Goal: Communication & Community: Answer question/provide support

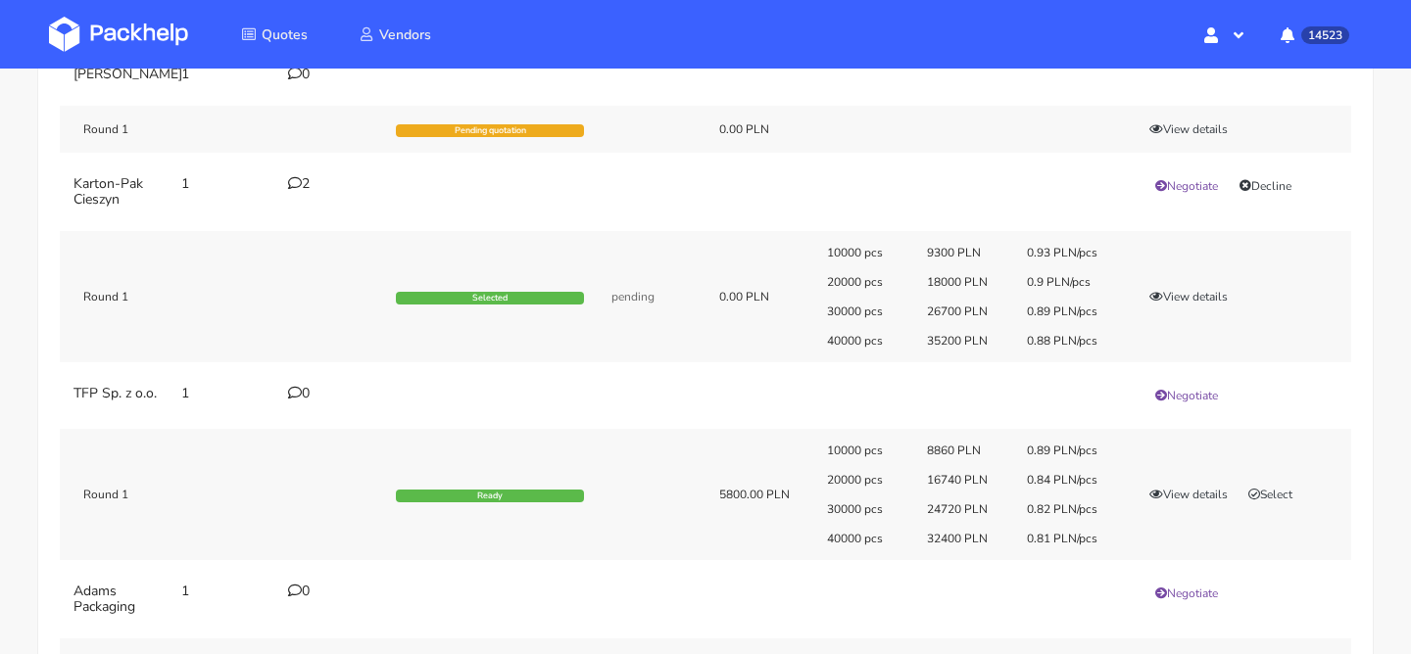
scroll to position [217, 0]
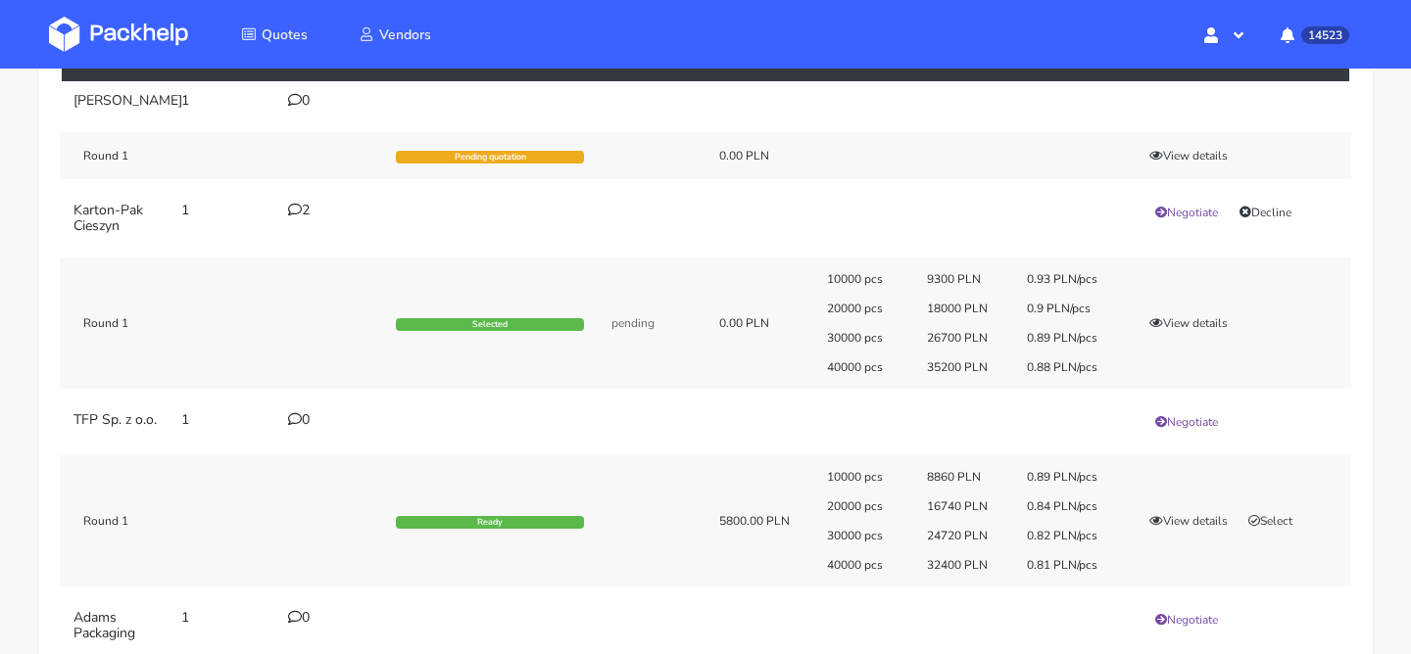
click at [313, 218] on div "2" at bounding box center [330, 211] width 84 height 16
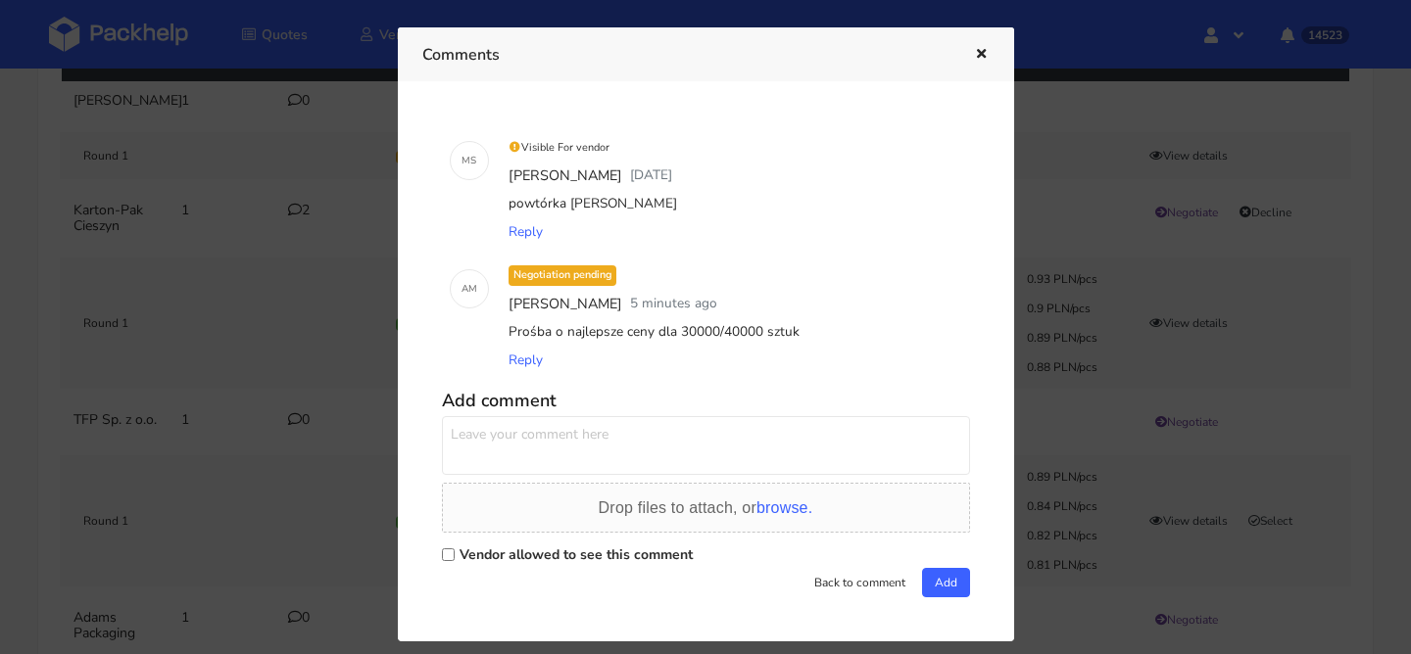
click at [983, 51] on icon "button" at bounding box center [981, 55] width 17 height 14
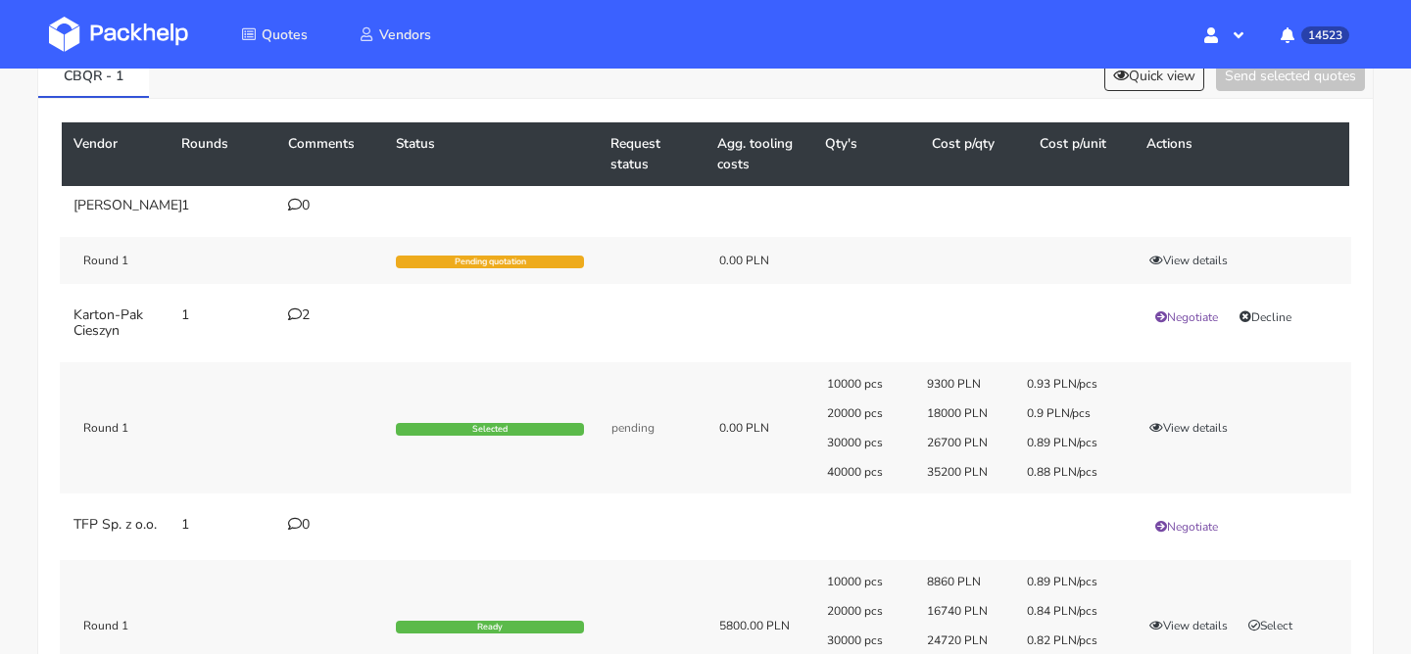
scroll to position [98, 0]
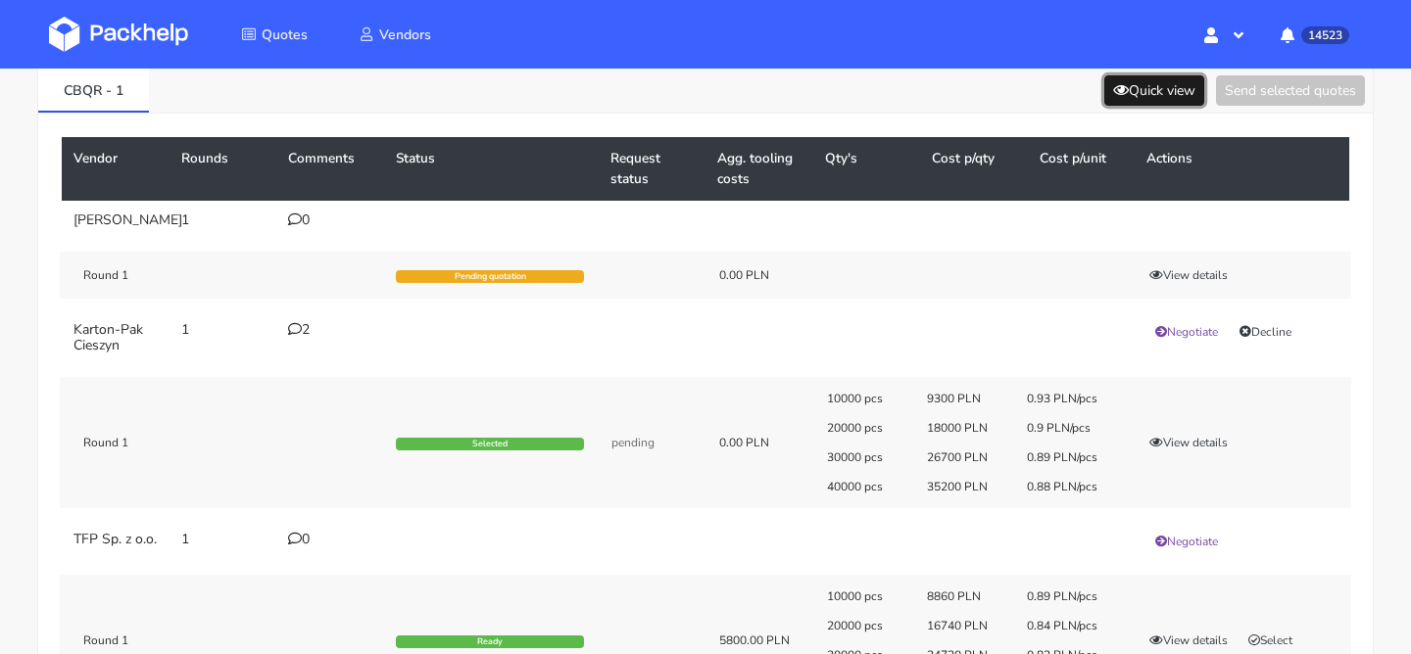
click at [1126, 98] on button "Quick view" at bounding box center [1154, 90] width 100 height 30
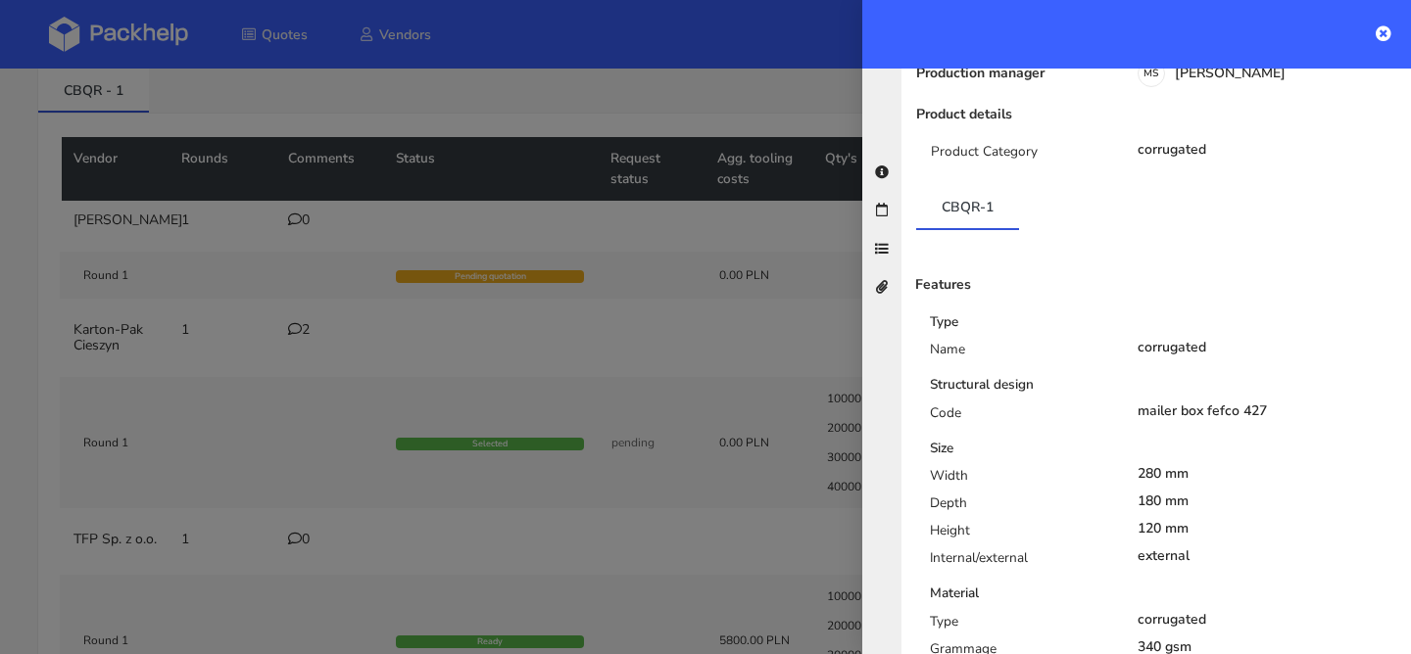
scroll to position [392, 0]
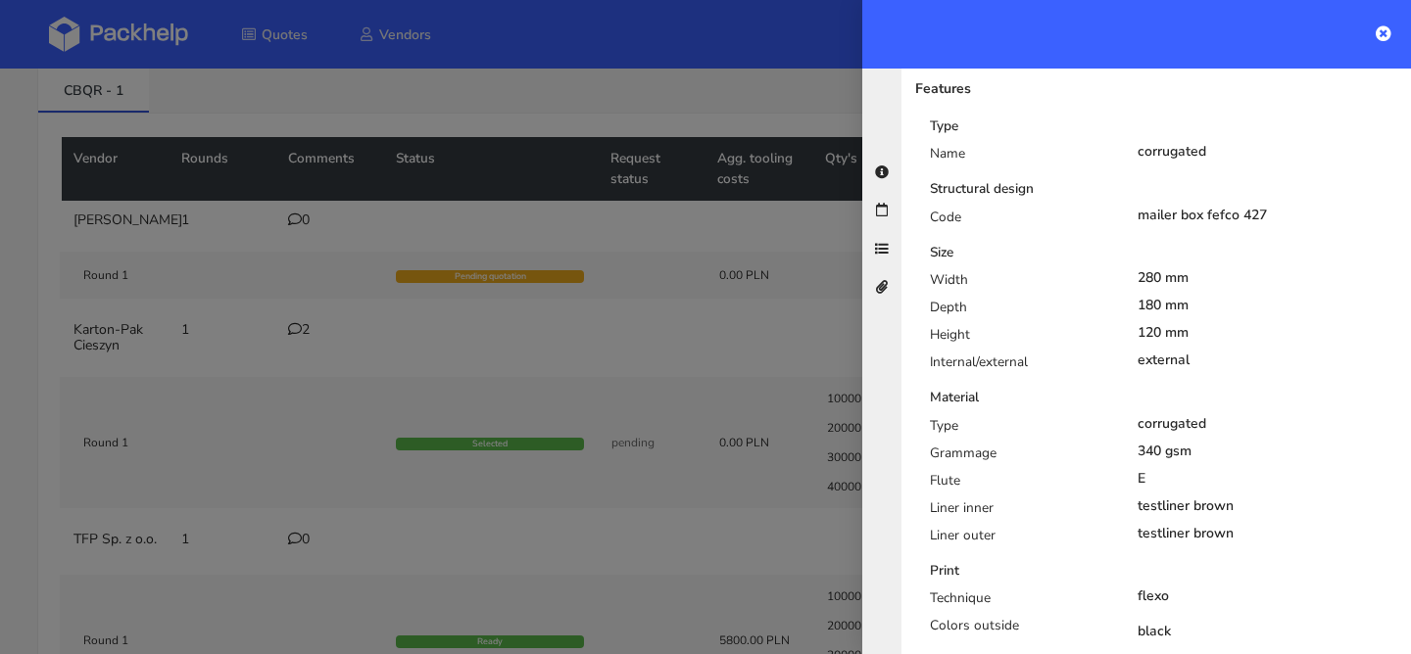
click at [764, 388] on div at bounding box center [705, 327] width 1411 height 654
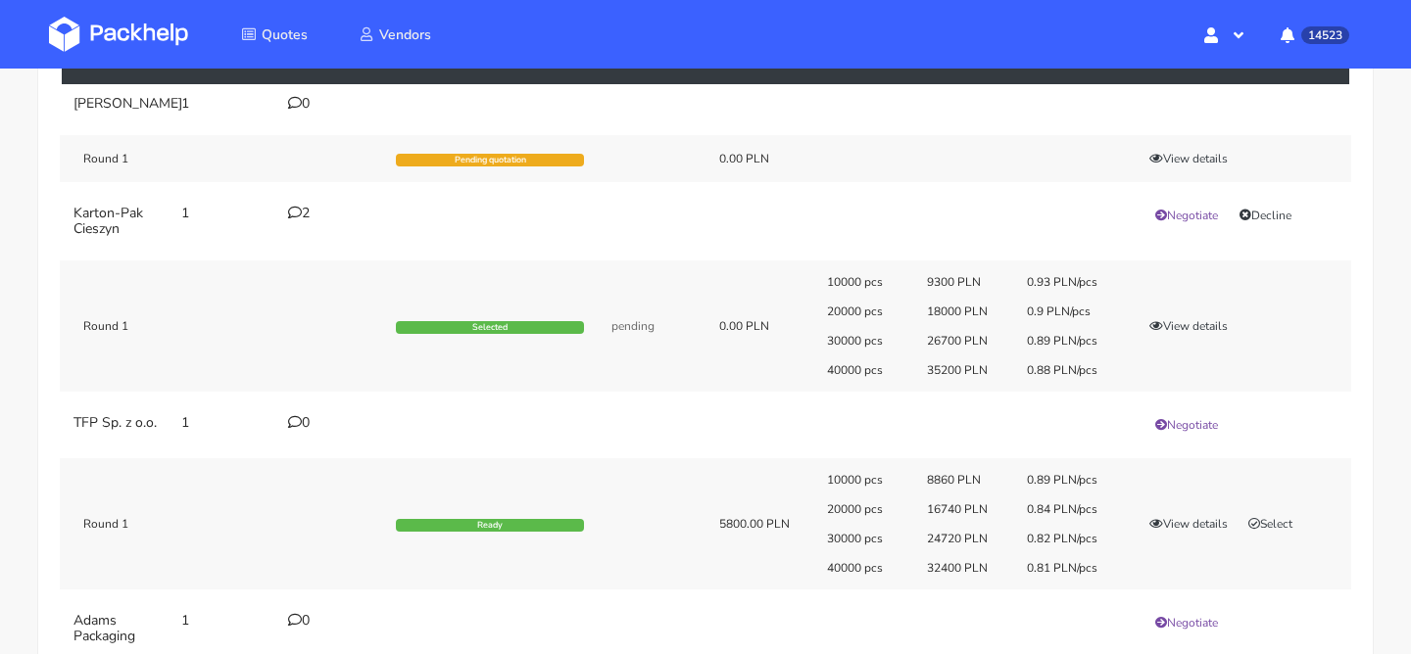
scroll to position [226, 0]
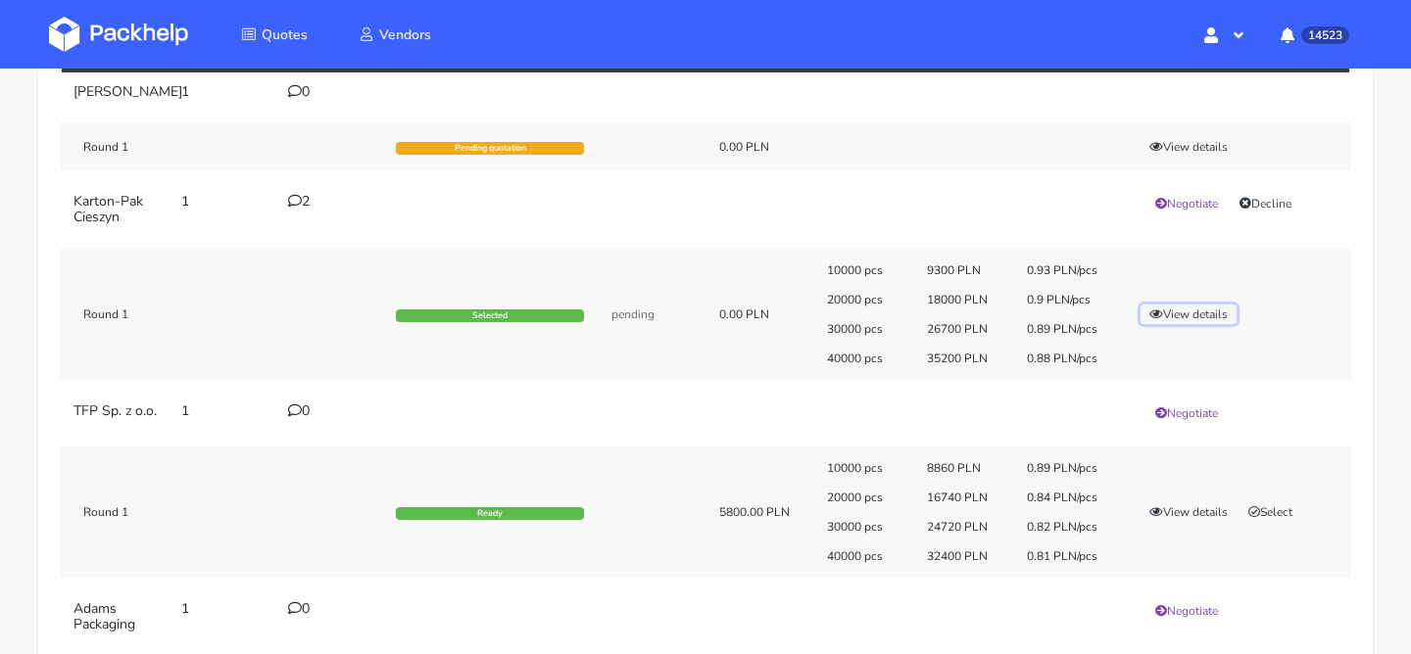
click at [1194, 324] on button "View details" at bounding box center [1188, 315] width 96 height 20
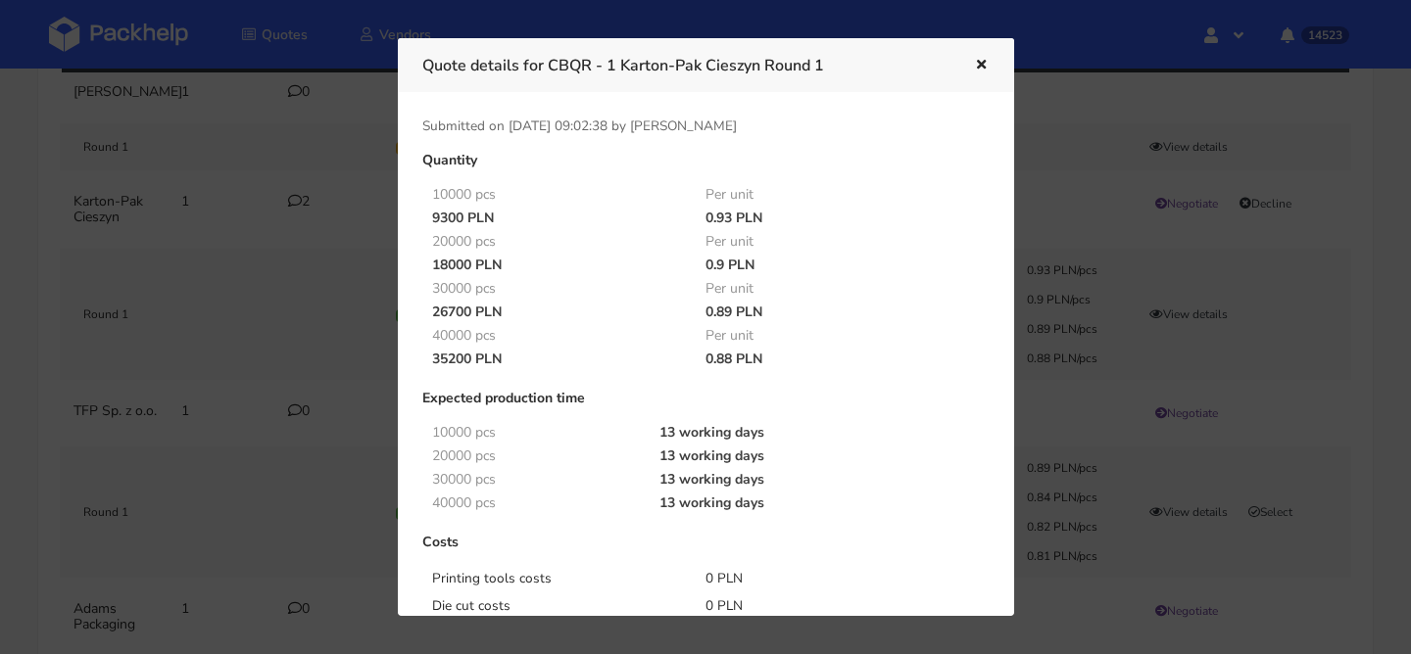
click at [978, 73] on button "button" at bounding box center [979, 65] width 22 height 25
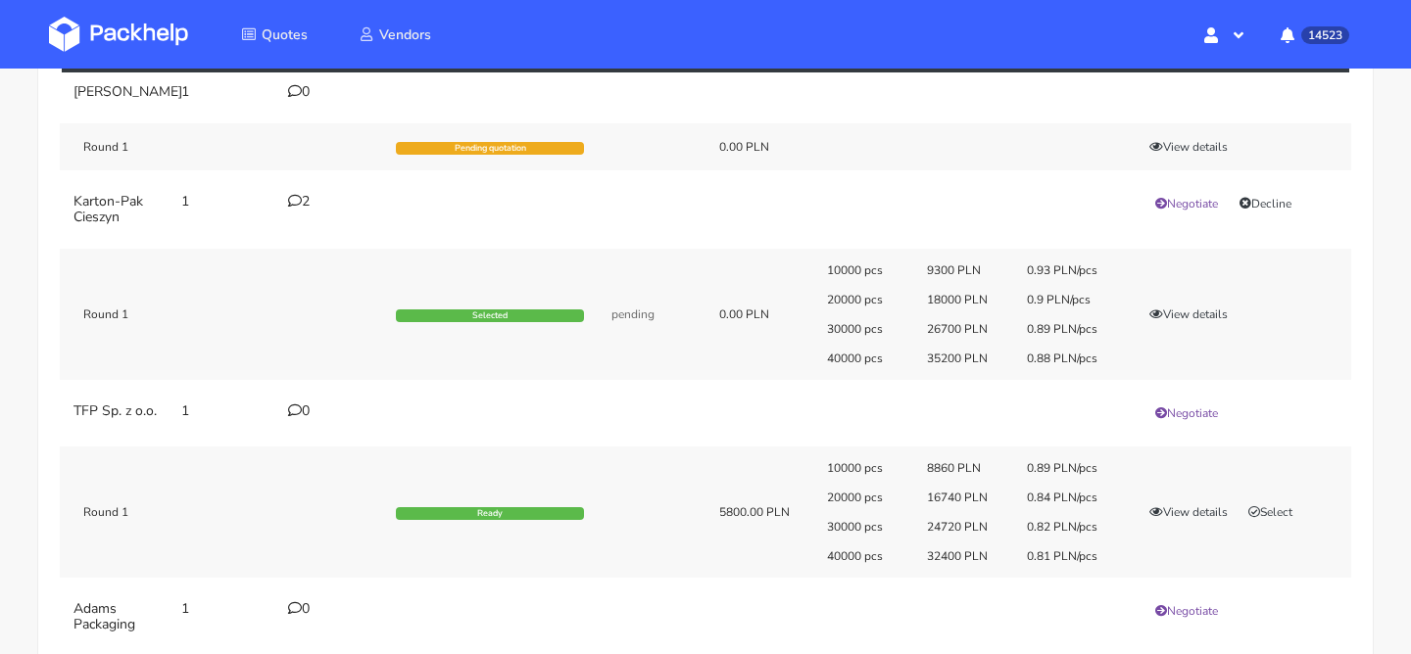
click at [296, 208] on icon at bounding box center [295, 201] width 14 height 14
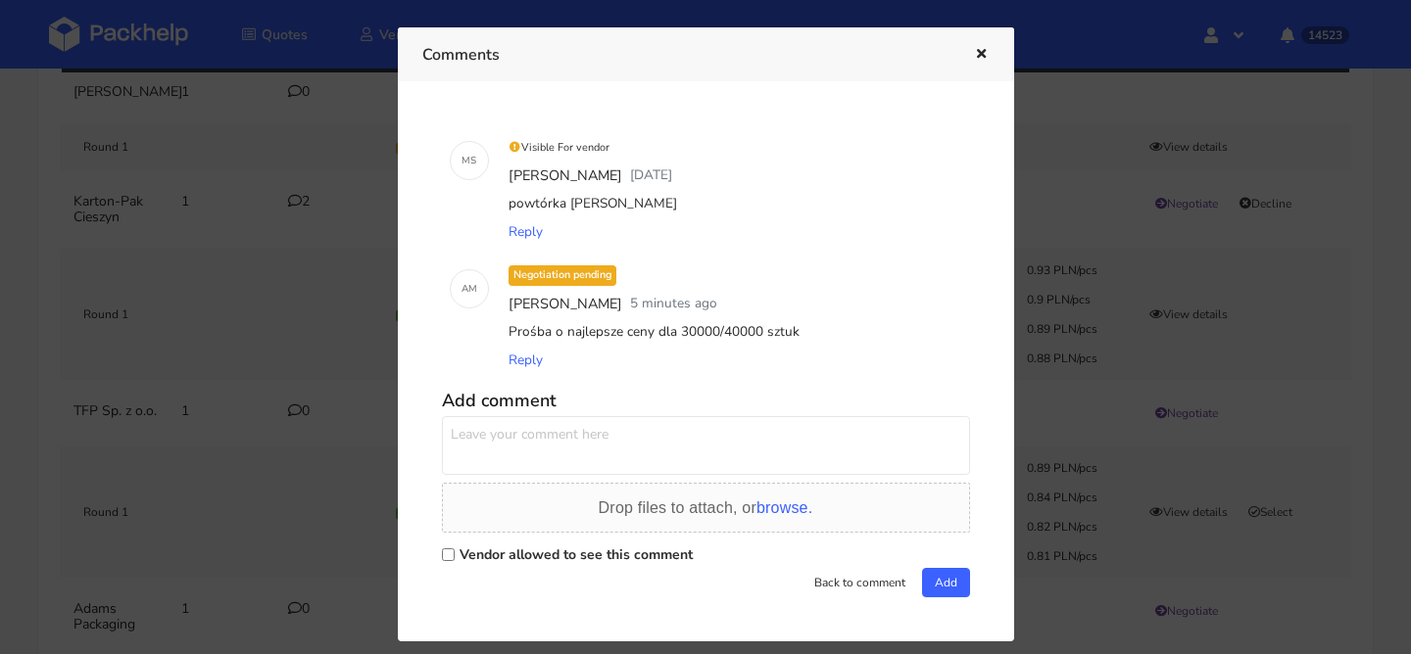
click at [499, 422] on textarea at bounding box center [706, 445] width 528 height 59
drag, startPoint x: 650, startPoint y: 326, endPoint x: 858, endPoint y: 359, distance: 211.2
click at [858, 359] on div "Negotiation pending Adrian Margula 5 minutes ago Prośba o najlepsze ceny dla 30…" at bounding box center [734, 318] width 458 height 113
click at [821, 321] on div "Prośba o najlepsze ceny dla 30000/40000 sztuk" at bounding box center [734, 331] width 458 height 27
drag, startPoint x: 653, startPoint y: 334, endPoint x: 828, endPoint y: 336, distance: 174.4
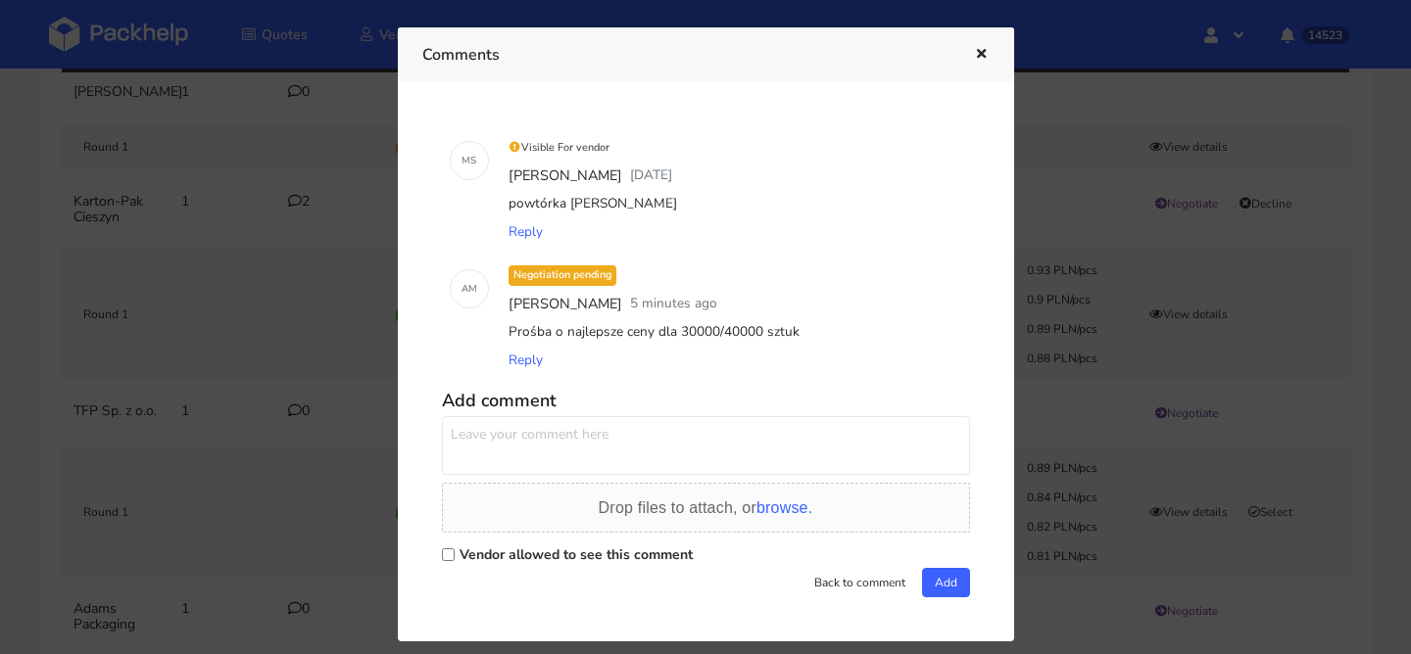
click at [828, 336] on div "Prośba o najlepsze ceny dla 30000/40000 sztuk" at bounding box center [734, 331] width 458 height 27
copy div "dla 30000/40000 sztuk"
click at [623, 423] on textarea at bounding box center [706, 445] width 528 height 59
paste textarea "dla 30000/40000 sztuk"
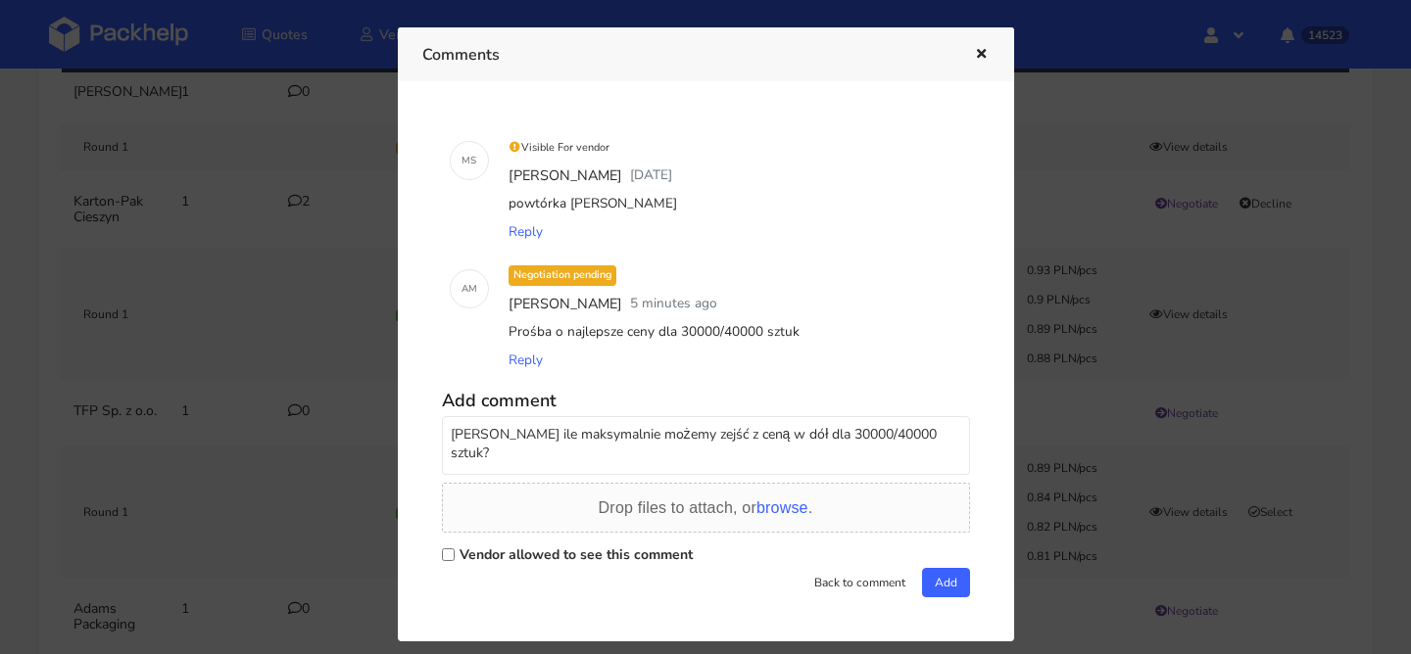
type textarea "Panie Rafale ile maksymalnie możemy zejść z ceną w dół dla 30000/40000 sztuk?"
click at [507, 556] on label "Vendor allowed to see this comment" at bounding box center [575, 555] width 233 height 19
click at [455, 556] on input "Vendor allowed to see this comment" at bounding box center [448, 555] width 13 height 13
checkbox input "true"
click at [936, 586] on button "Add" at bounding box center [946, 582] width 48 height 29
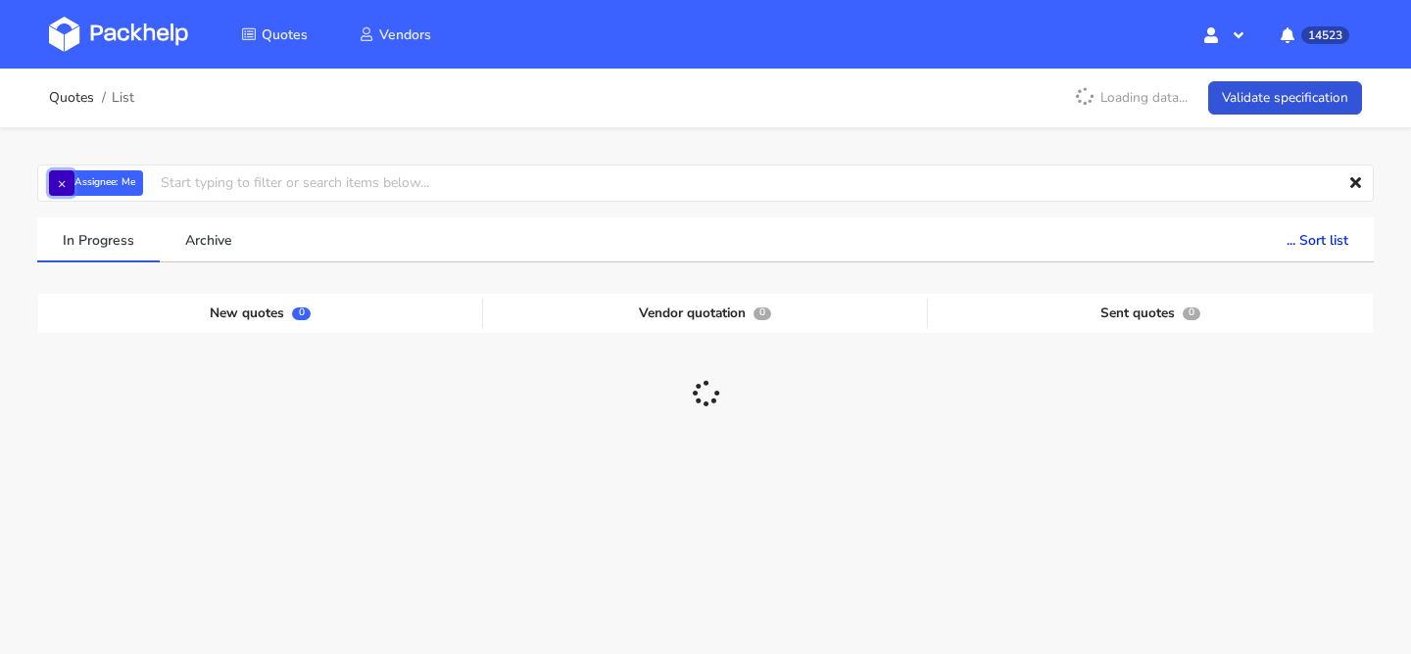
click at [49, 179] on button "×" at bounding box center [61, 182] width 25 height 25
click at [58, 179] on input "text" at bounding box center [705, 183] width 1336 height 37
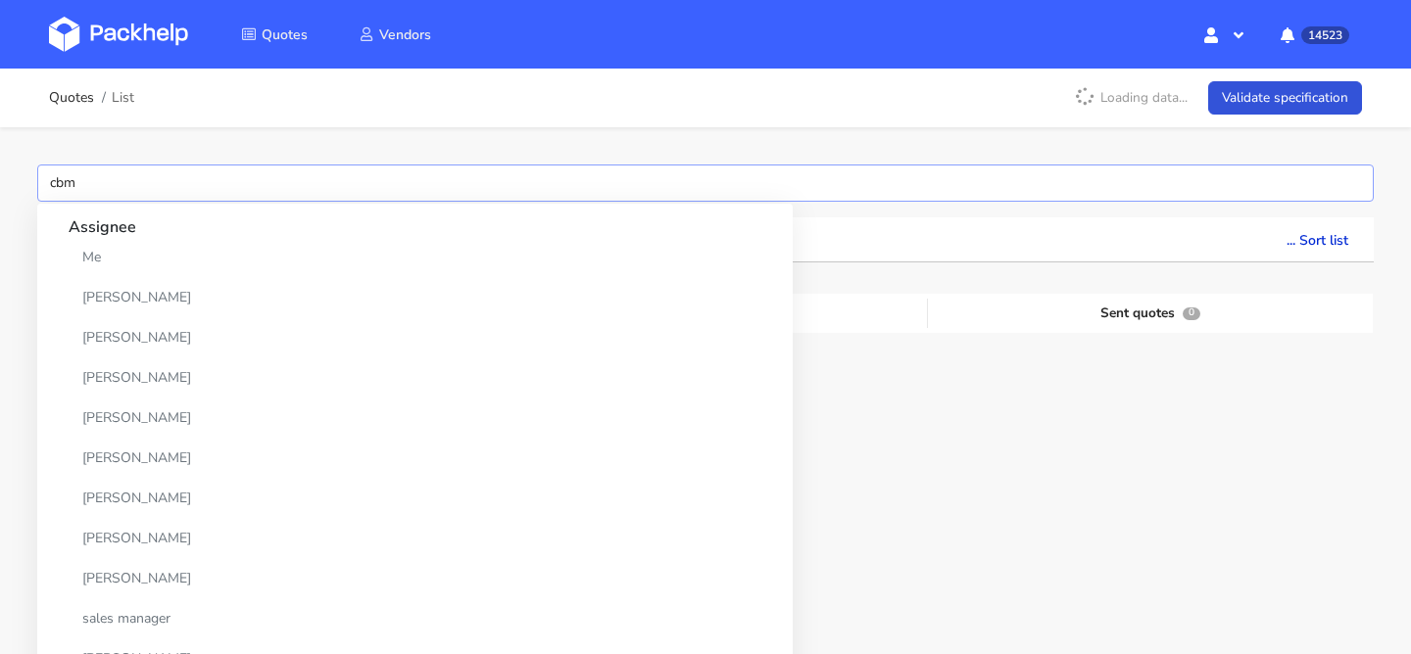
type input "cbmt"
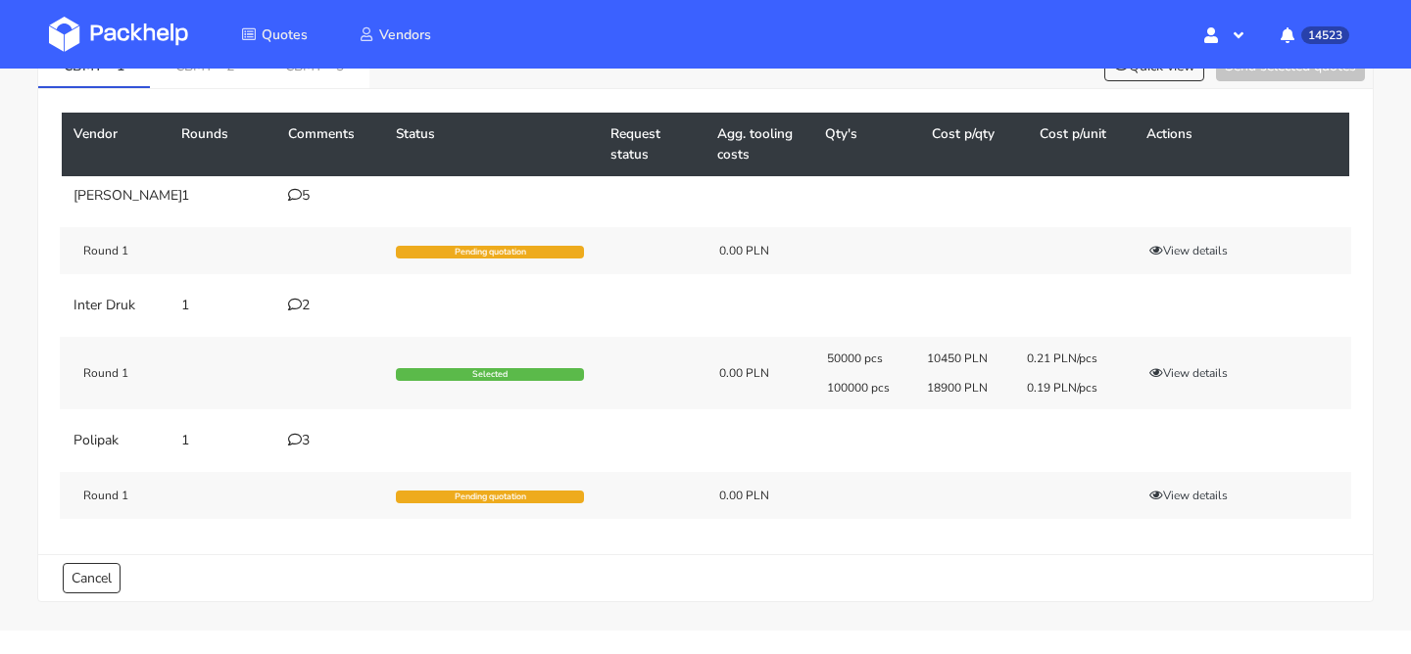
scroll to position [129, 0]
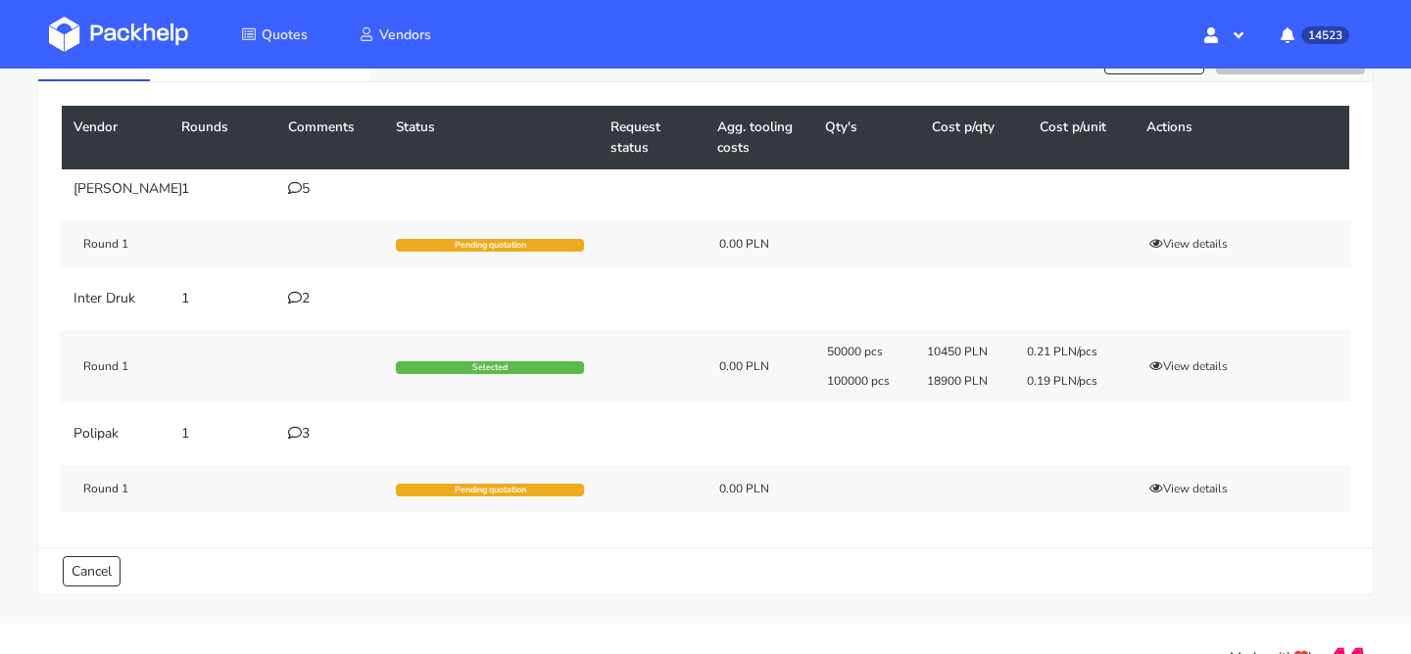
click at [288, 440] on icon at bounding box center [295, 433] width 14 height 14
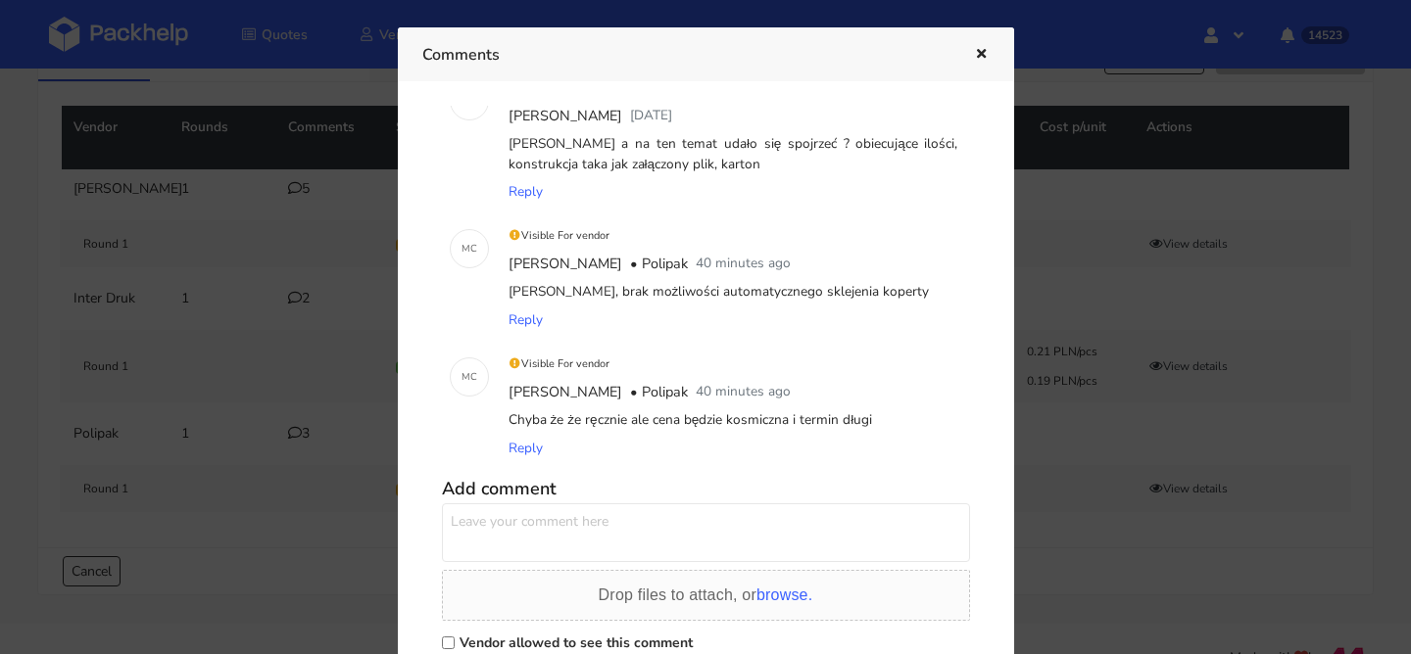
scroll to position [72, 0]
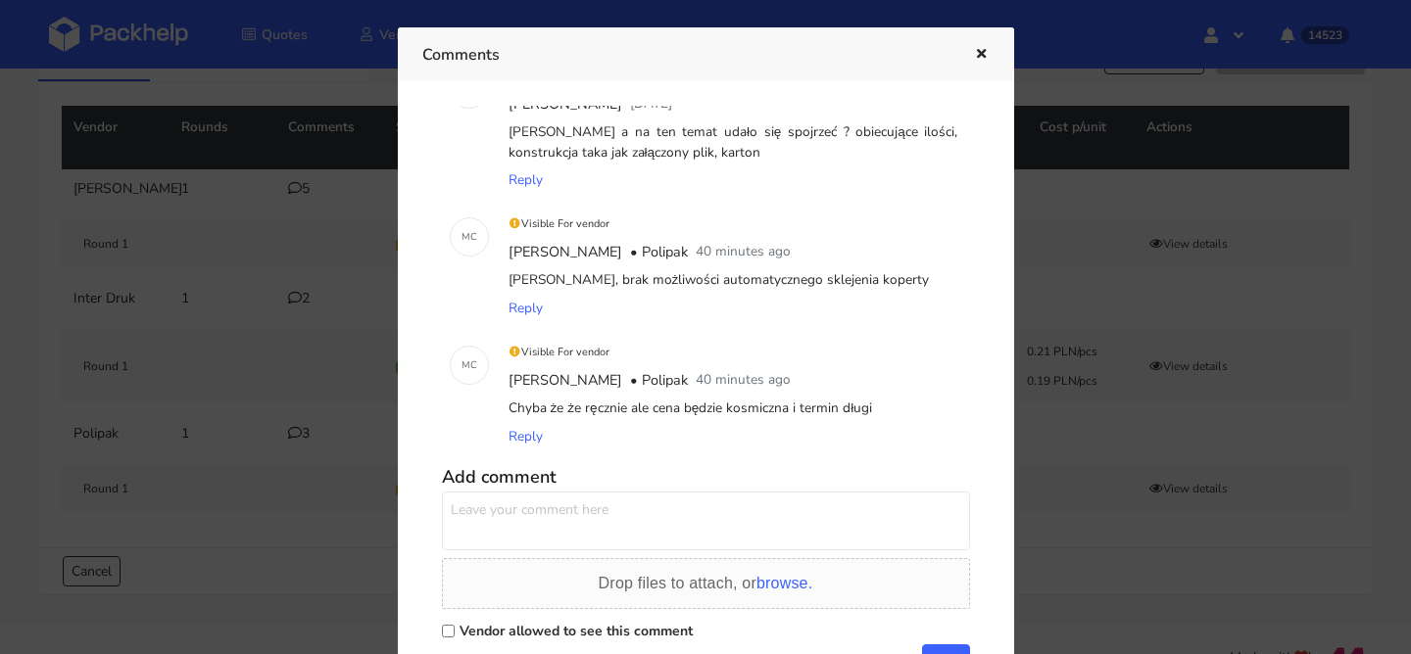
click at [599, 505] on textarea at bounding box center [706, 521] width 528 height 59
type textarea "t"
type textarea "w takim razie proszę odpuścić ten temat, dzięki za info"
click at [536, 632] on label "Vendor allowed to see this comment" at bounding box center [575, 631] width 233 height 19
click at [455, 632] on input "Vendor allowed to see this comment" at bounding box center [448, 631] width 13 height 13
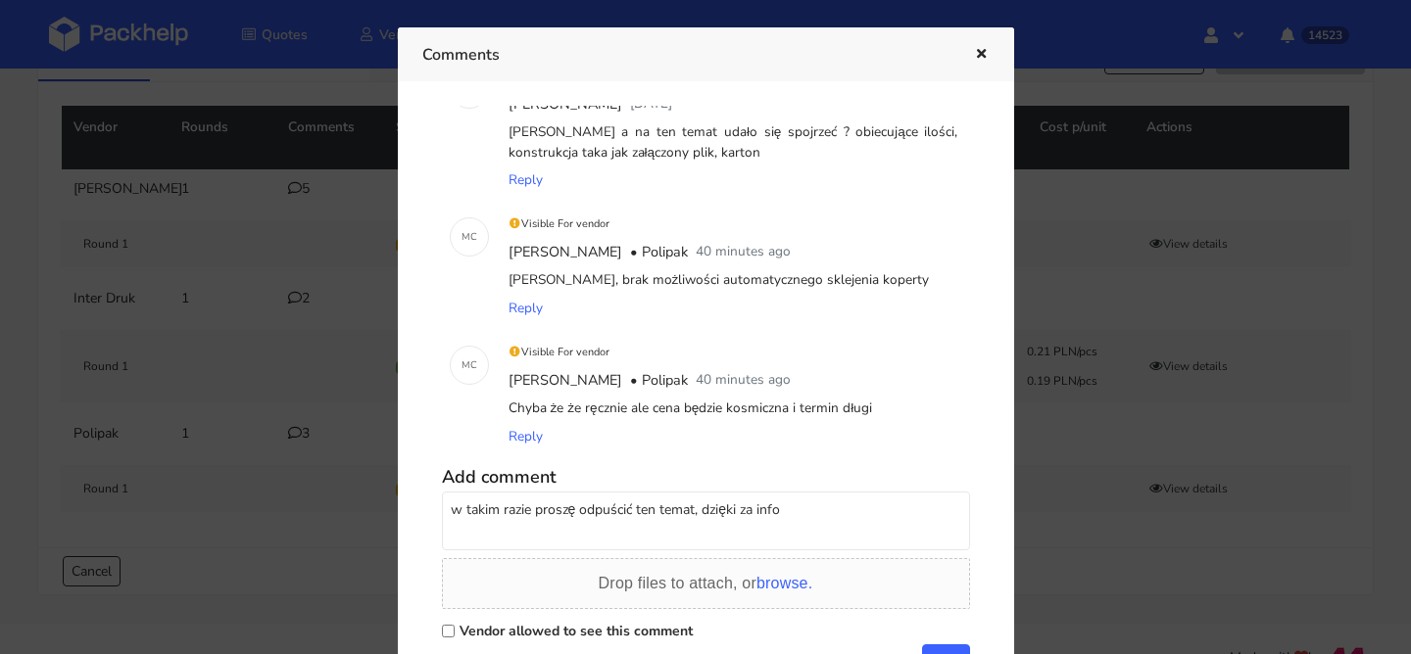
checkbox input "true"
click at [950, 647] on button "Add" at bounding box center [946, 659] width 48 height 29
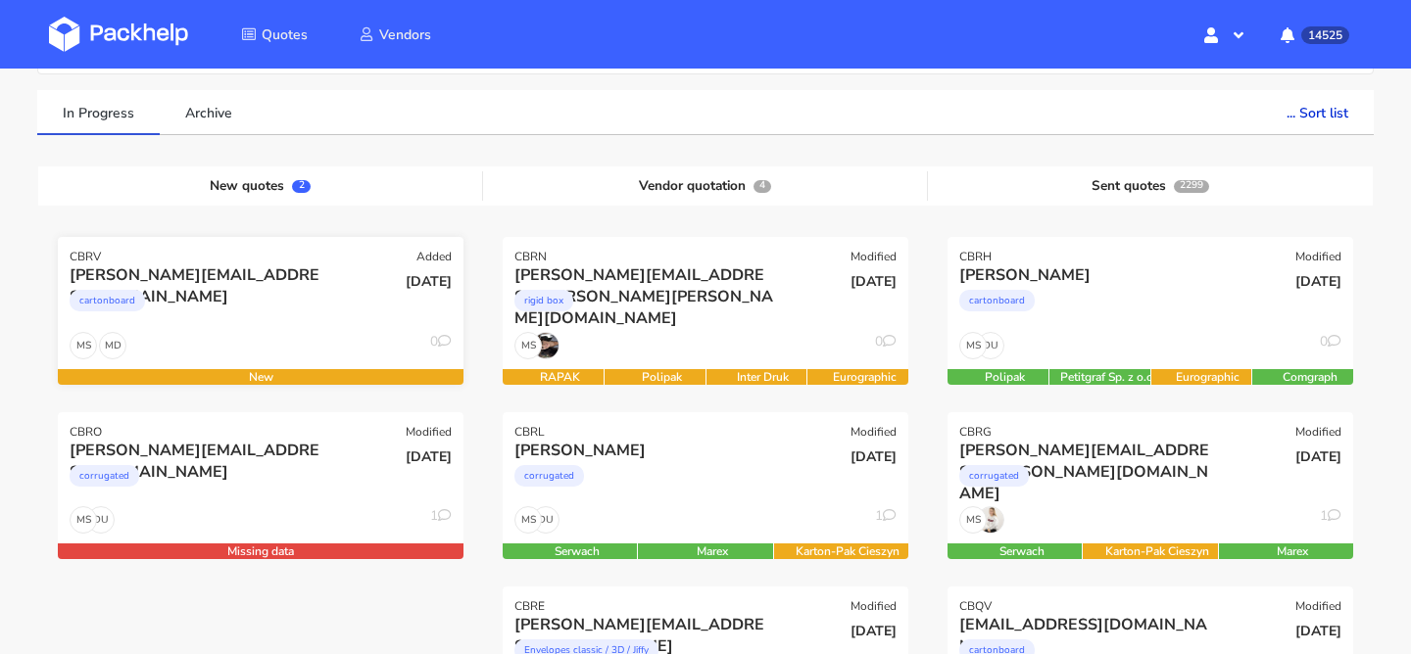
scroll to position [151, 0]
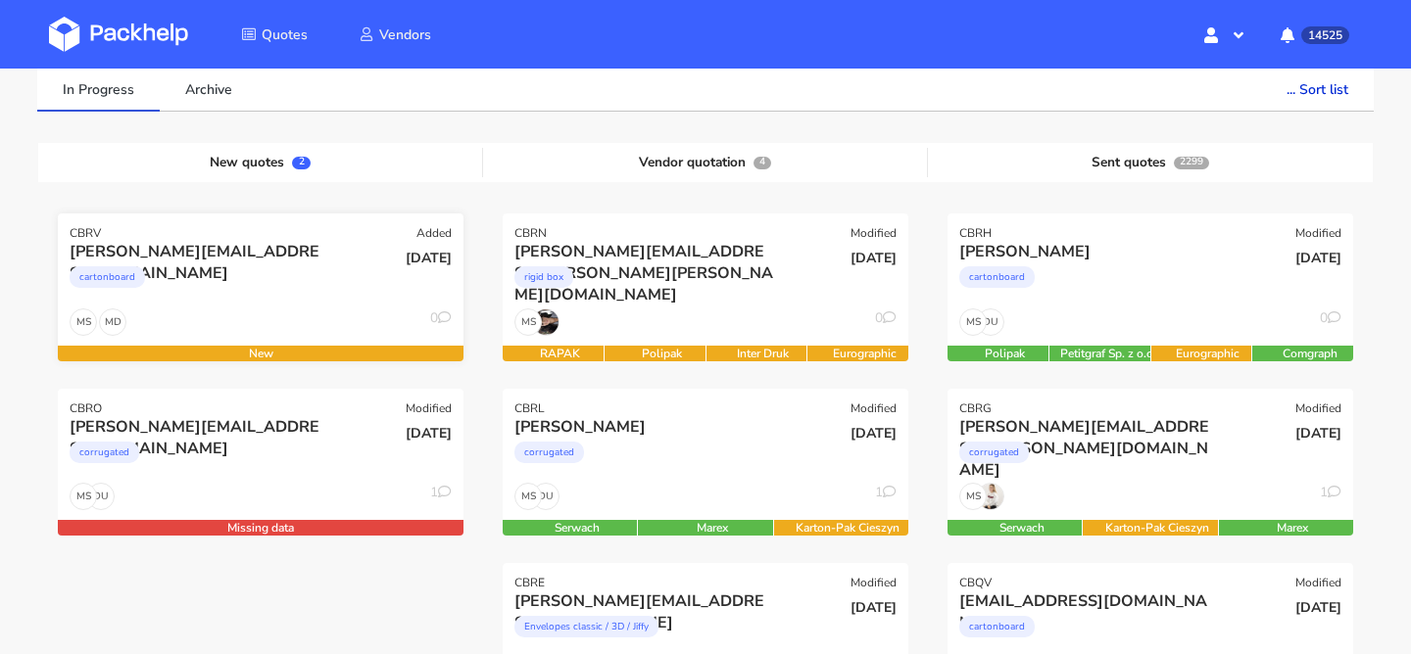
click at [307, 298] on div "cartonboard" at bounding box center [200, 282] width 260 height 39
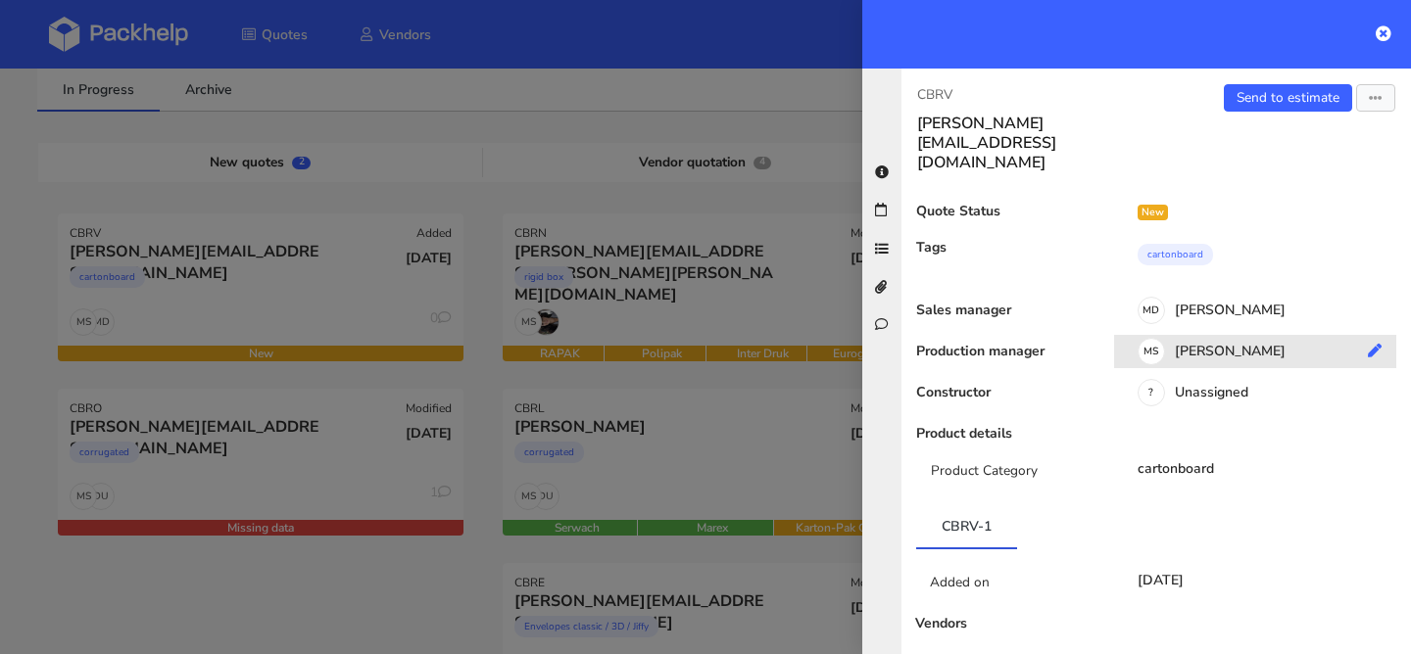
click at [1236, 344] on div "MS Maciej Sikora" at bounding box center [1262, 355] width 297 height 22
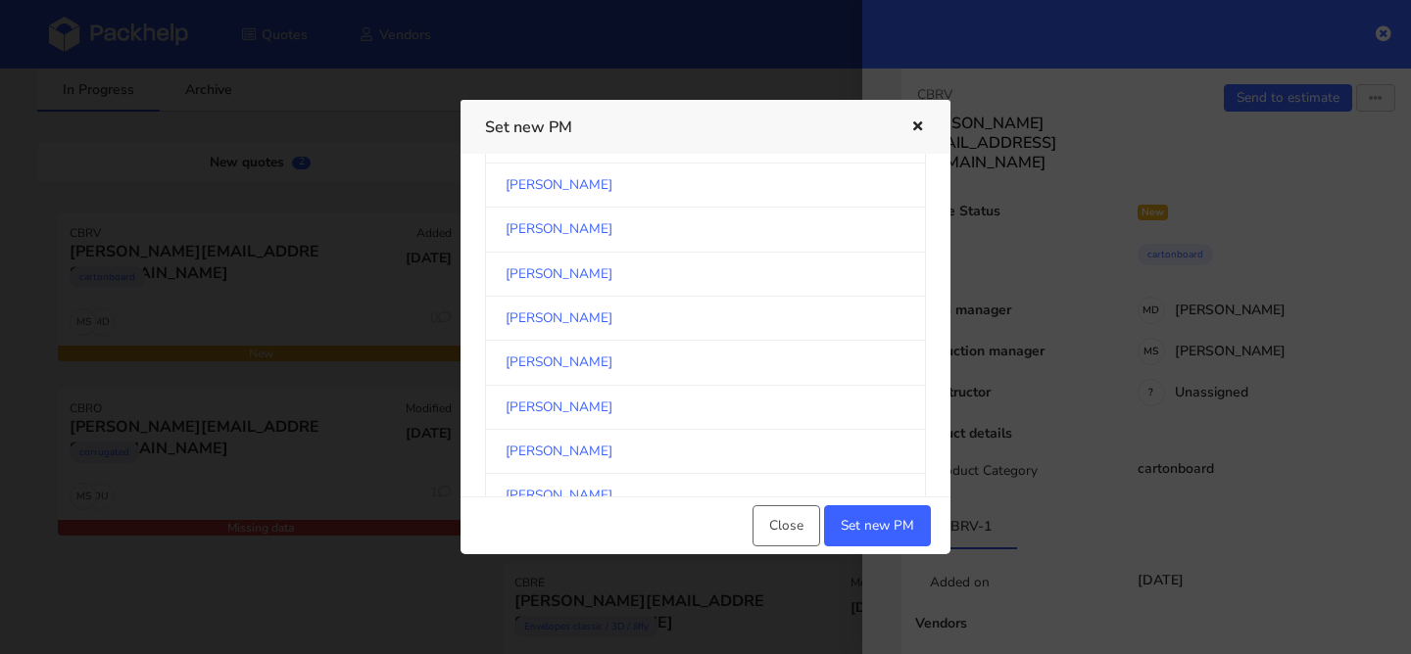
scroll to position [1744, 0]
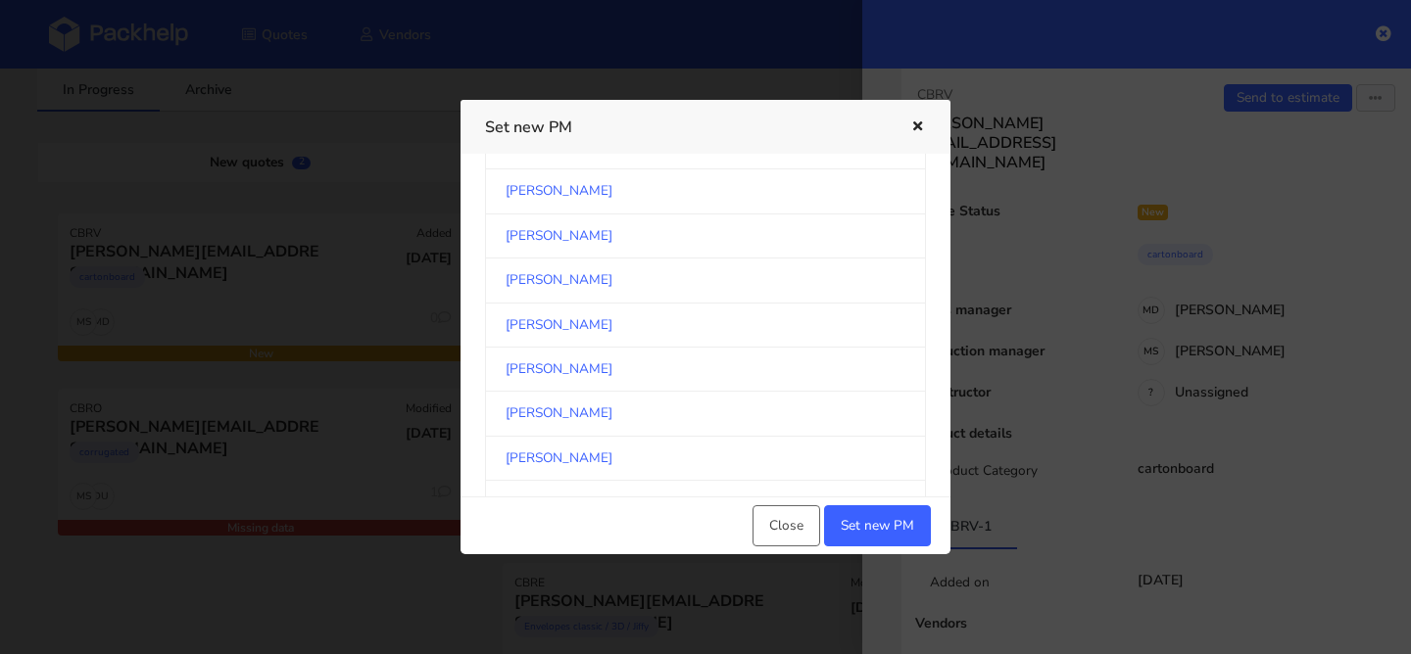
click at [608, 365] on link "Sebastian Markut" at bounding box center [705, 370] width 441 height 44
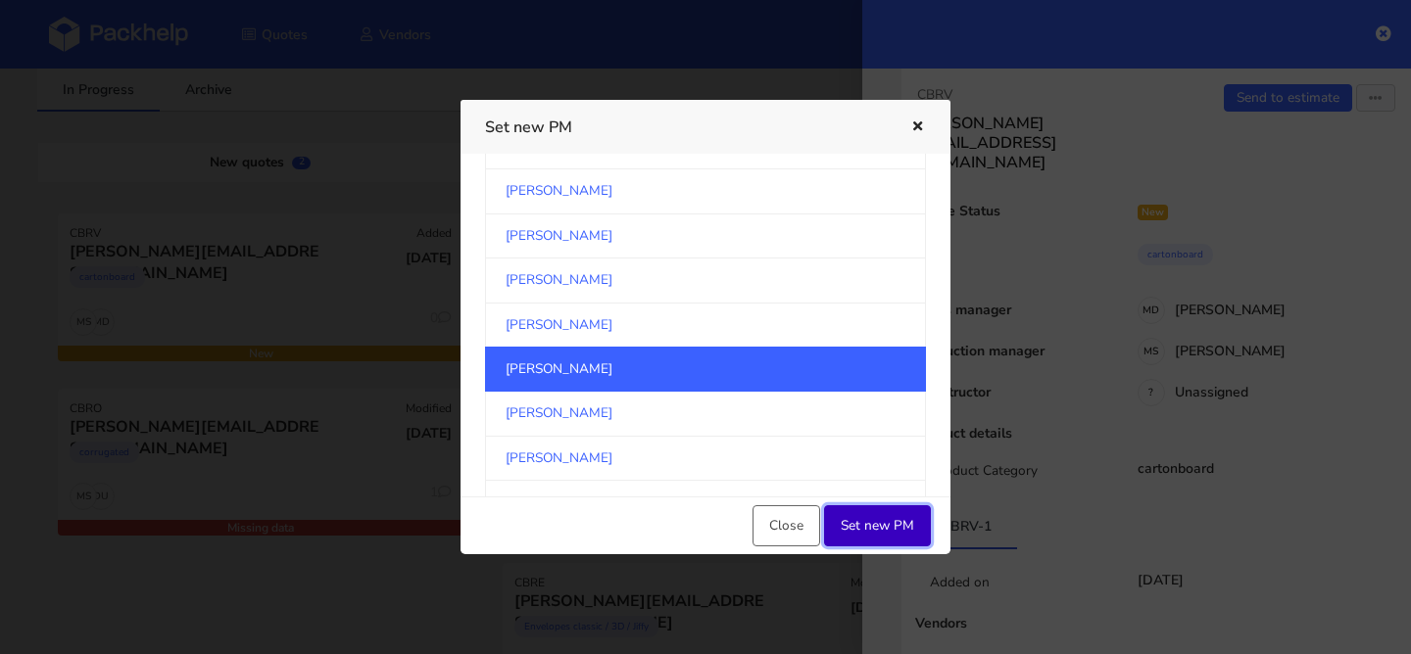
click at [909, 533] on button "Set new PM" at bounding box center [877, 526] width 107 height 41
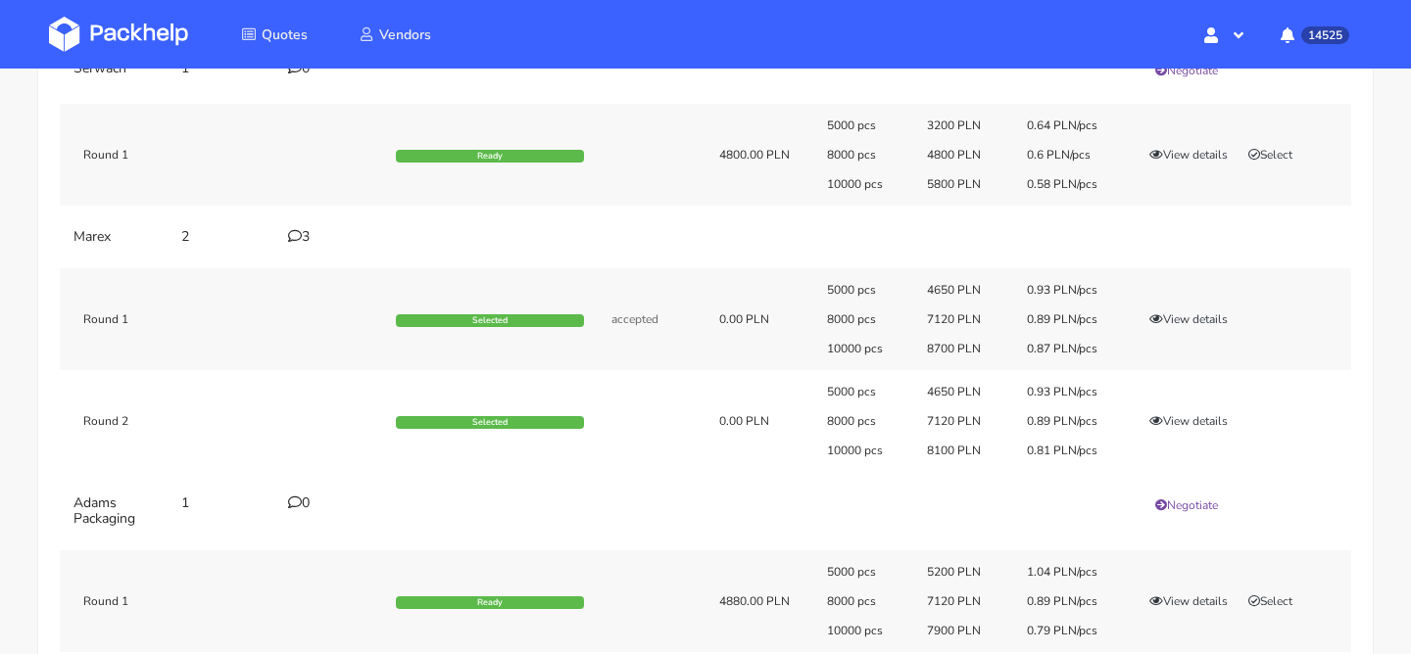
scroll to position [279, 0]
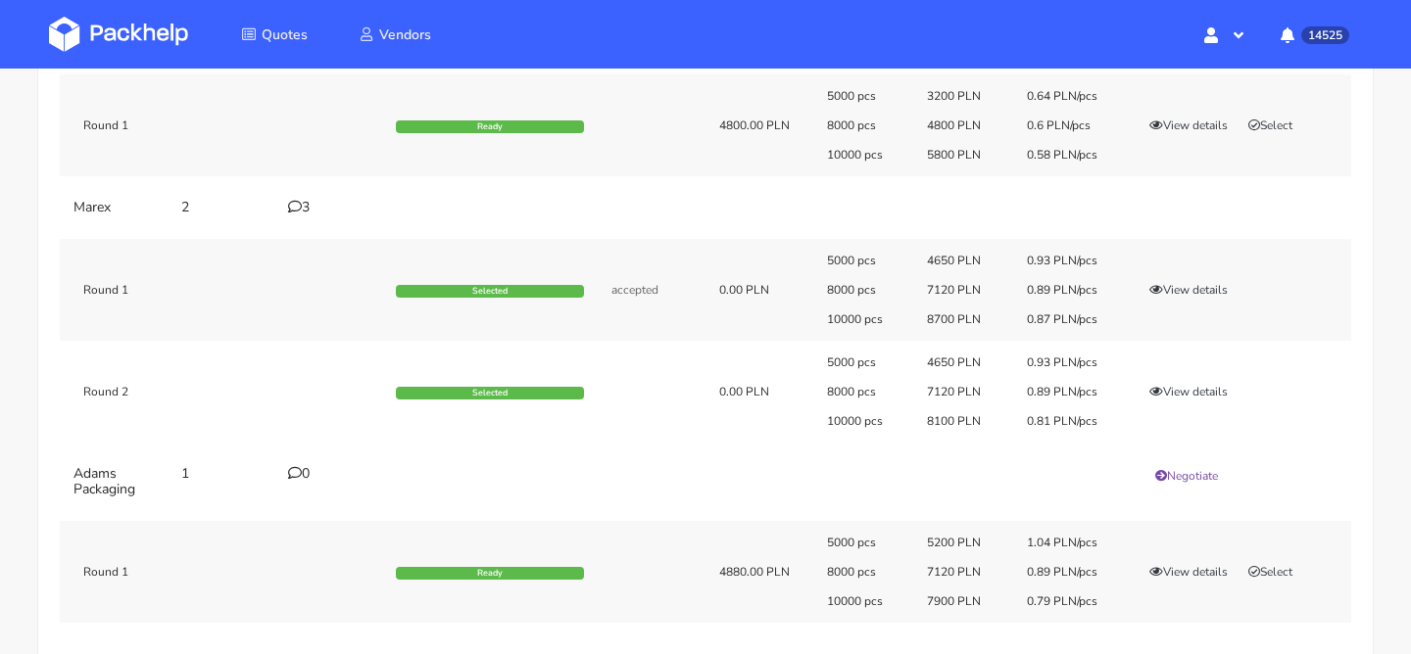
click at [305, 207] on div "3" at bounding box center [330, 208] width 84 height 16
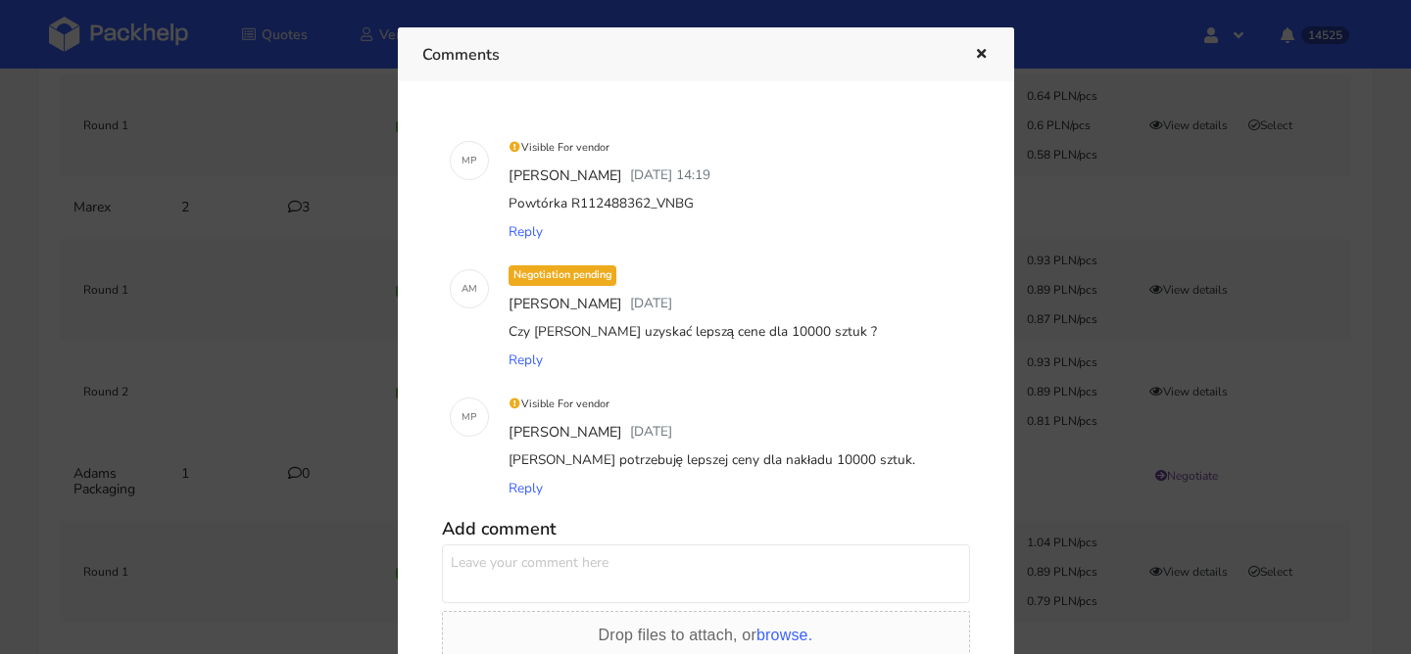
click at [241, 240] on div at bounding box center [705, 327] width 1411 height 654
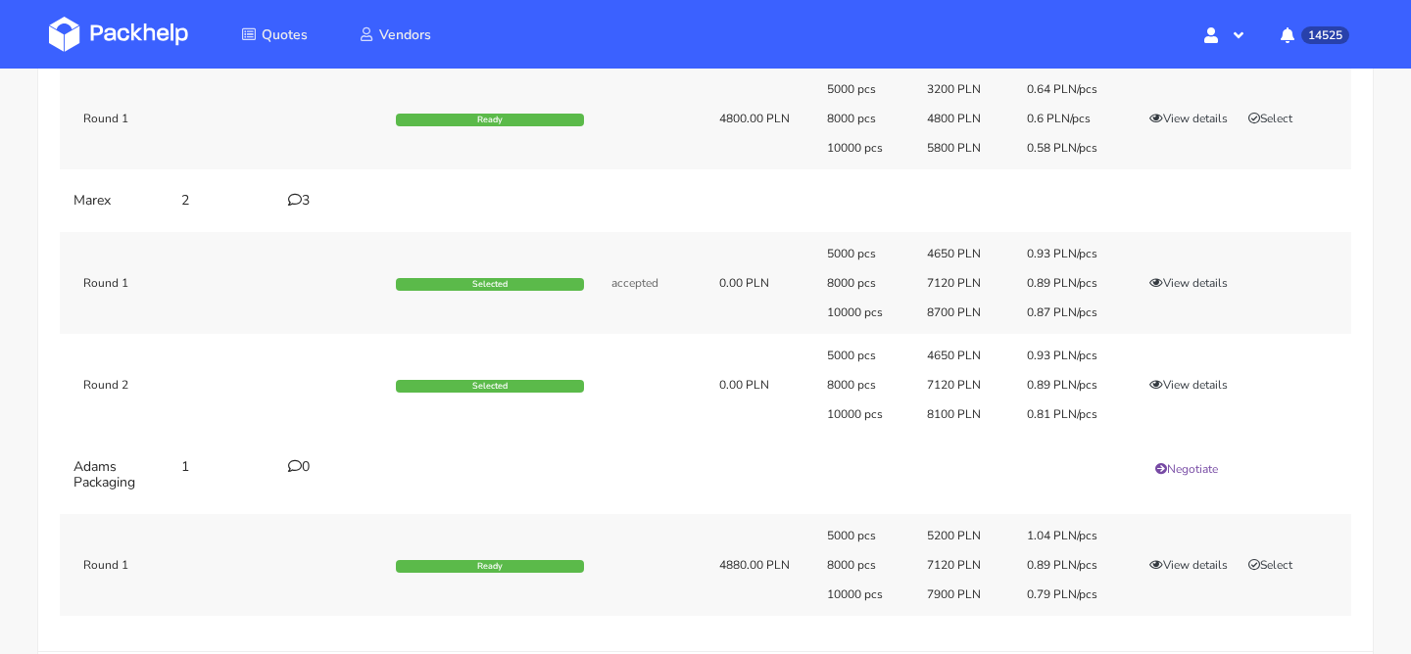
scroll to position [300, 0]
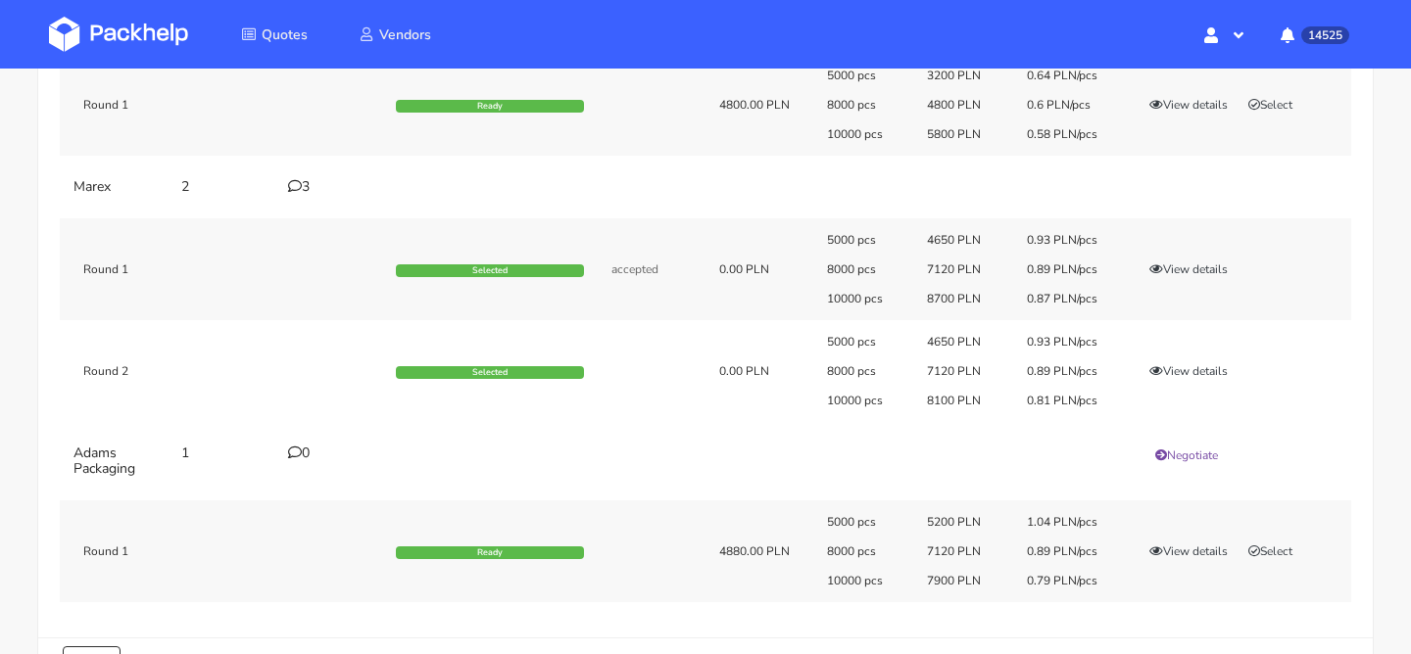
click at [1203, 387] on div "5000 pcs 4650 PLN 0.93 PLN/pcs 8000 pcs 7120 PLN 0.89 PLN/pcs 10000 pcs 8100 PL…" at bounding box center [1082, 371] width 538 height 74
click at [1203, 376] on button "View details" at bounding box center [1188, 372] width 96 height 20
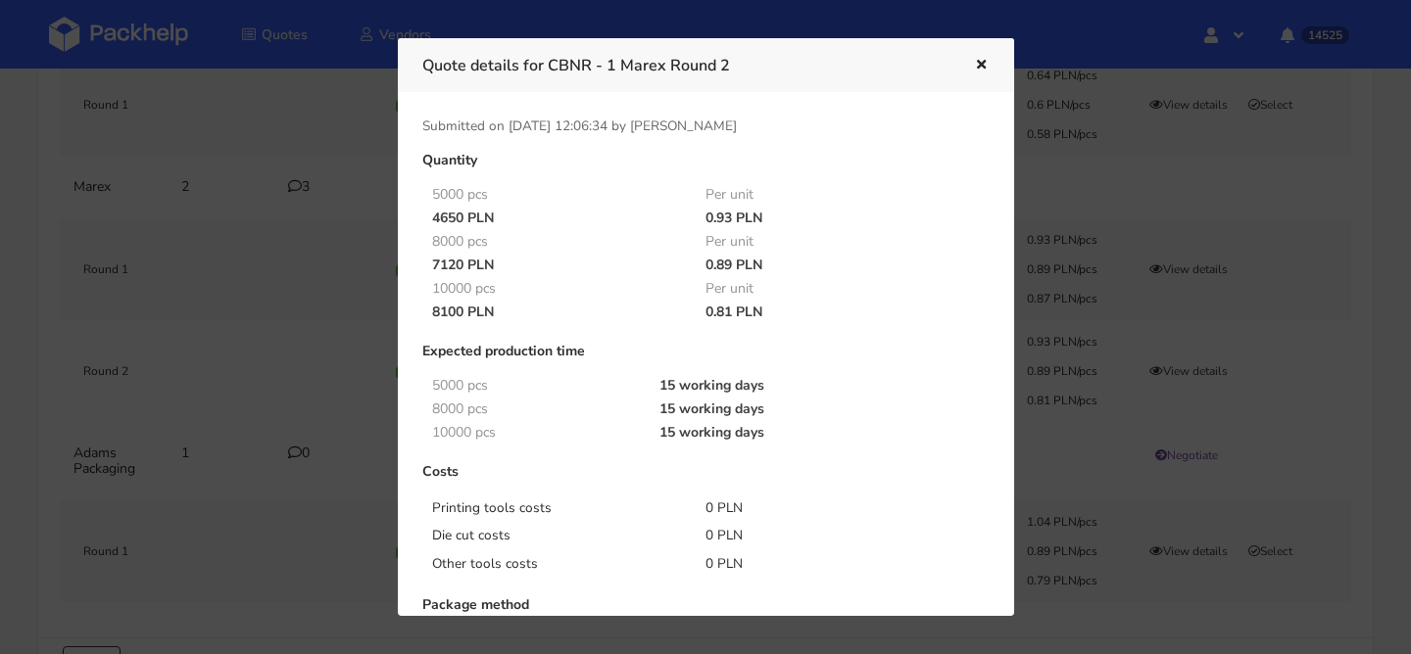
click at [219, 325] on div at bounding box center [705, 327] width 1411 height 654
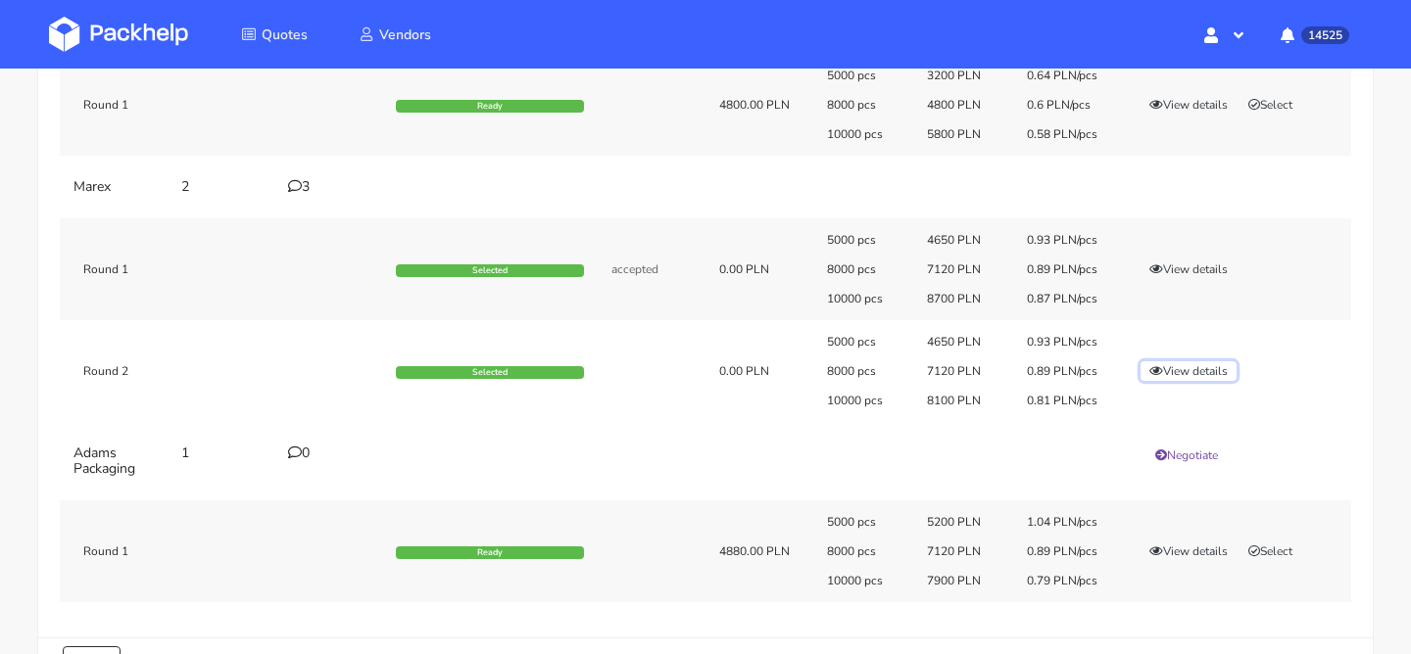
click at [1164, 362] on button "View details" at bounding box center [1188, 372] width 96 height 20
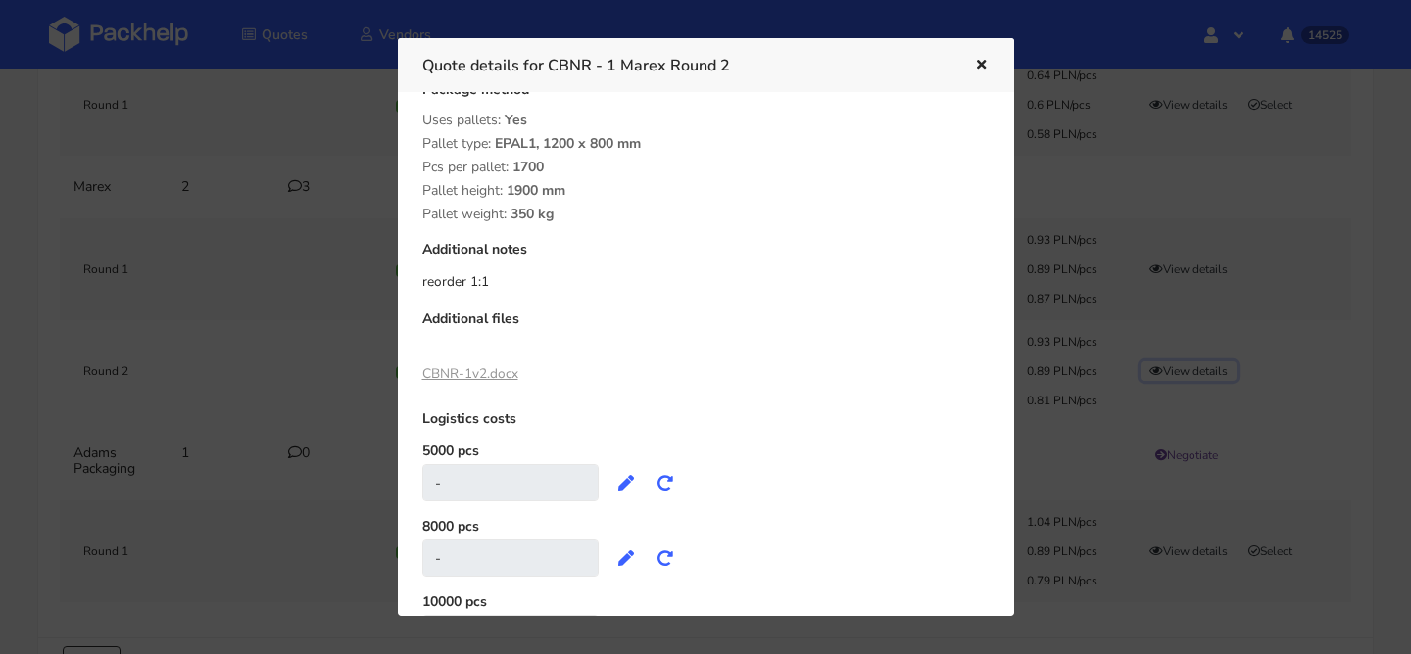
scroll to position [610, 0]
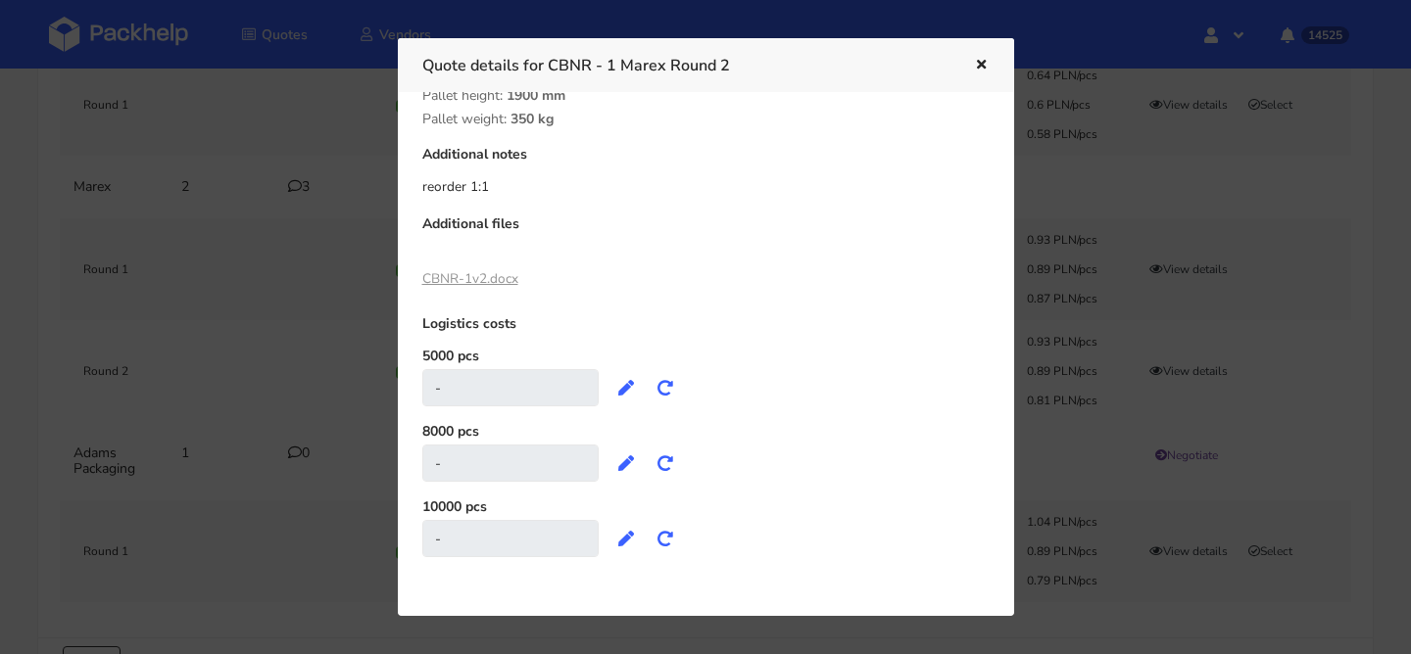
click at [489, 282] on link "CBNR-1v2.docx" at bounding box center [470, 278] width 96 height 19
click at [195, 284] on div at bounding box center [705, 327] width 1411 height 654
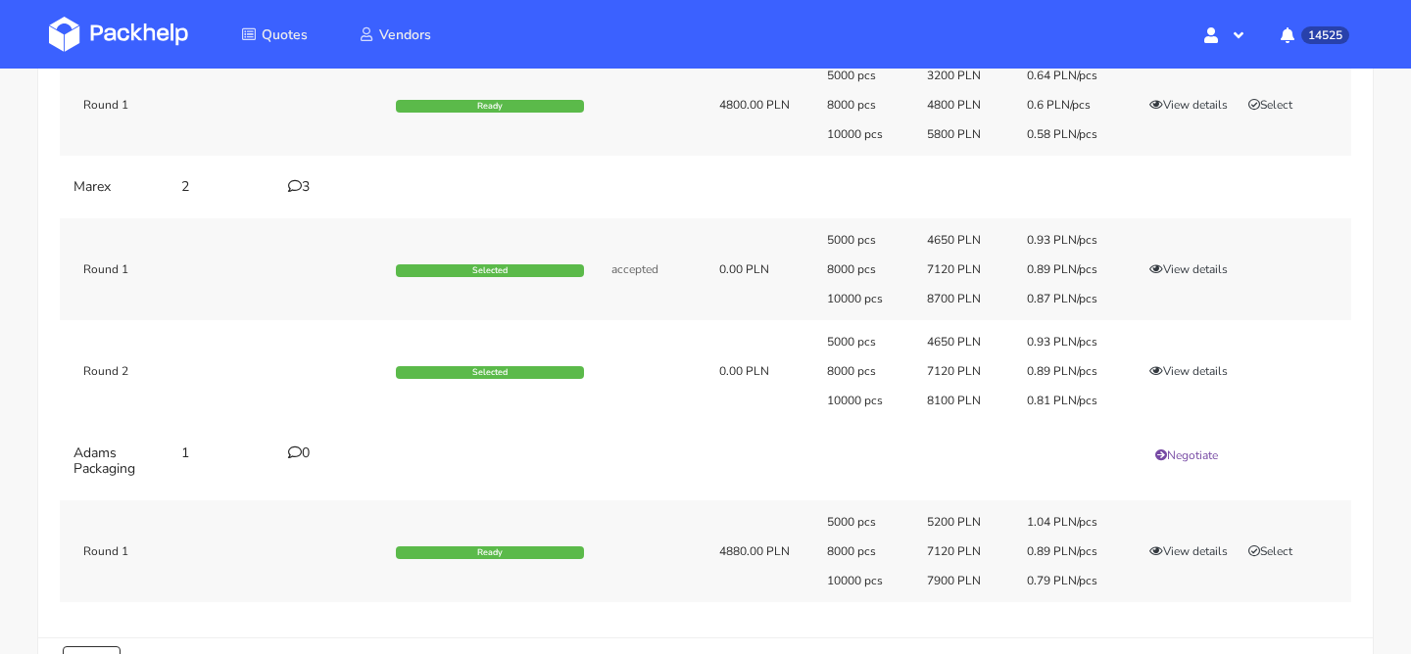
scroll to position [0, 0]
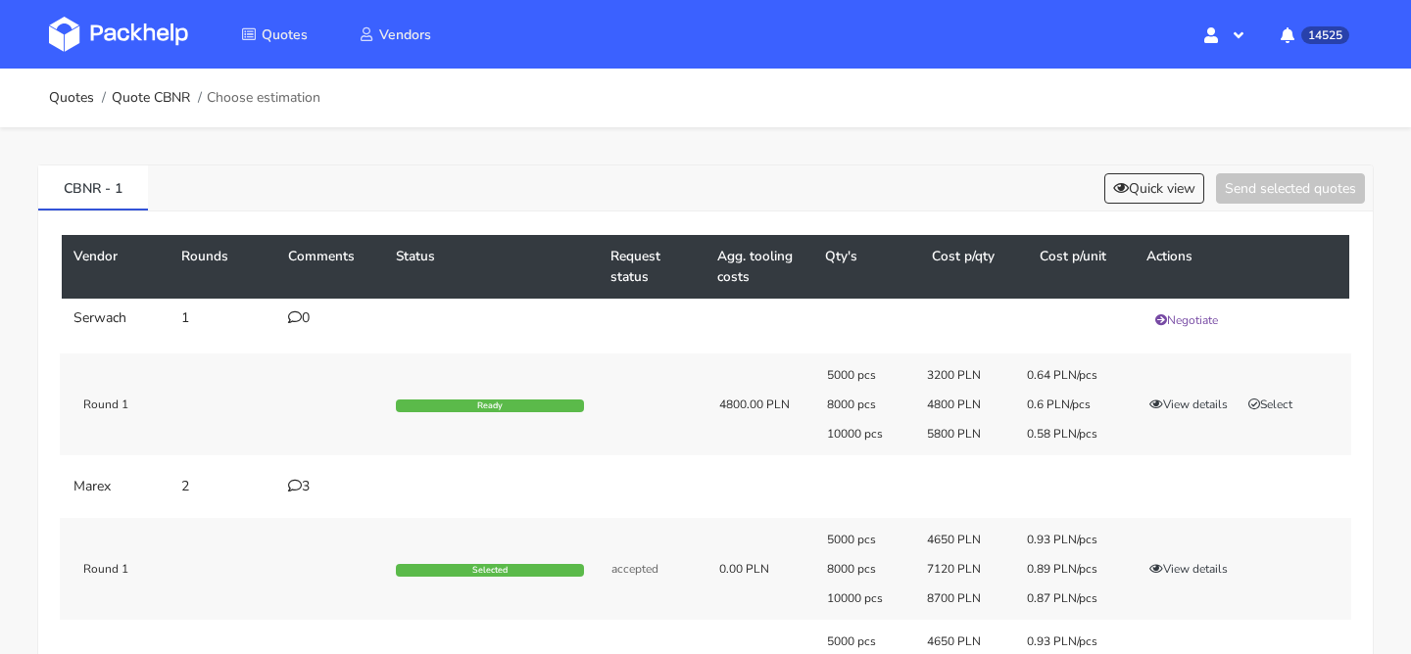
drag, startPoint x: 151, startPoint y: 200, endPoint x: 0, endPoint y: 201, distance: 150.9
click at [0, 201] on div "CBNR - 1 Quick view Send selected quotes Vendor Rounds Comments Status Request …" at bounding box center [705, 570] width 1411 height 887
drag, startPoint x: 146, startPoint y: 179, endPoint x: 44, endPoint y: 183, distance: 102.0
click at [44, 183] on link "CBNR - 1" at bounding box center [93, 187] width 110 height 43
copy link "CBNR - 1"
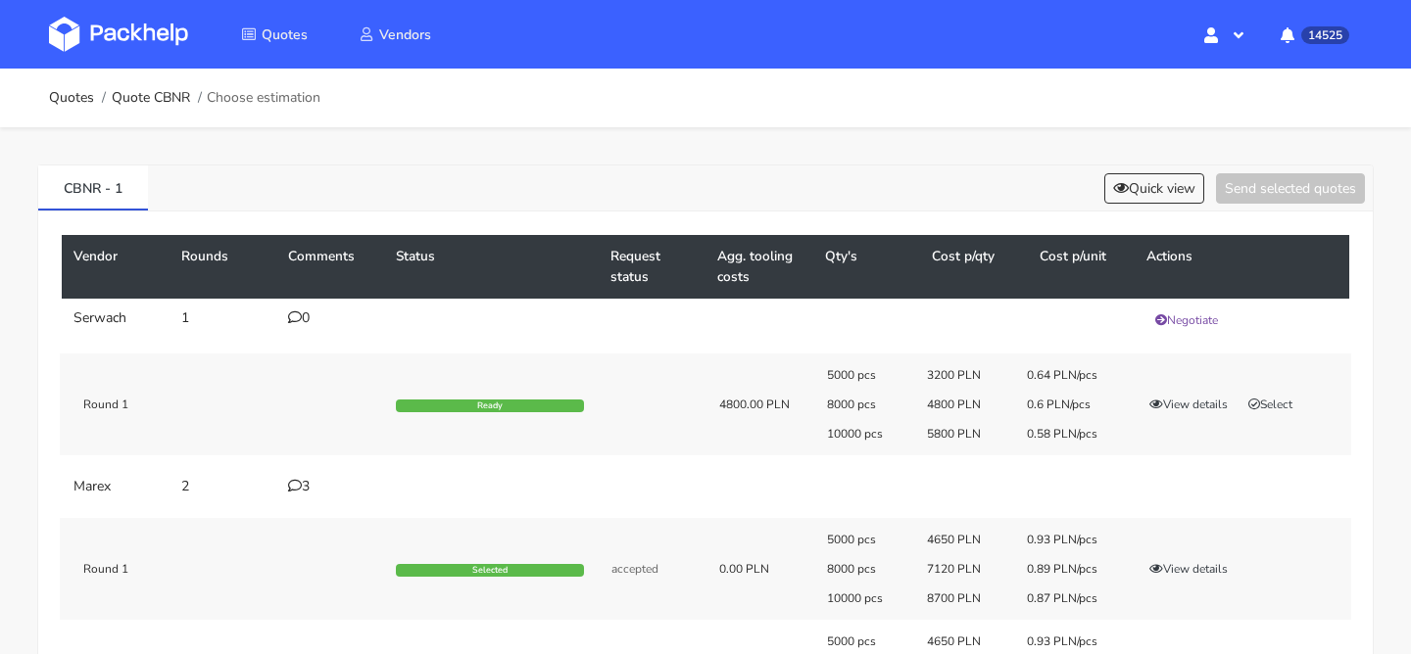
click at [298, 496] on td "3" at bounding box center [330, 486] width 108 height 39
click at [298, 490] on icon at bounding box center [295, 486] width 14 height 14
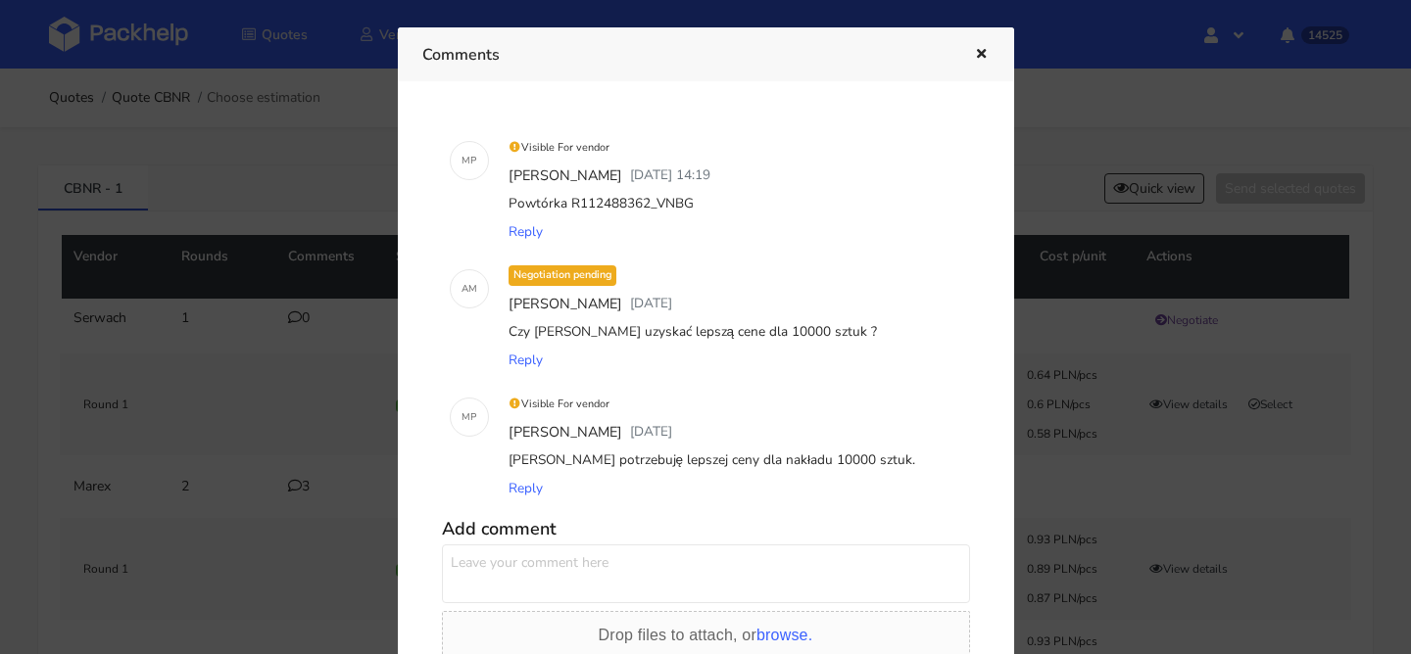
drag, startPoint x: 693, startPoint y: 202, endPoint x: 569, endPoint y: 204, distance: 123.5
click at [569, 204] on div "Powtórka R112488362_VNBG" at bounding box center [734, 203] width 458 height 27
copy div "R112488362_VNBG"
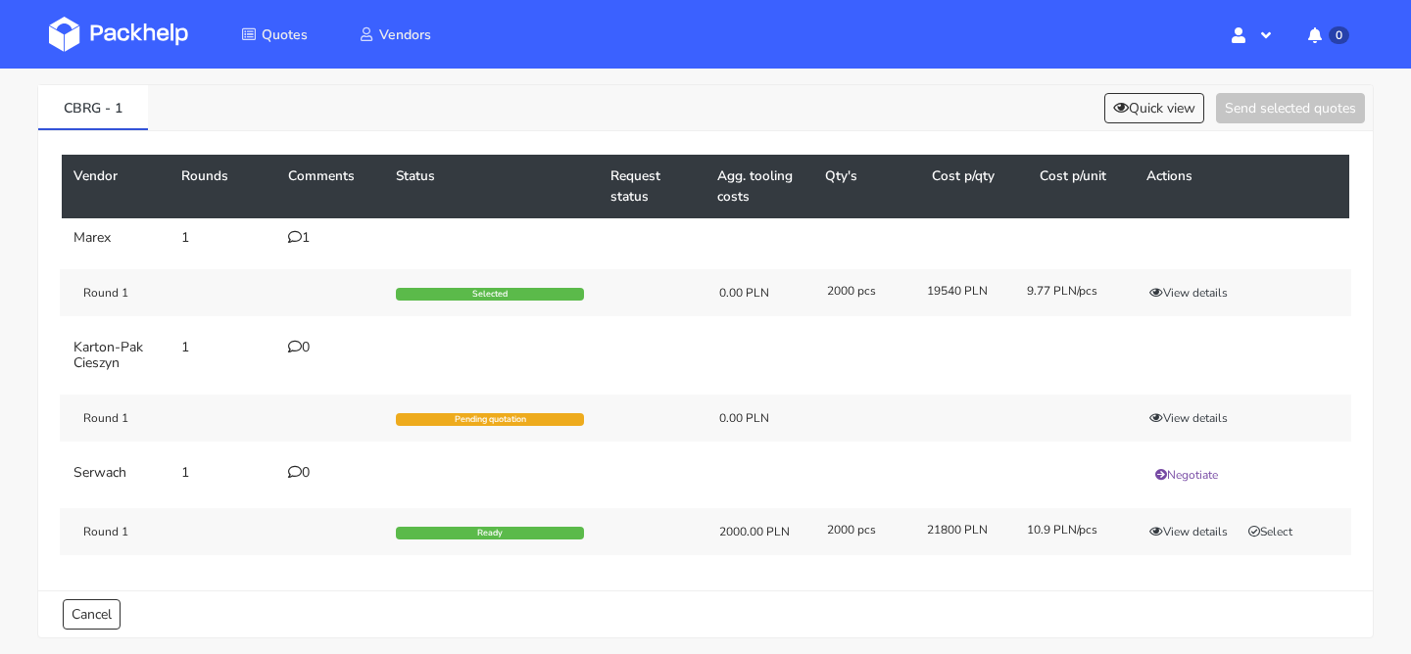
scroll to position [142, 0]
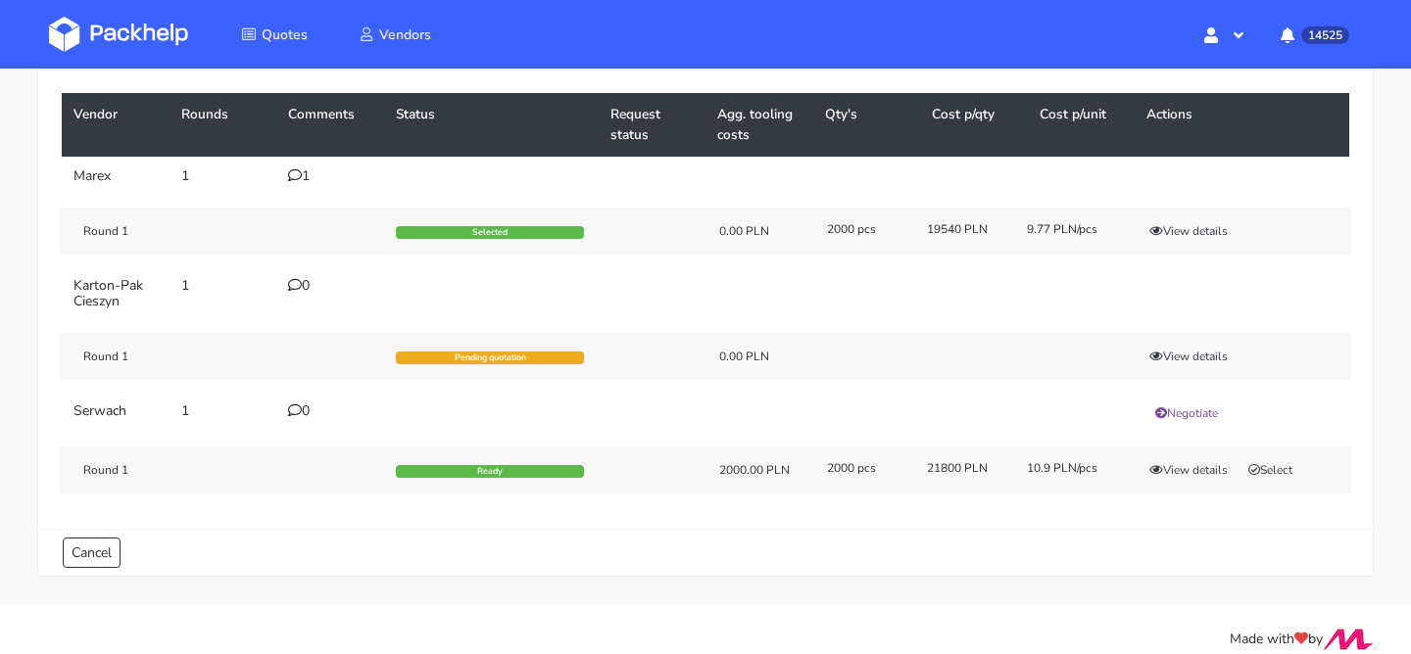
click at [306, 170] on div "1" at bounding box center [330, 177] width 84 height 16
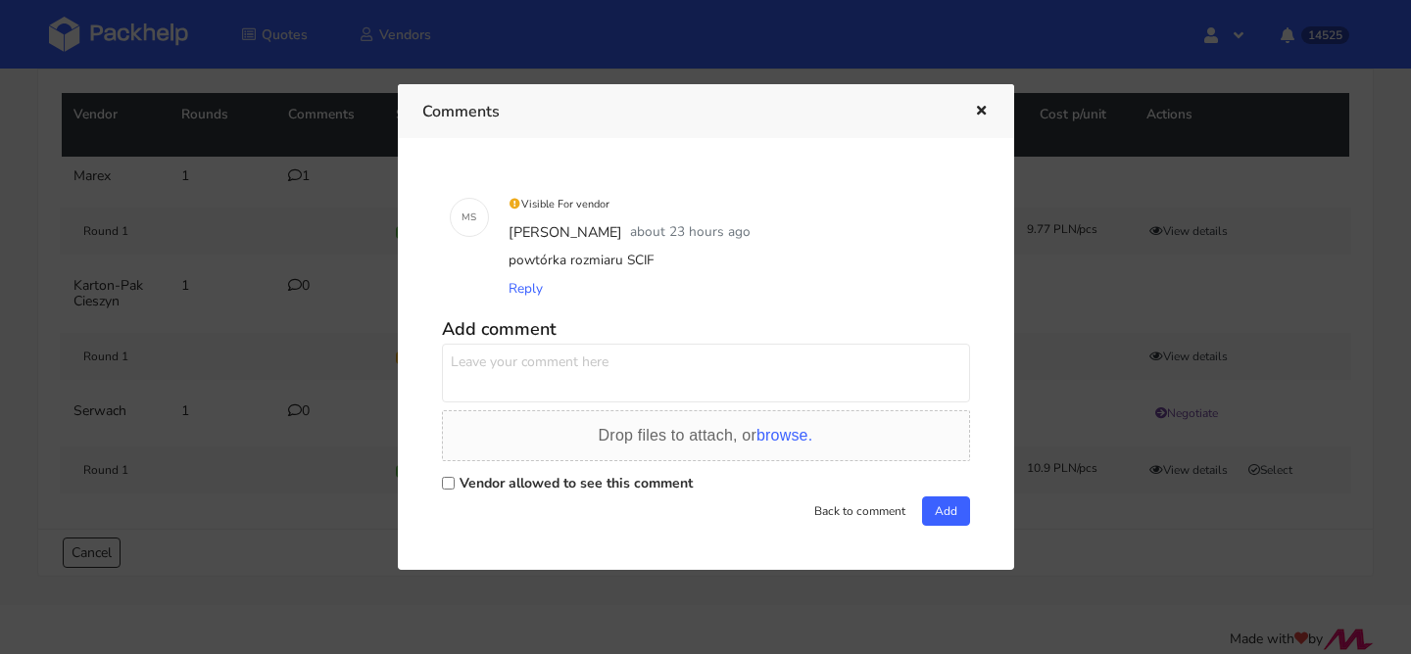
click at [986, 115] on icon "button" at bounding box center [981, 112] width 17 height 14
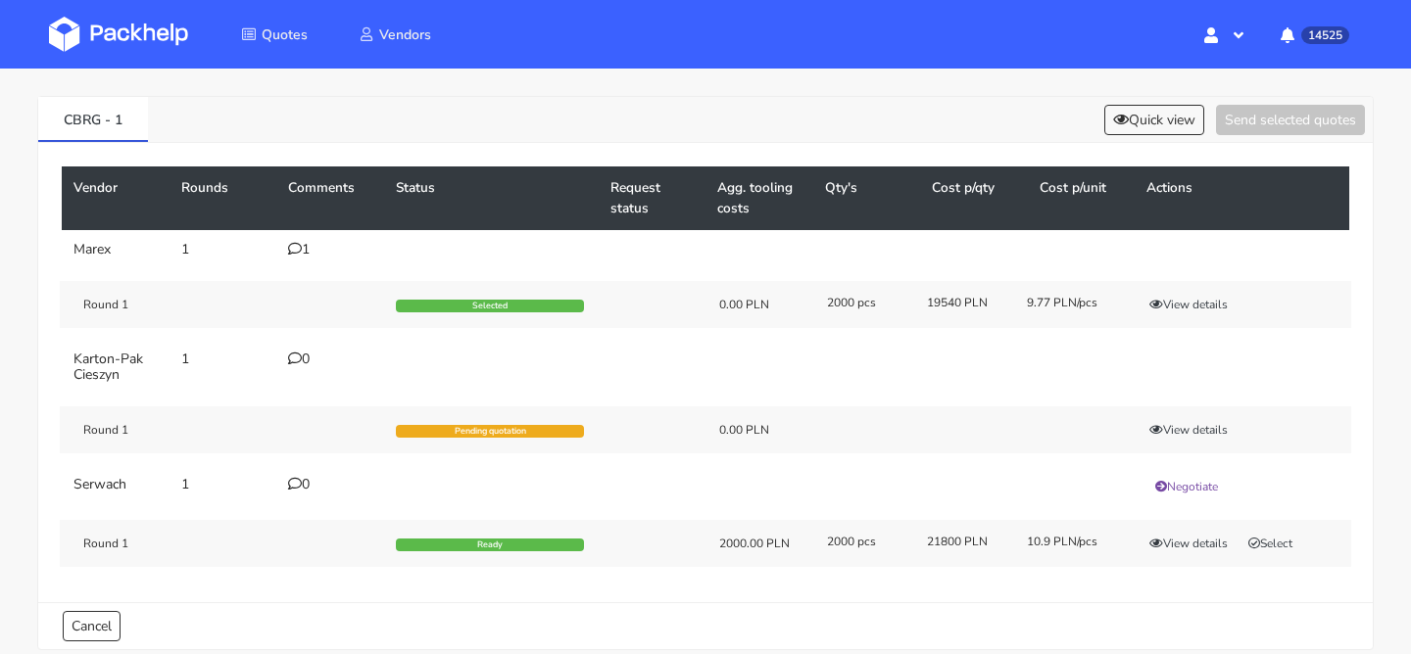
scroll to position [0, 0]
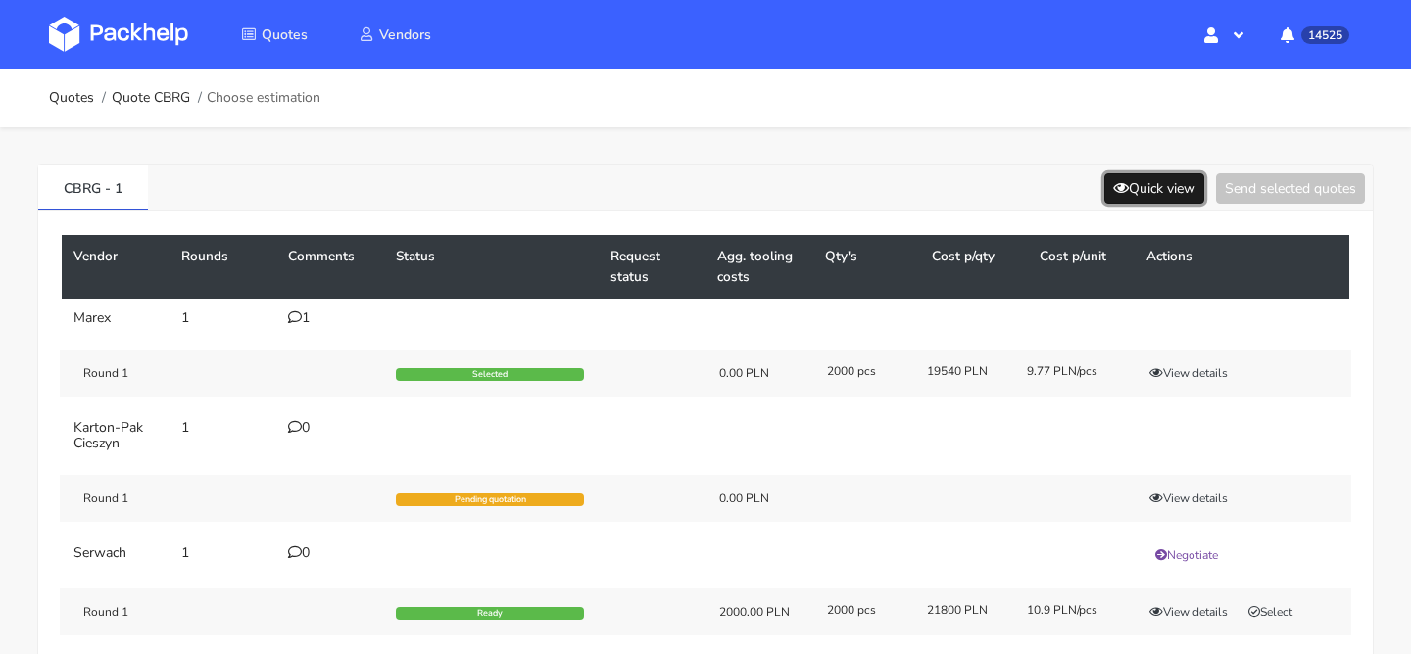
click at [1156, 188] on button "Quick view" at bounding box center [1154, 188] width 100 height 30
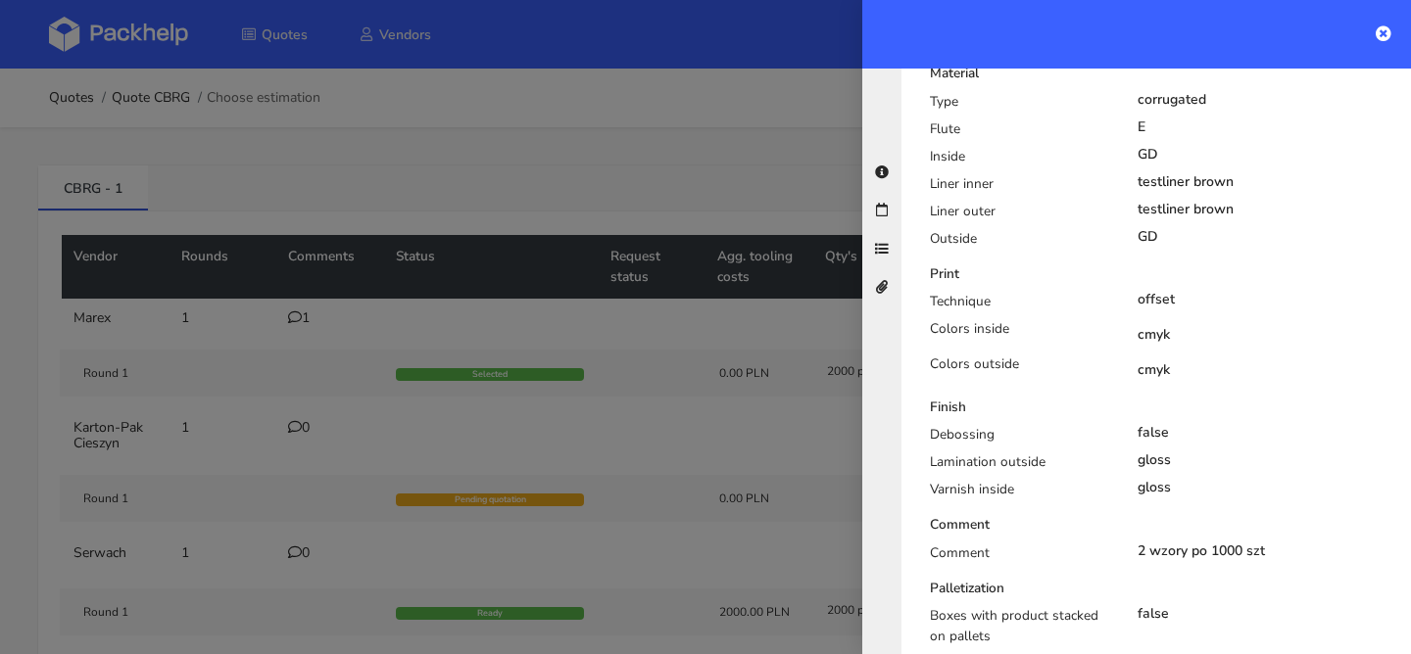
scroll to position [877, 0]
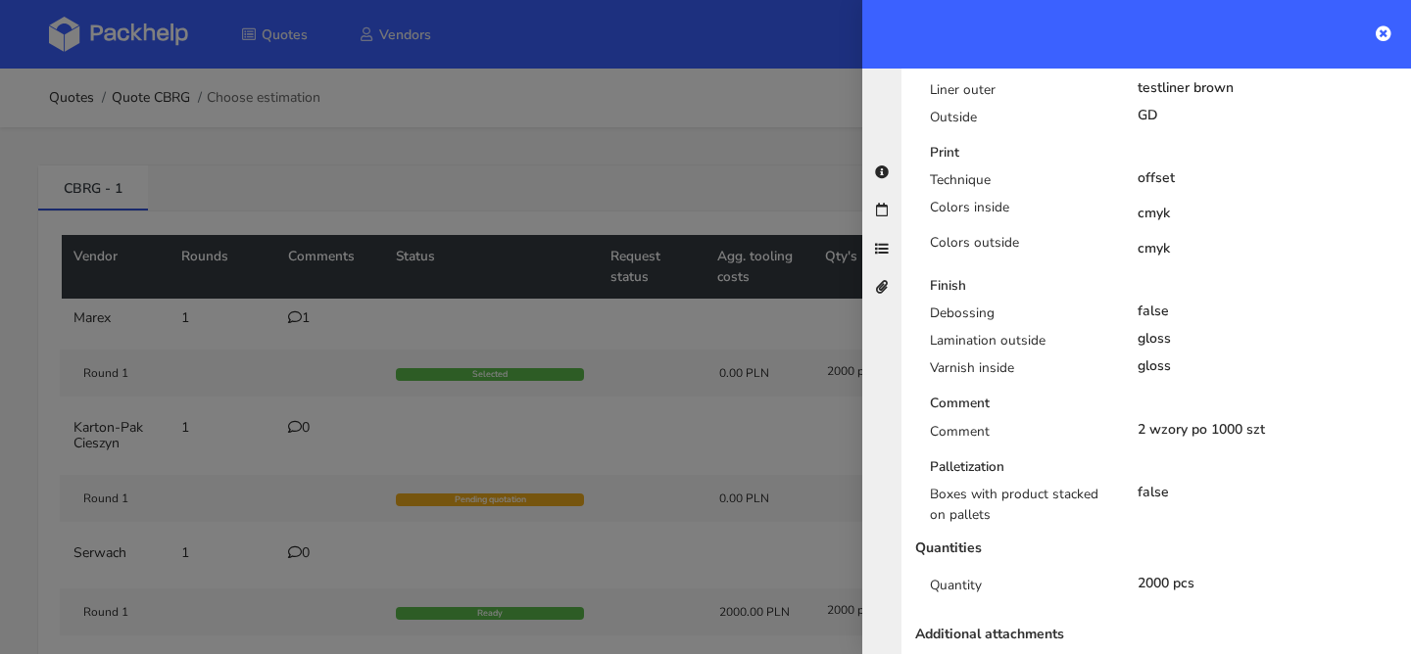
click at [620, 343] on div at bounding box center [705, 327] width 1411 height 654
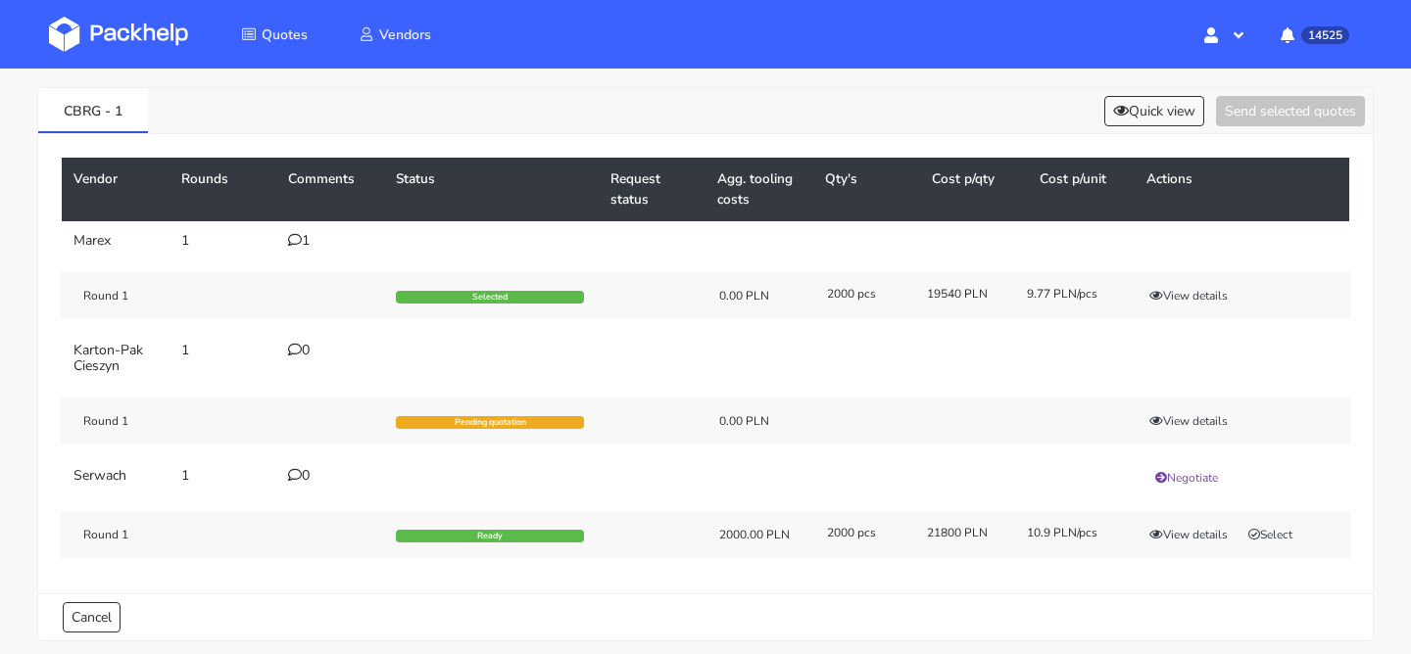
scroll to position [162, 0]
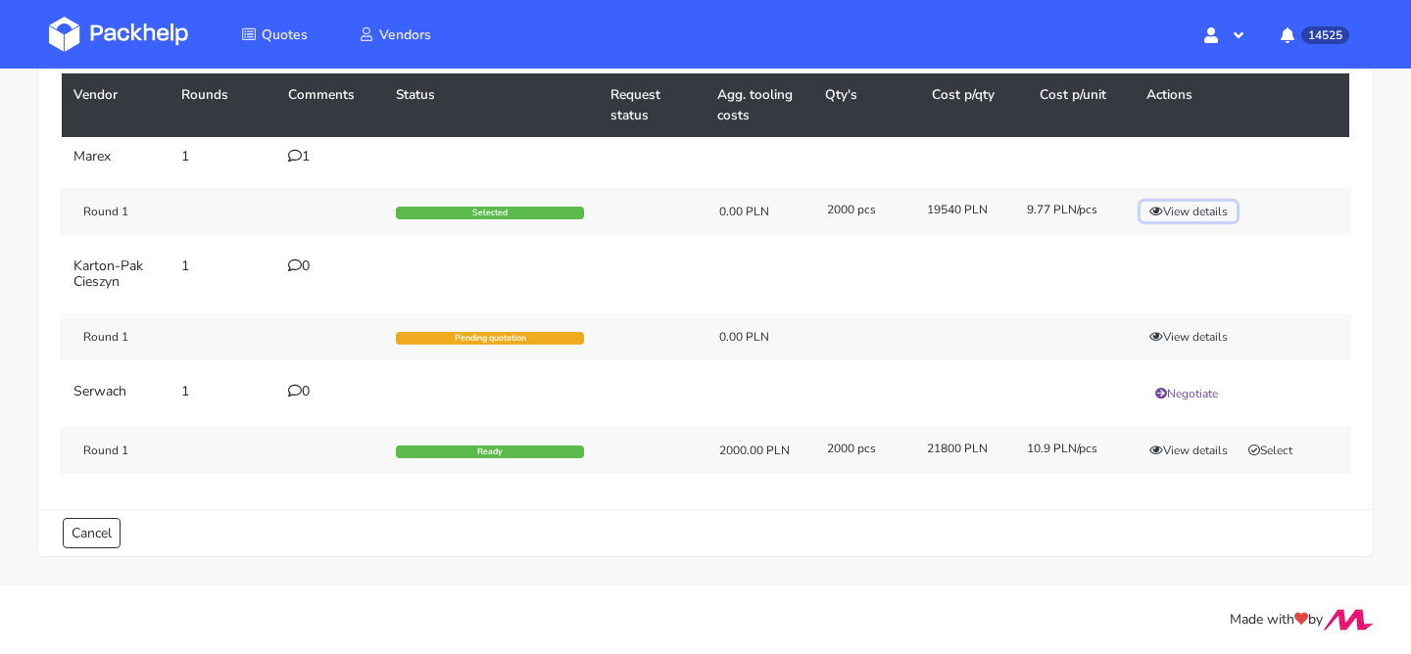
click at [1158, 206] on icon "button" at bounding box center [1156, 212] width 14 height 12
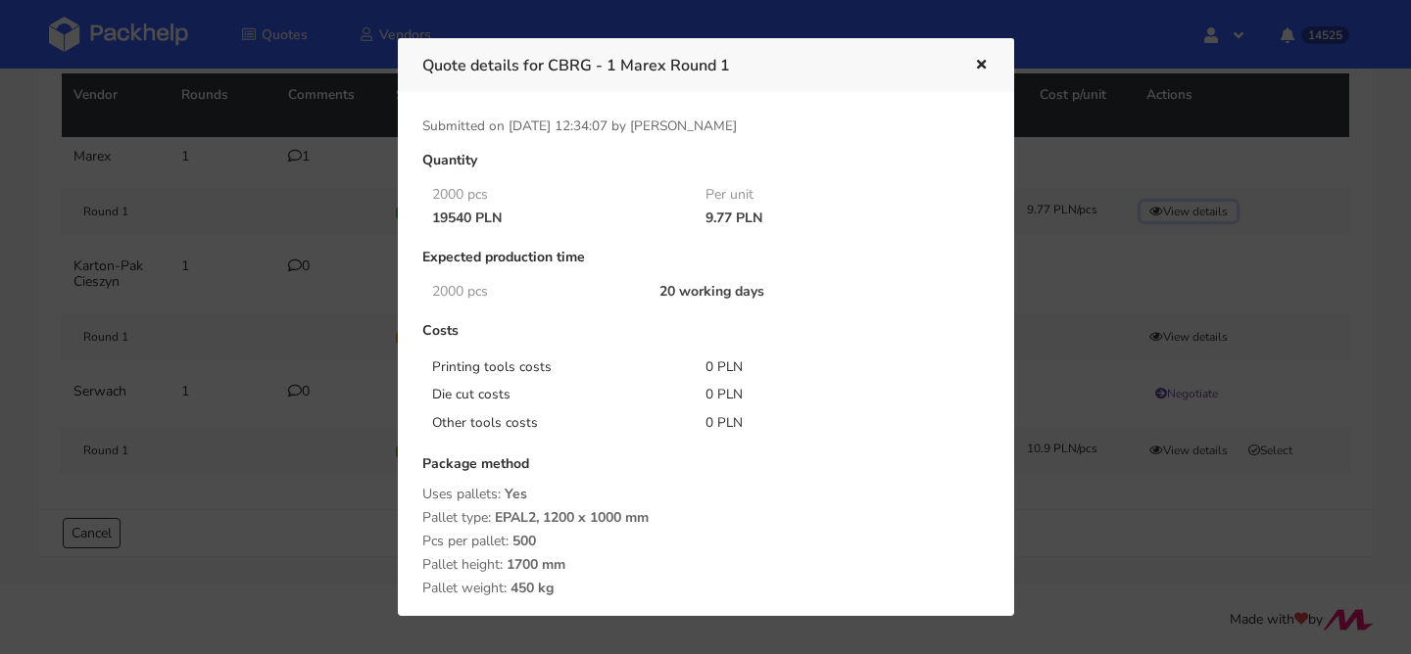
scroll to position [361, 0]
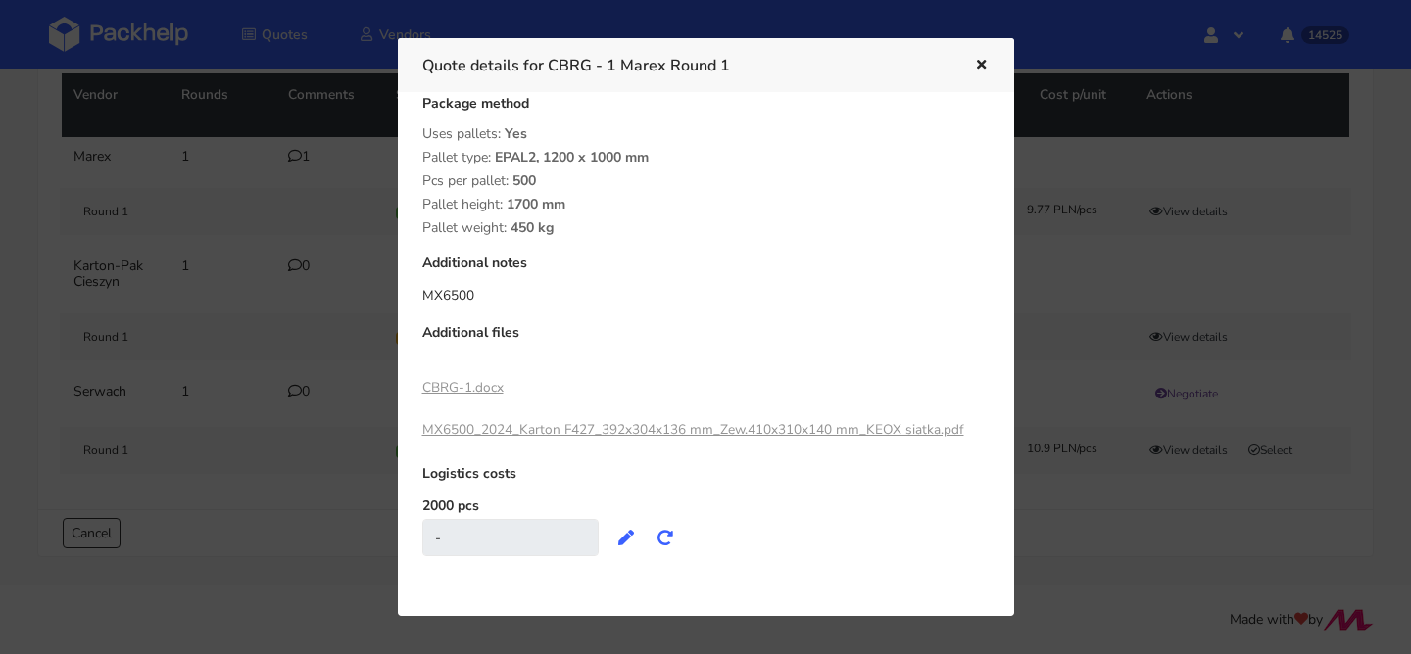
click at [475, 387] on link "CBRG-1.docx" at bounding box center [462, 387] width 81 height 19
click at [983, 70] on icon "button" at bounding box center [981, 66] width 17 height 14
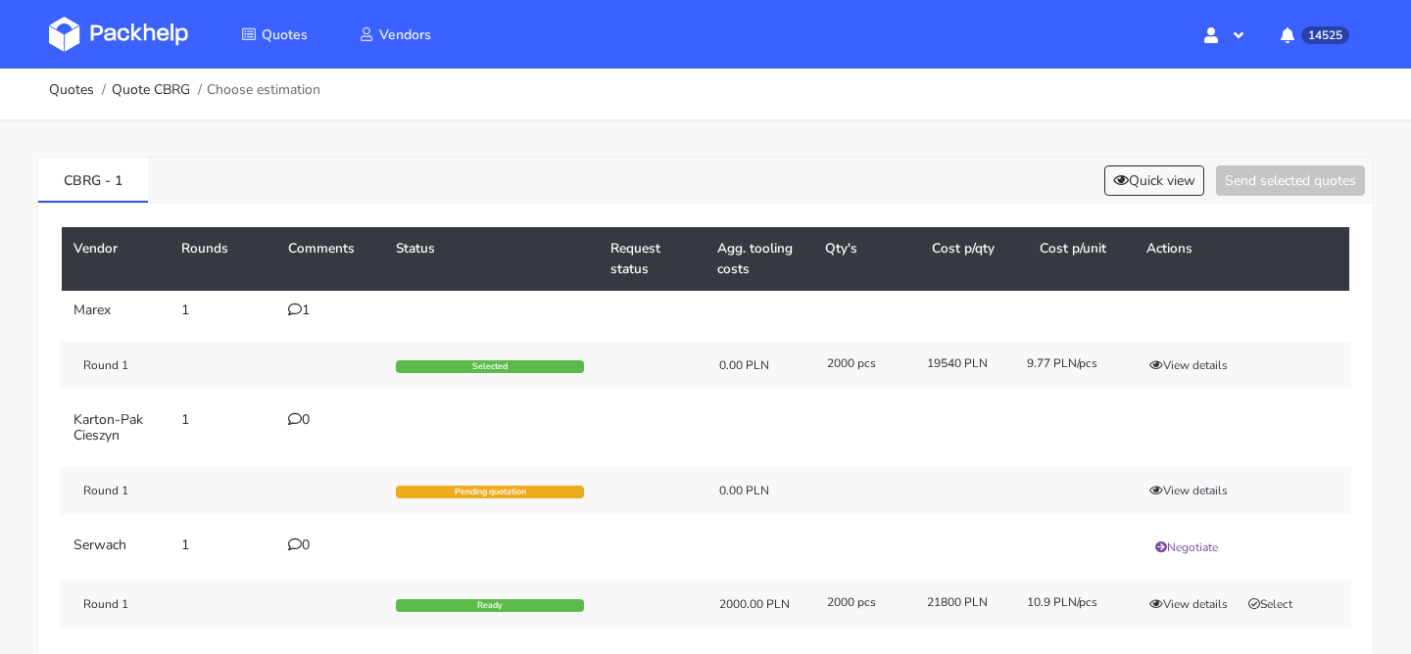
scroll to position [0, 0]
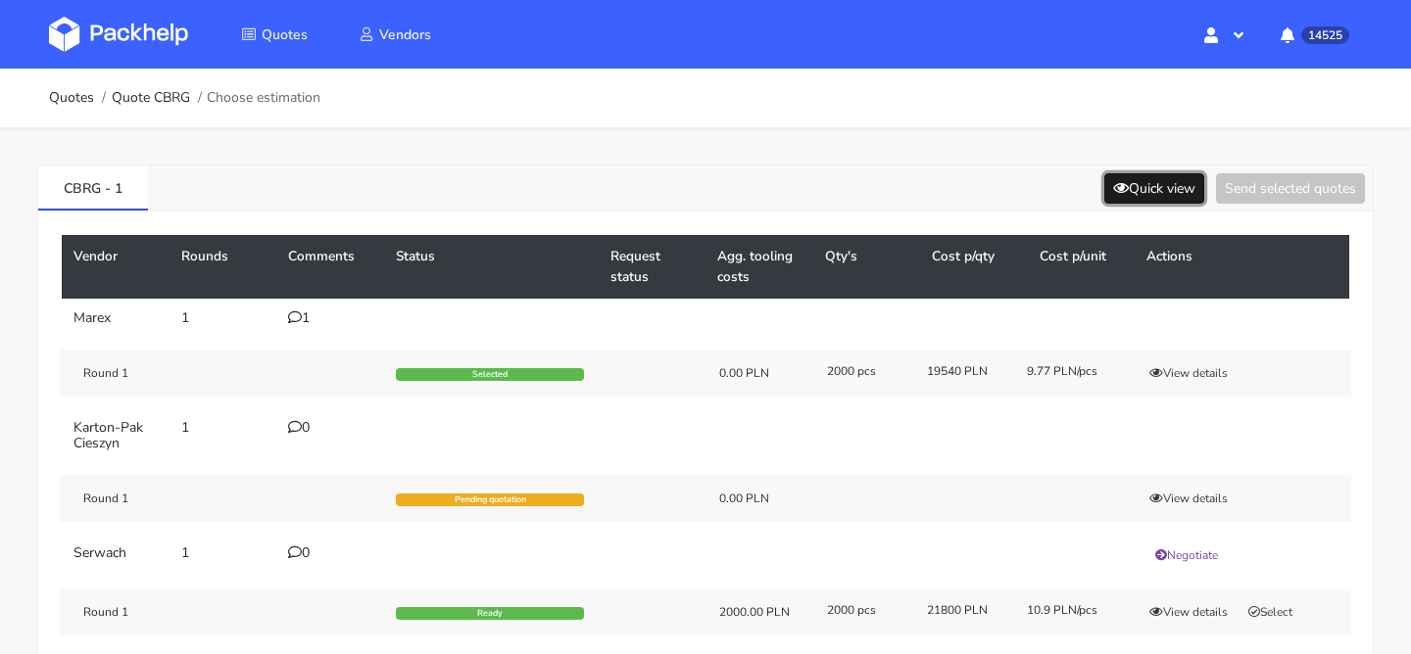
click at [1187, 192] on button "Quick view" at bounding box center [1154, 188] width 100 height 30
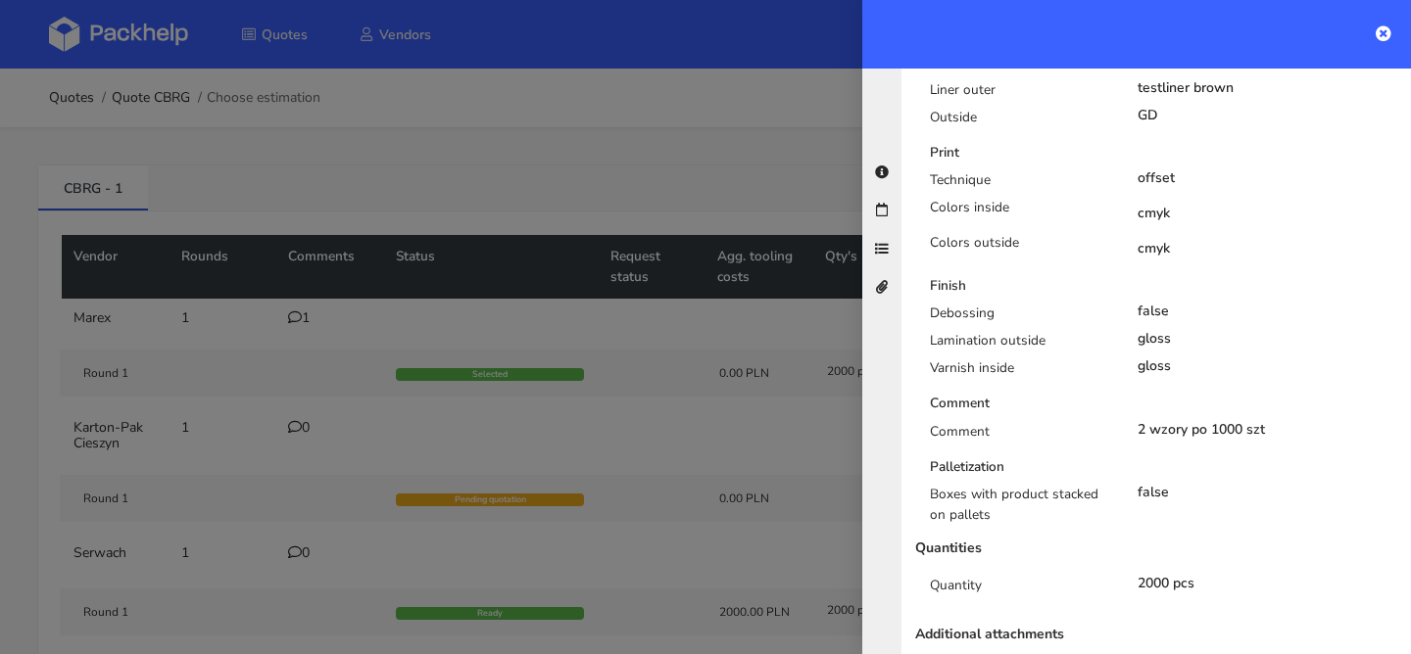
click at [723, 424] on div at bounding box center [705, 327] width 1411 height 654
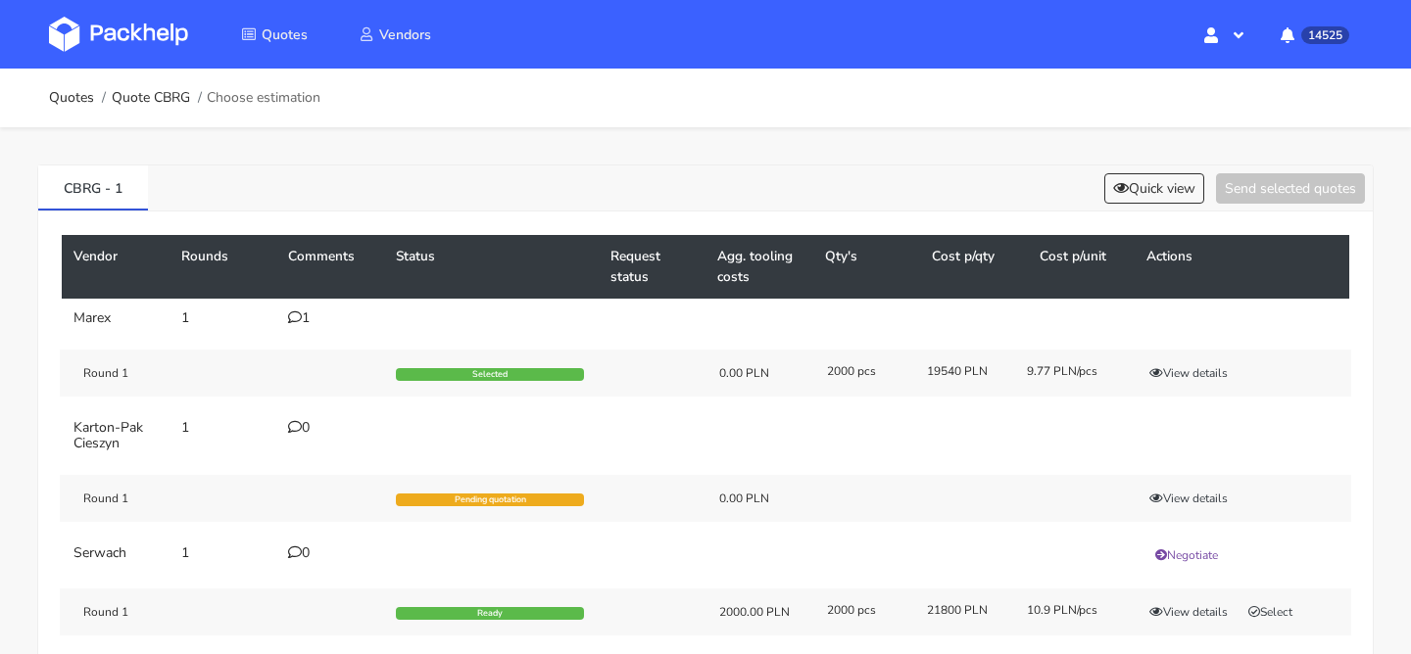
click at [1136, 361] on div "Round 1 Selected 0.00 PLN 2000 pcs 19540 PLN 9.77 PLN/pcs View details" at bounding box center [705, 373] width 1291 height 47
click at [1167, 373] on button "View details" at bounding box center [1188, 373] width 96 height 20
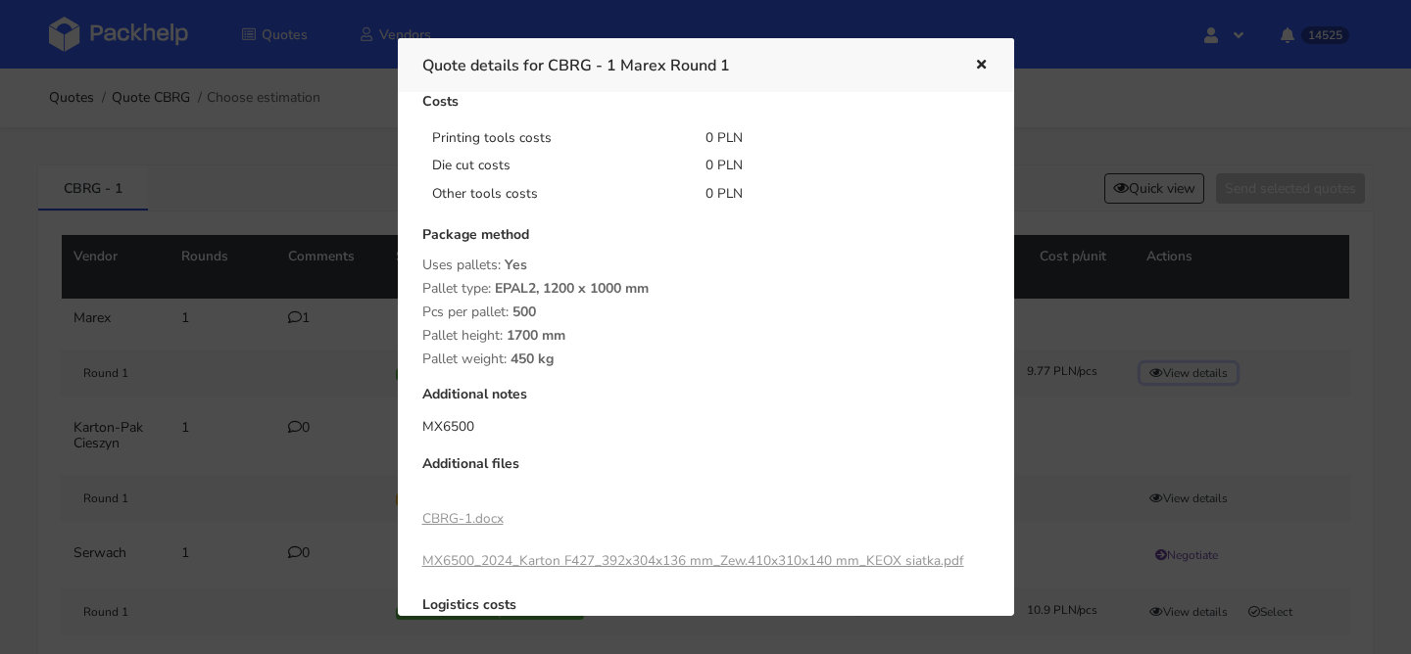
scroll to position [361, 0]
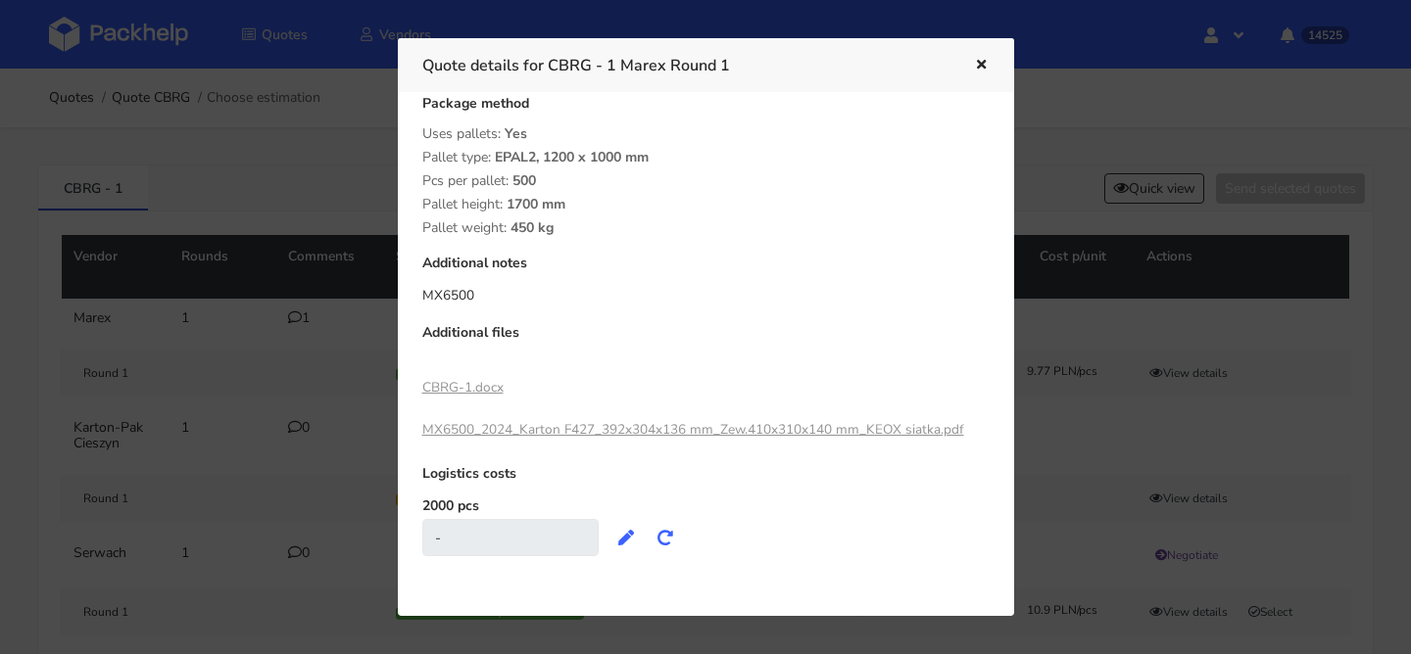
click at [488, 429] on link "MX6500_2024_Karton F427_392x304x136 mm_Zew.410x310x140 mm_KEOX siatka.pdf" at bounding box center [693, 429] width 542 height 19
click at [370, 122] on div at bounding box center [705, 327] width 1411 height 654
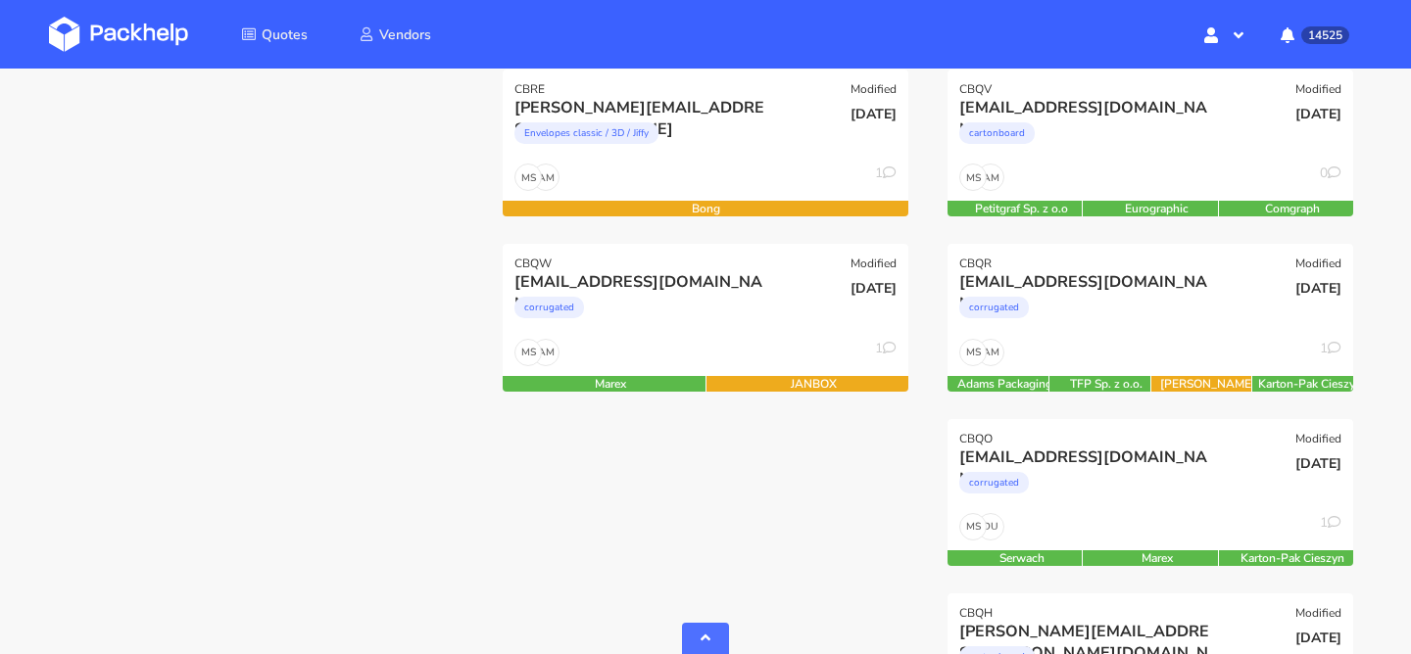
scroll to position [650, 0]
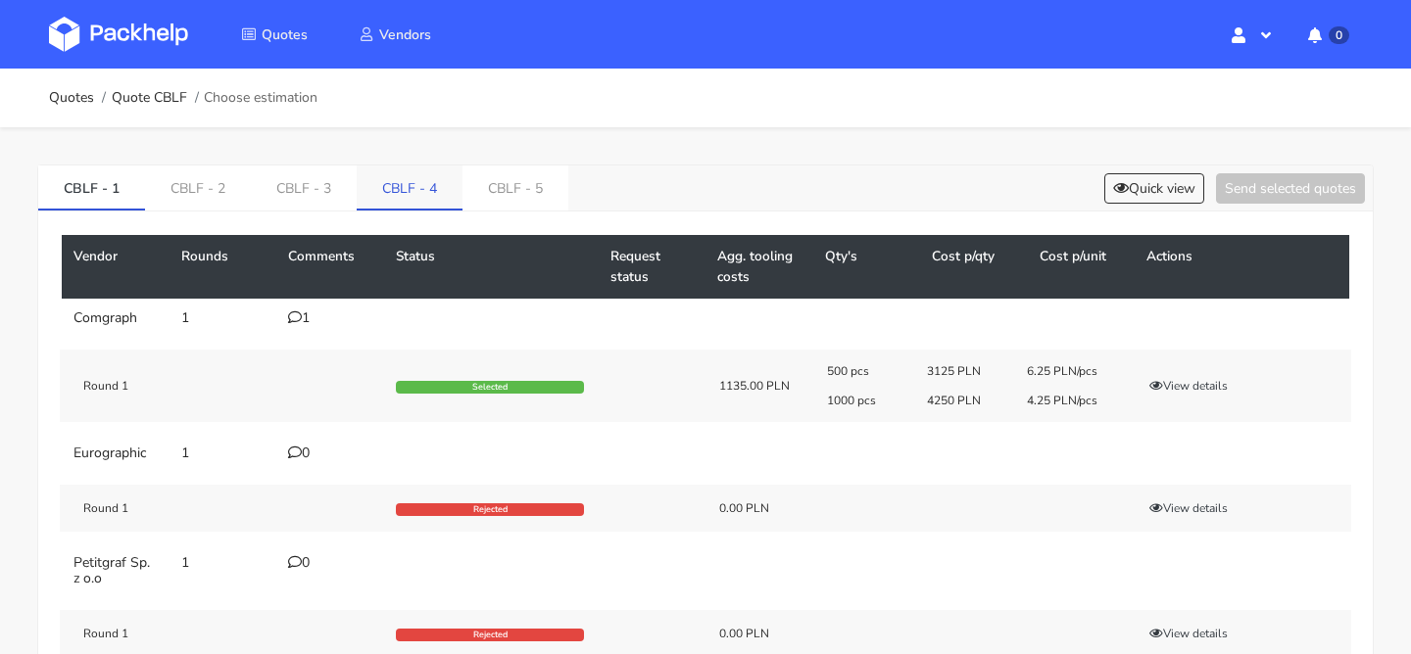
click at [422, 203] on link "CBLF - 4" at bounding box center [410, 187] width 106 height 43
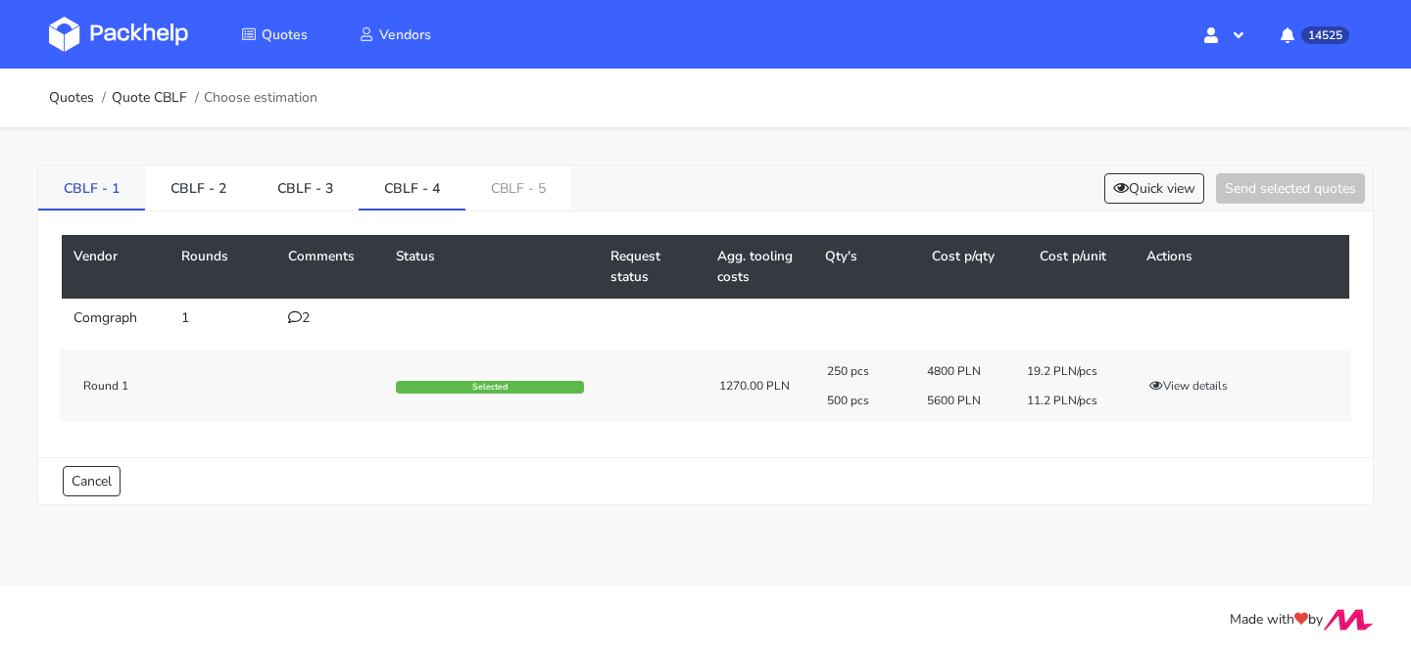
click at [114, 196] on link "CBLF - 1" at bounding box center [91, 187] width 107 height 43
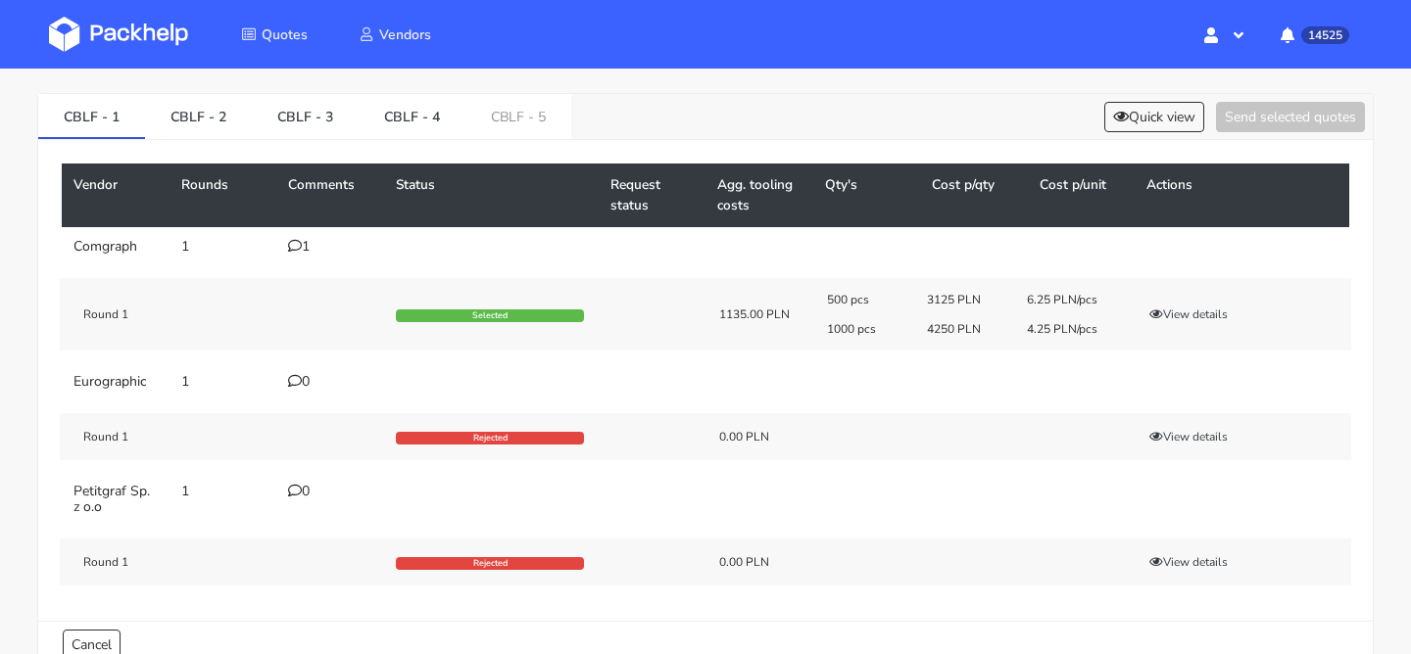
scroll to position [73, 0]
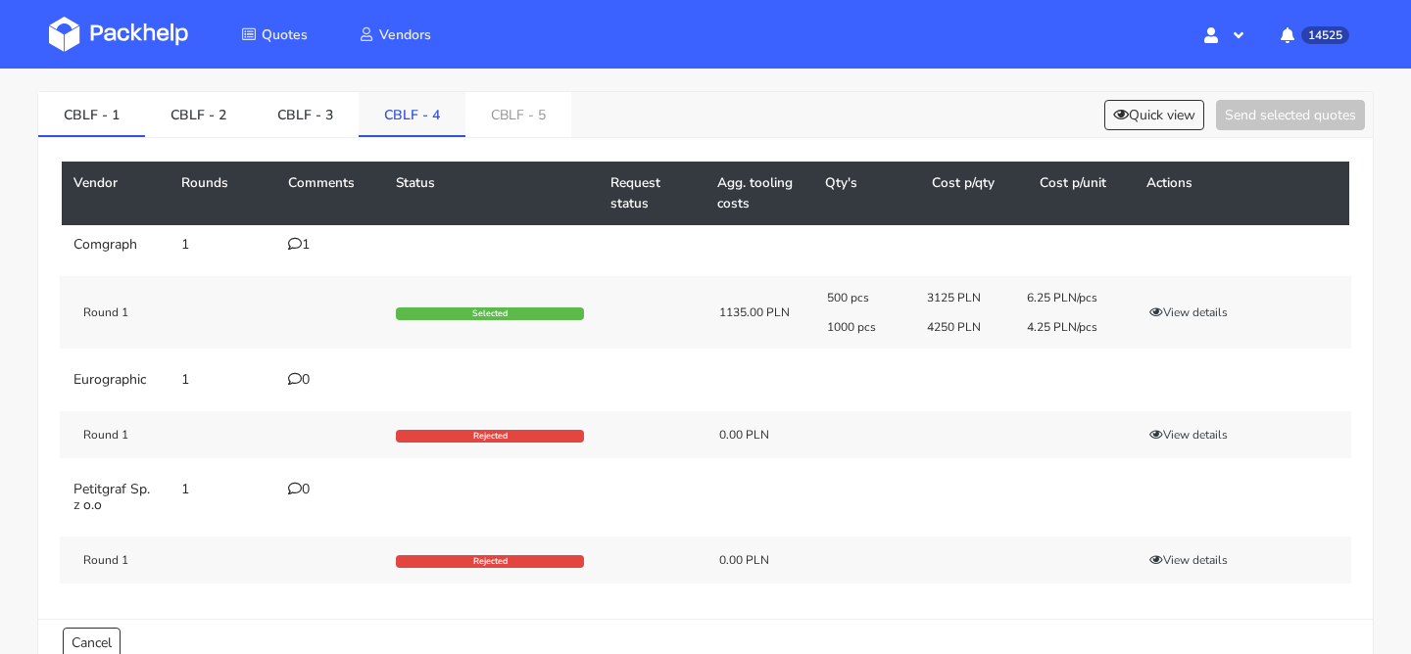
click at [407, 110] on link "CBLF - 4" at bounding box center [412, 113] width 107 height 43
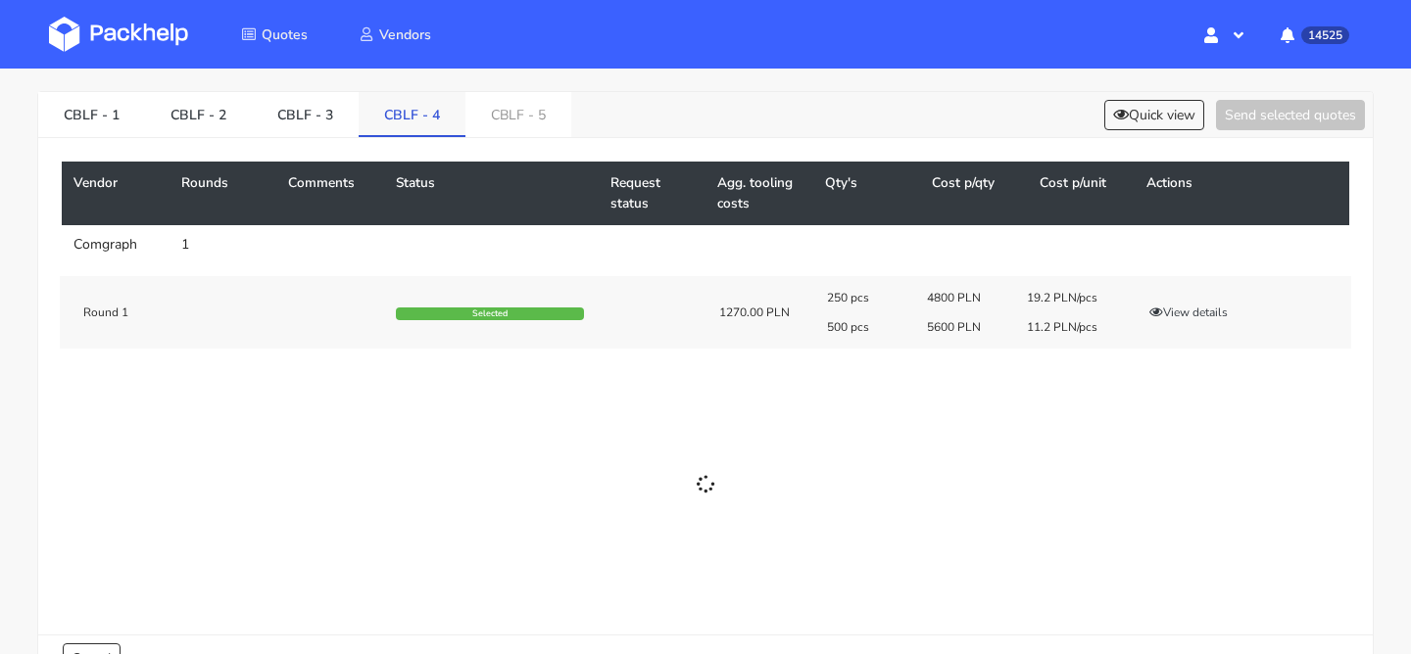
scroll to position [0, 0]
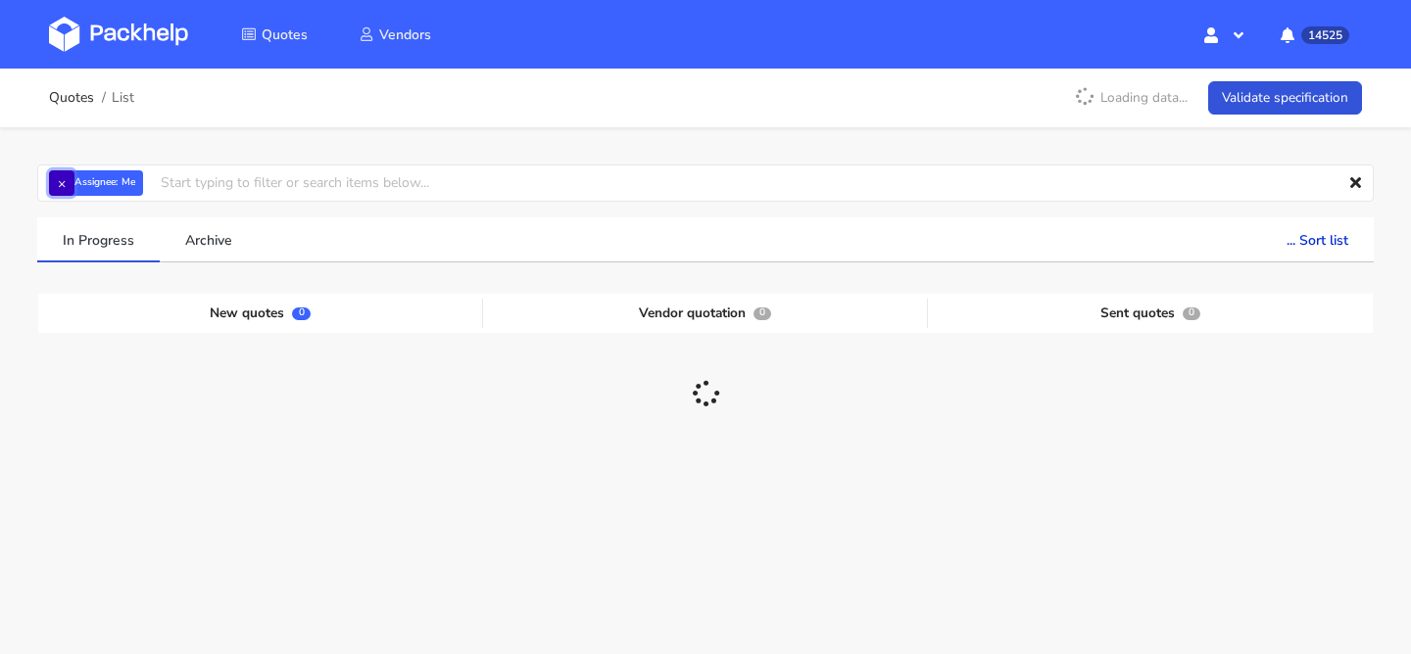
click at [59, 179] on button "×" at bounding box center [61, 182] width 25 height 25
click at [59, 179] on input "text" at bounding box center [705, 183] width 1336 height 37
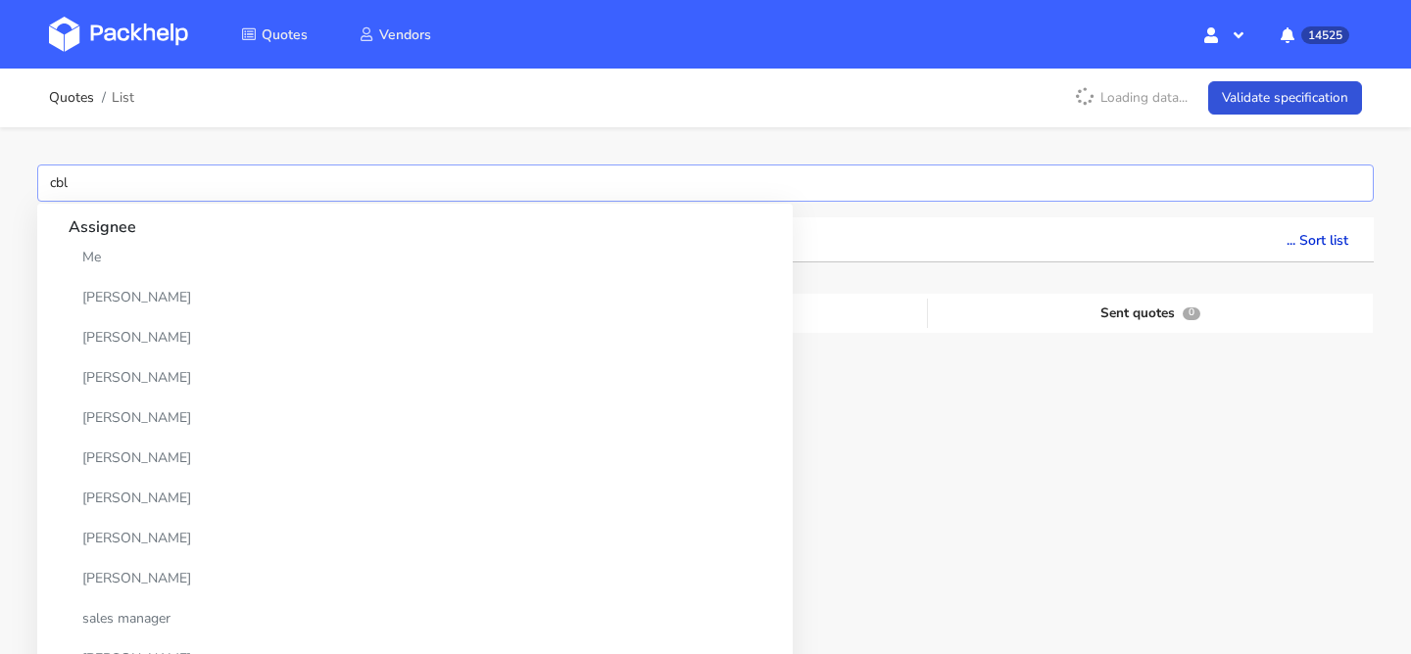
type input "cblf"
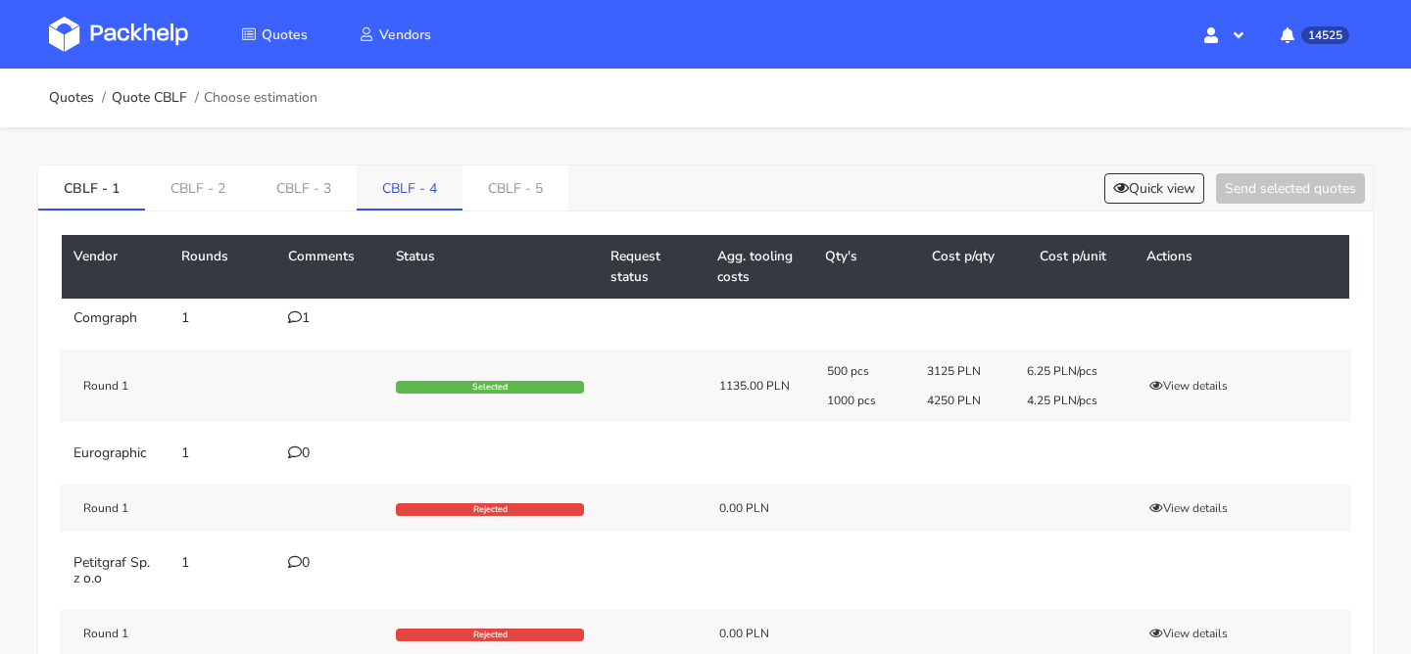
click at [407, 183] on link "CBLF - 4" at bounding box center [410, 187] width 106 height 43
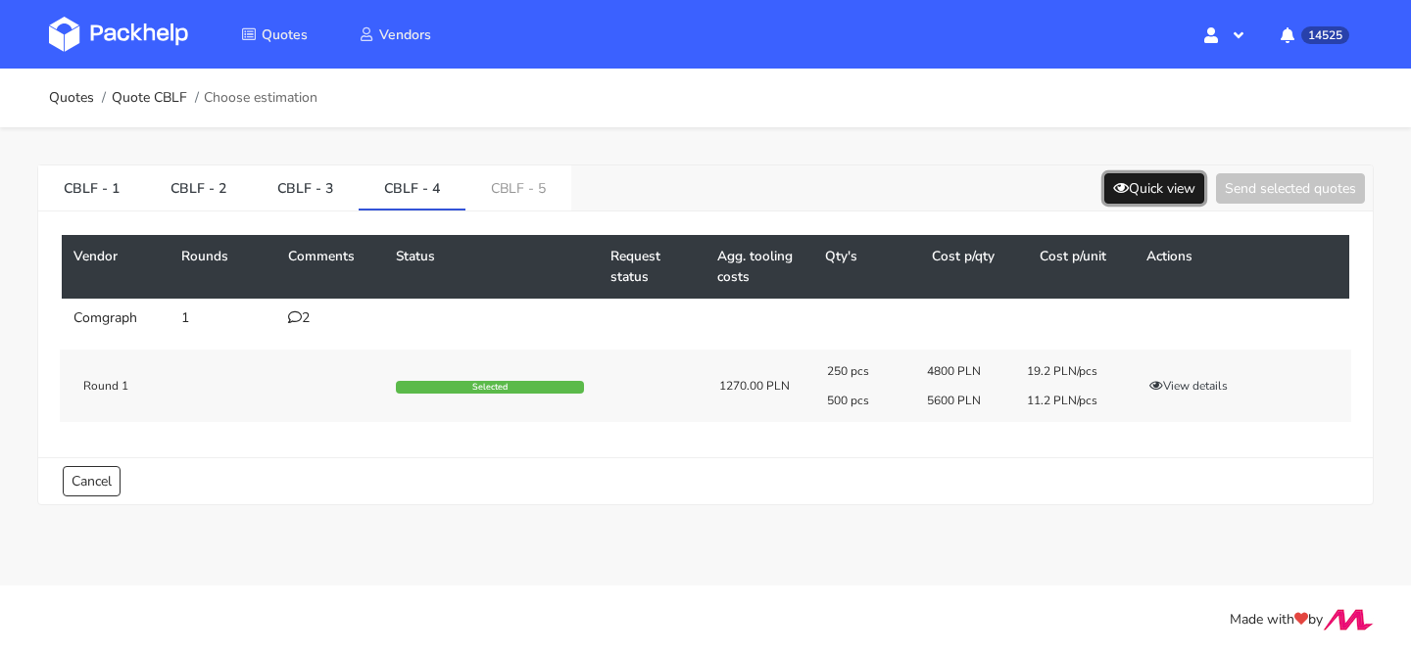
click at [1194, 194] on button "Quick view" at bounding box center [1154, 188] width 100 height 30
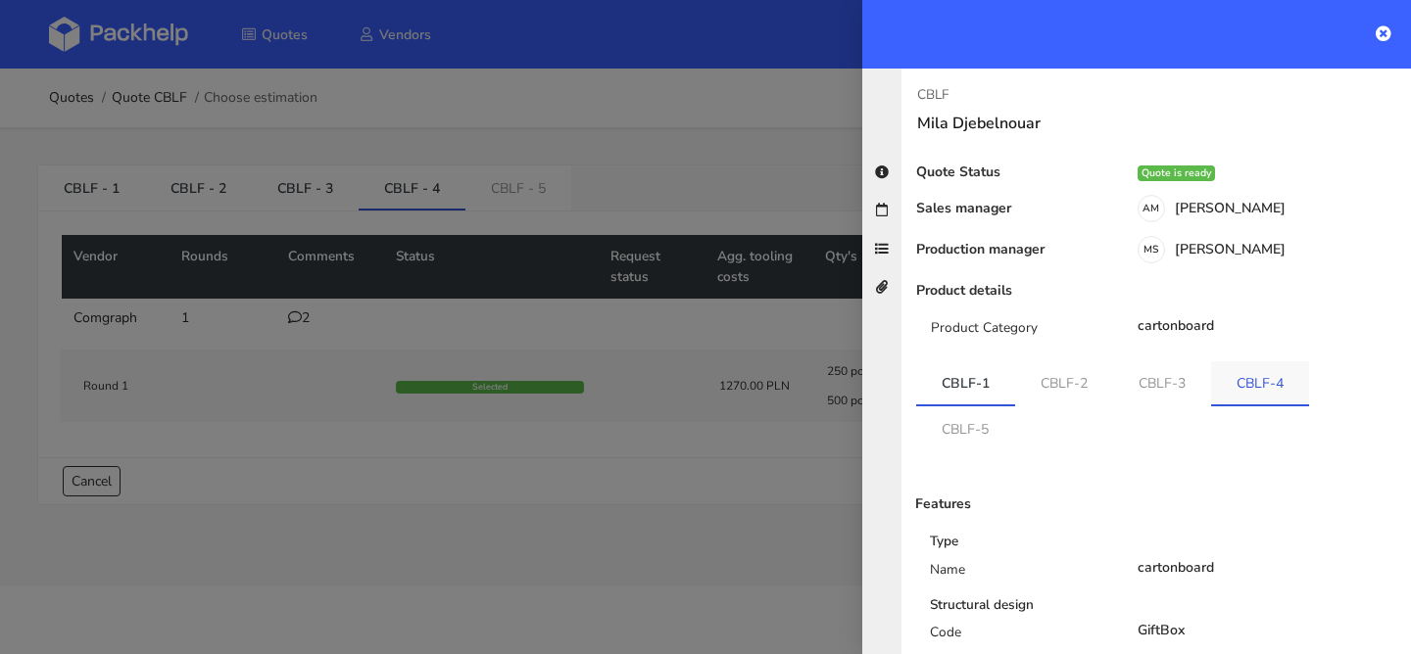
click at [1238, 392] on link "CBLF-4" at bounding box center [1260, 383] width 98 height 43
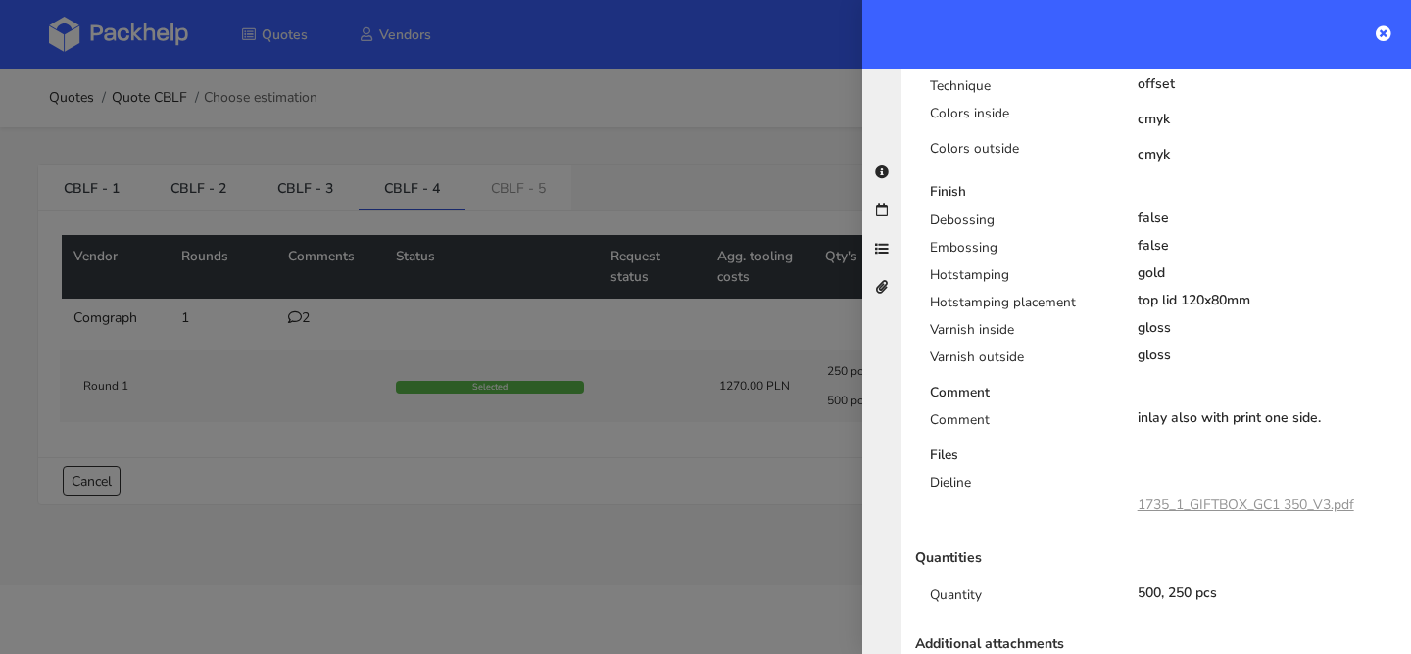
scroll to position [882, 0]
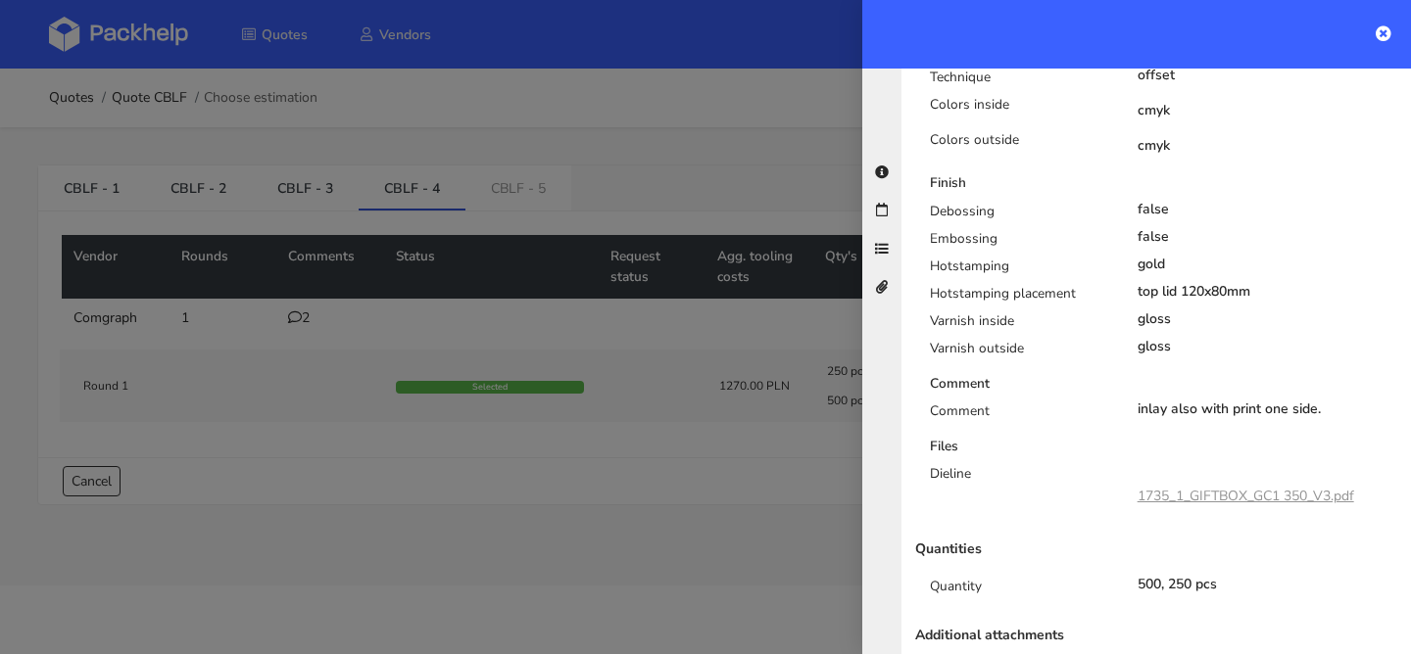
click at [632, 411] on div at bounding box center [705, 327] width 1411 height 654
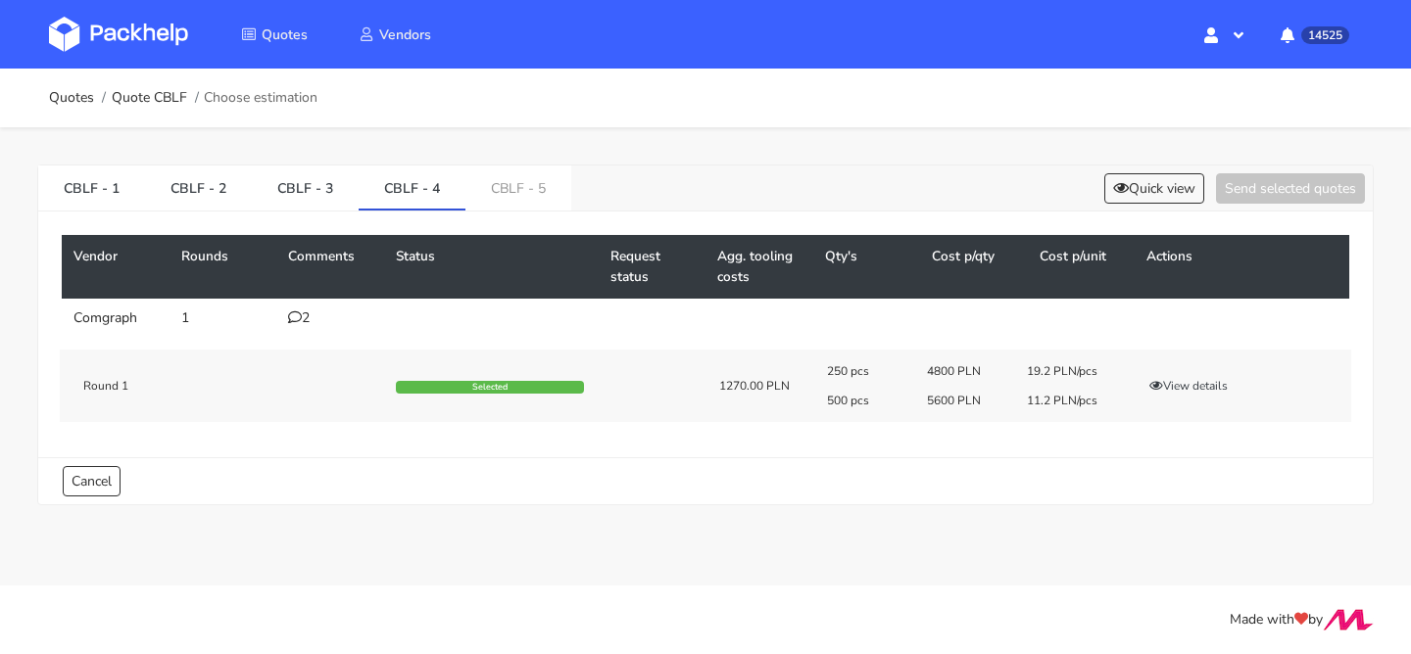
click at [302, 319] on div "2" at bounding box center [330, 319] width 84 height 16
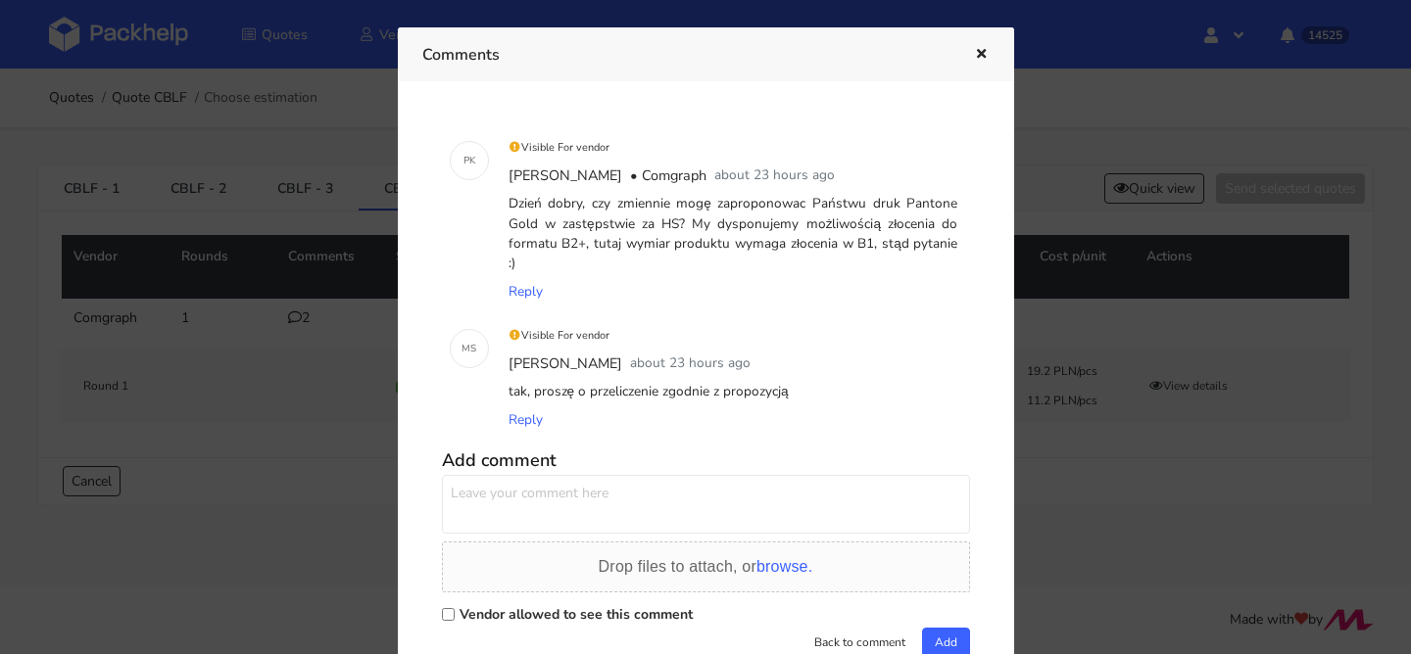
click at [782, 507] on textarea at bounding box center [706, 504] width 528 height 59
type textarea "czy w przypadku nakładu 250 szt uda się zrobić cenę 3500 pln + narzędzia?"
click at [656, 601] on div "Vendor allowed to see this comment" at bounding box center [706, 614] width 528 height 27
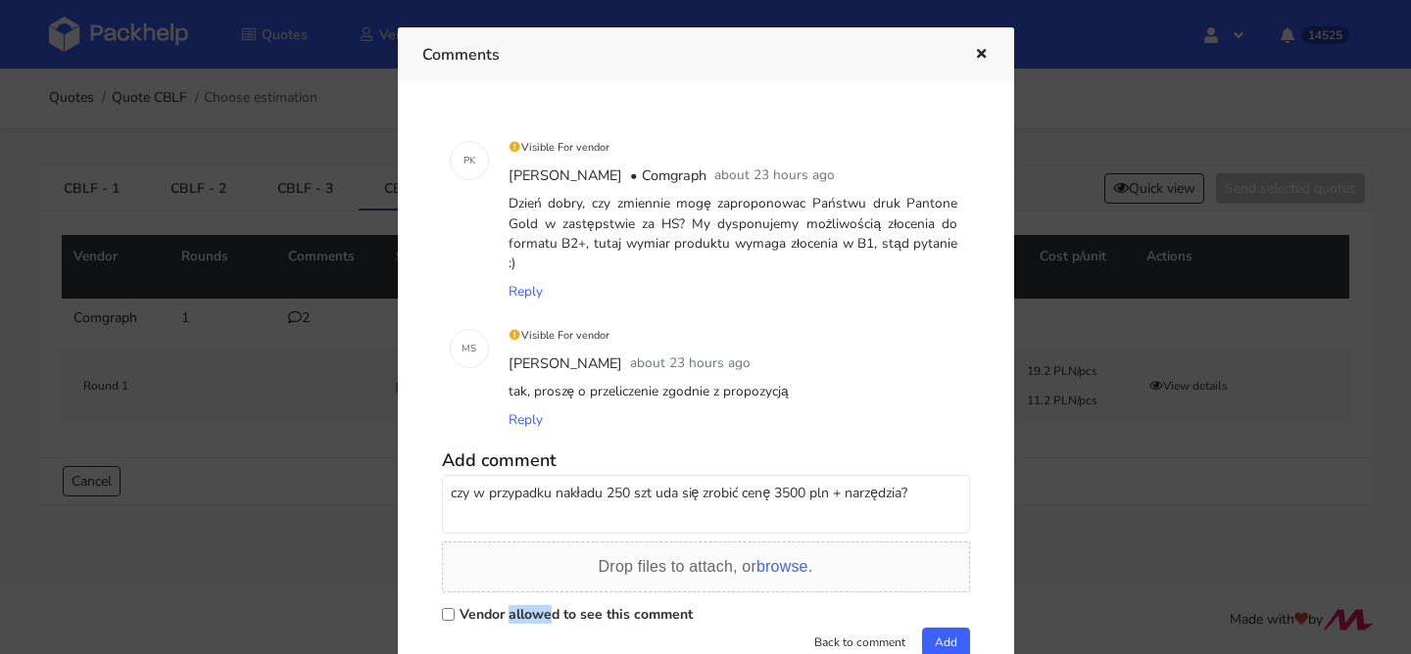
click at [656, 601] on div "Vendor allowed to see this comment" at bounding box center [706, 614] width 528 height 27
click at [652, 605] on label "Vendor allowed to see this comment" at bounding box center [575, 614] width 233 height 19
click at [455, 608] on input "Vendor allowed to see this comment" at bounding box center [448, 614] width 13 height 13
checkbox input "true"
click at [955, 628] on button "Add" at bounding box center [946, 642] width 48 height 29
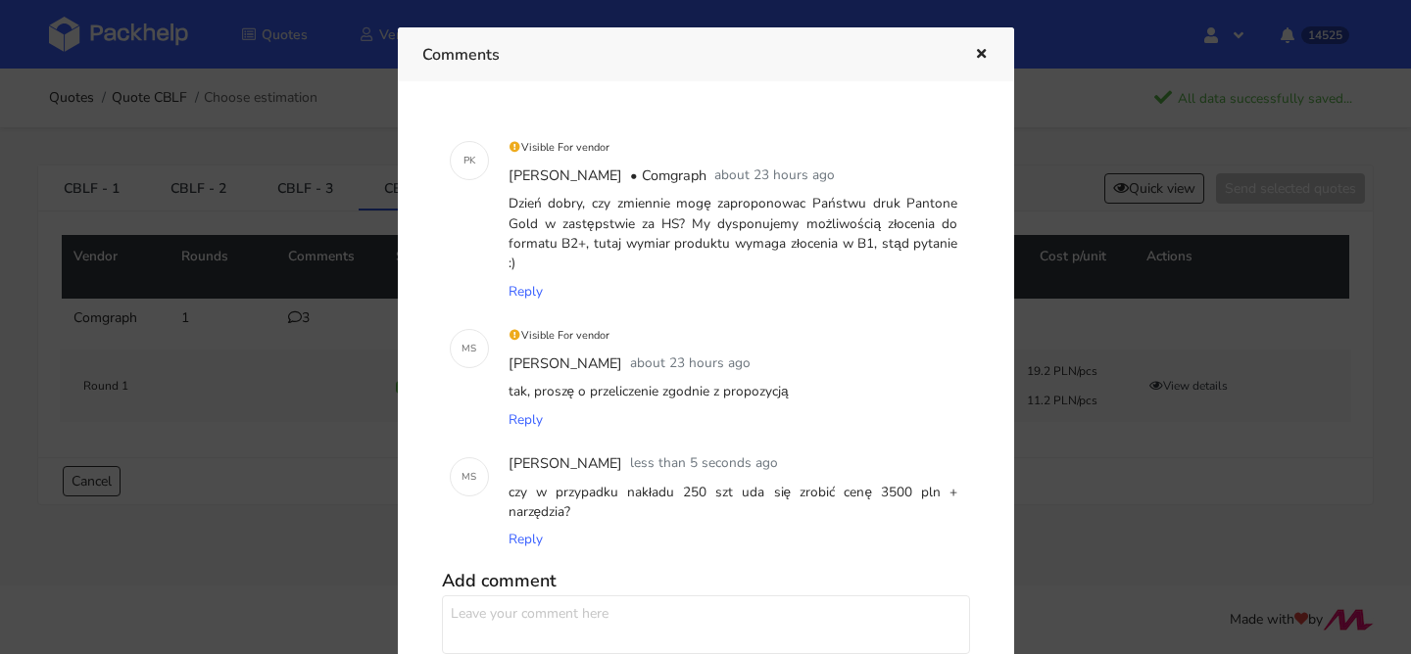
click at [973, 57] on icon "button" at bounding box center [981, 55] width 17 height 14
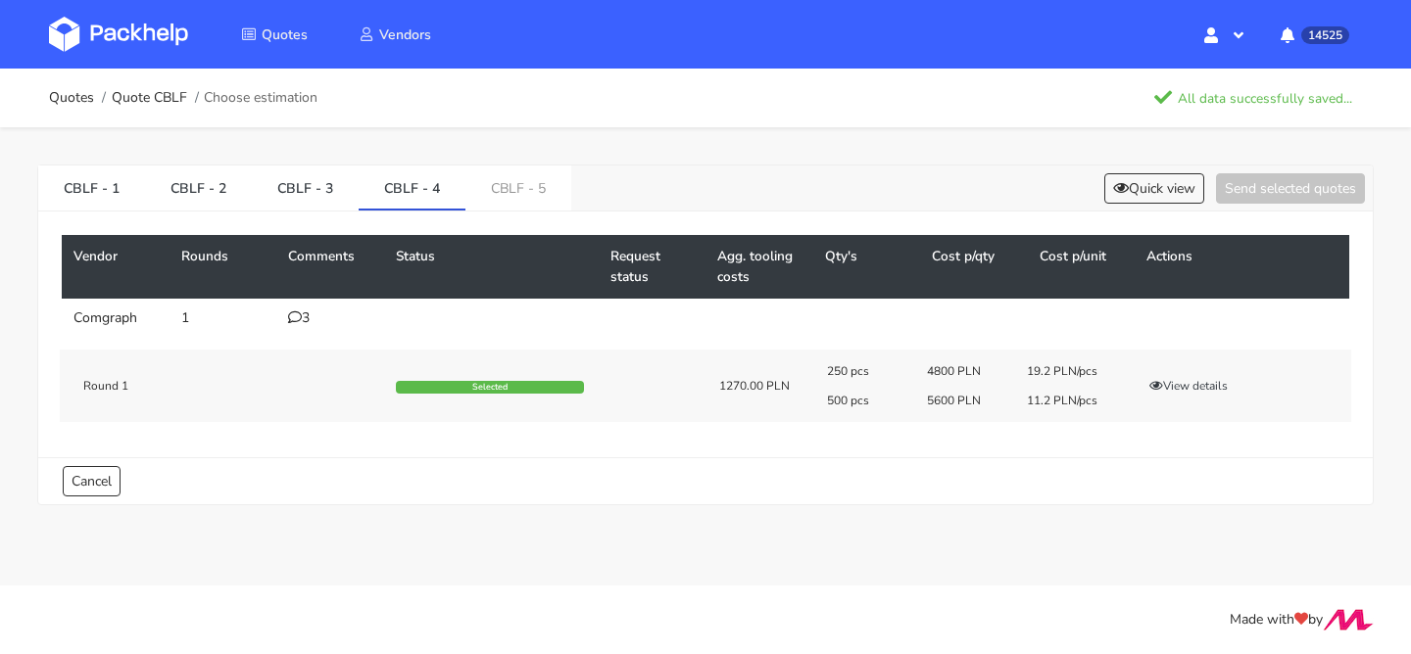
click at [169, 110] on ol "Quotes Quote CBLF Choose estimation" at bounding box center [183, 97] width 268 height 39
click at [174, 95] on link "Quote CBLF" at bounding box center [149, 98] width 75 height 16
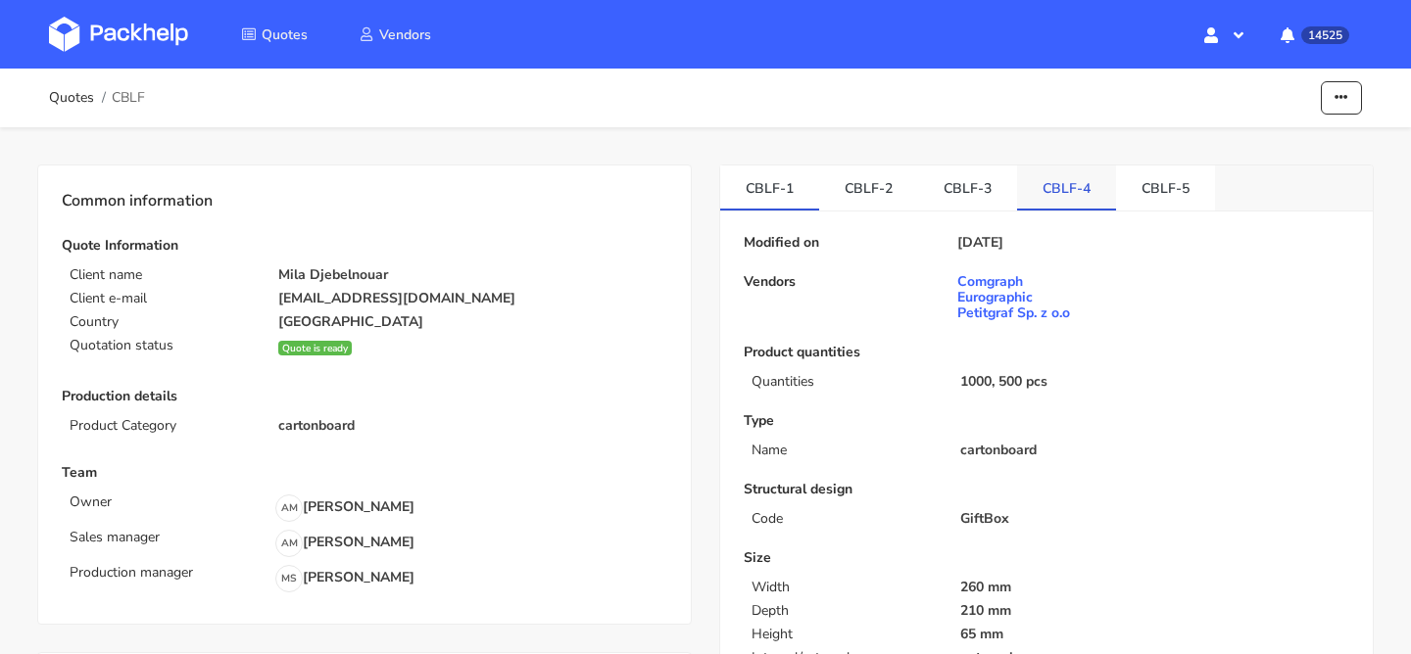
click at [1026, 175] on link "CBLF-4" at bounding box center [1066, 187] width 99 height 43
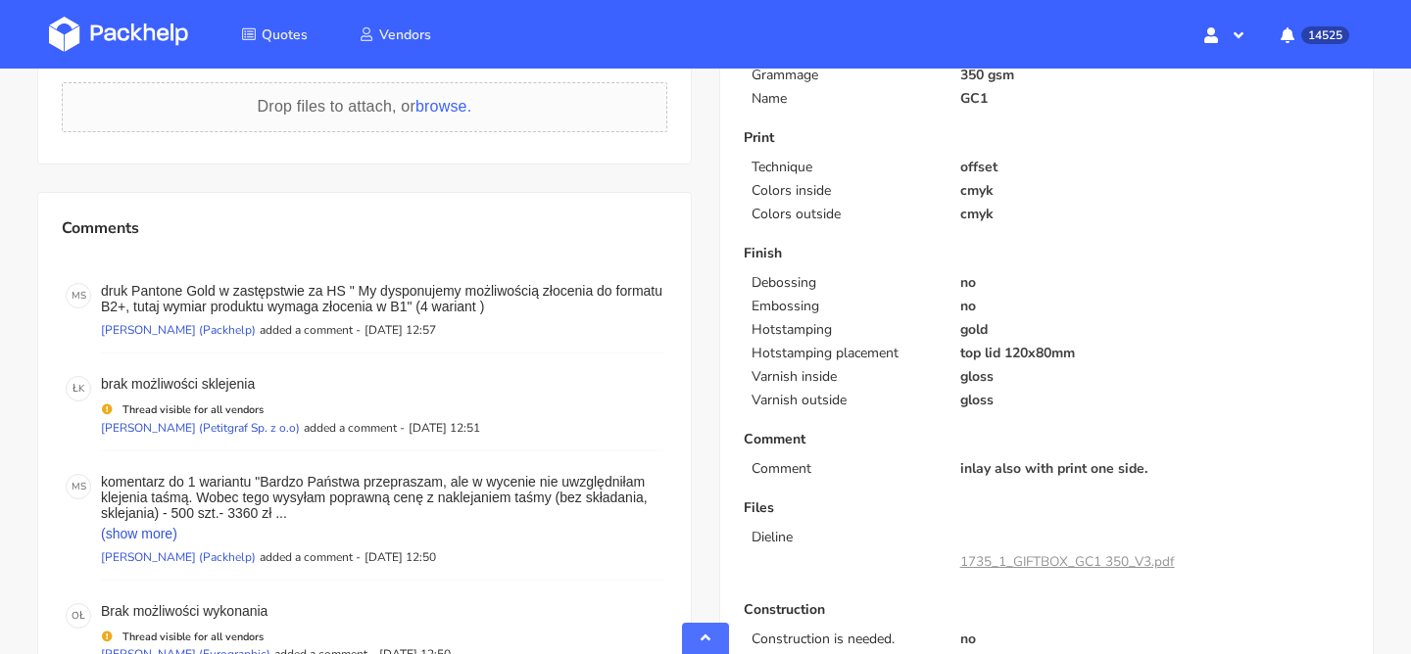
scroll to position [919, 0]
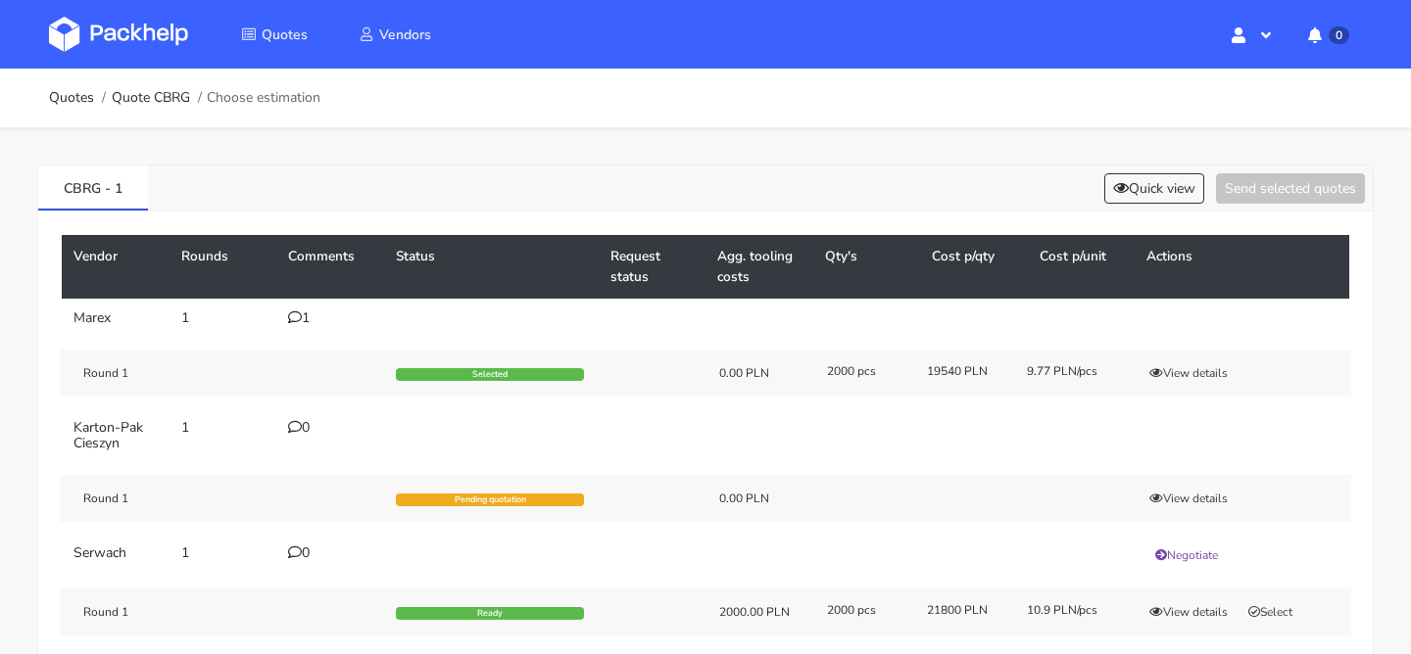
click at [293, 338] on td "Round 1 Selected 0.00 PLN 2000 pcs 19540 PLN 9.77 PLN/pcs View details" at bounding box center [705, 373] width 1287 height 71
click at [304, 321] on div "1" at bounding box center [330, 319] width 84 height 16
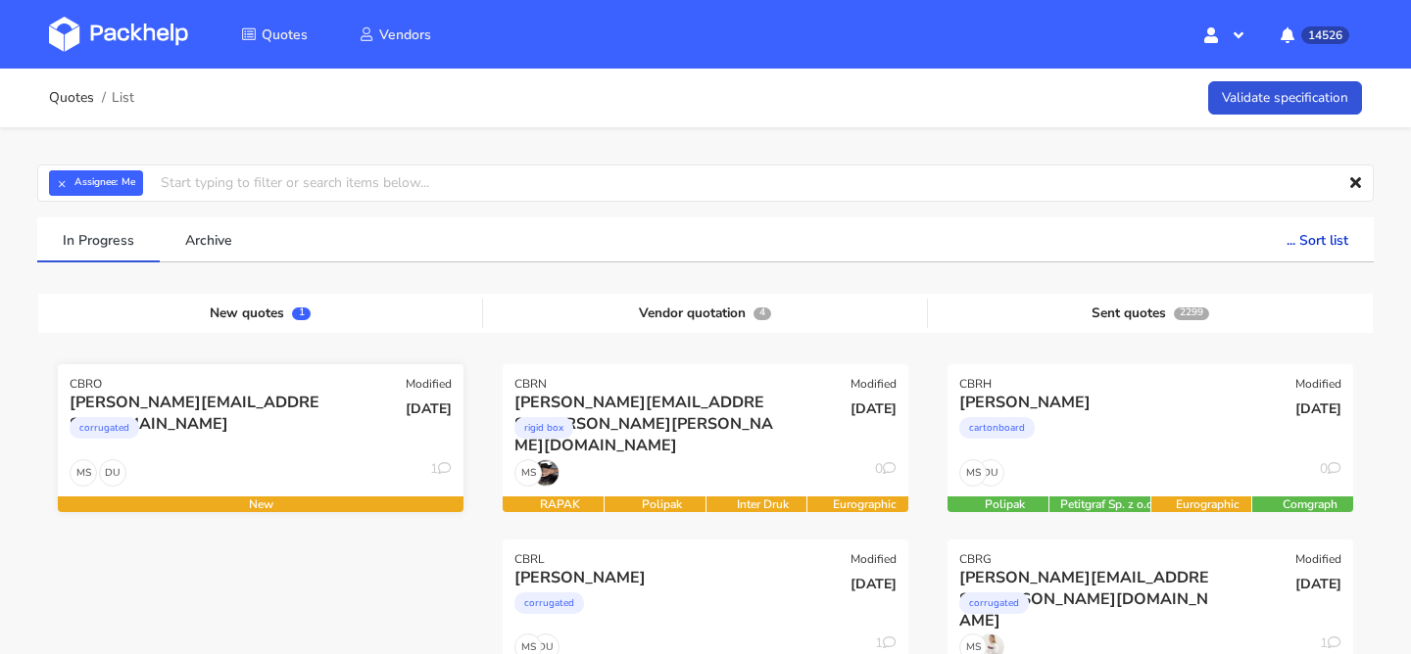
click at [257, 439] on div "corrugated" at bounding box center [200, 432] width 260 height 39
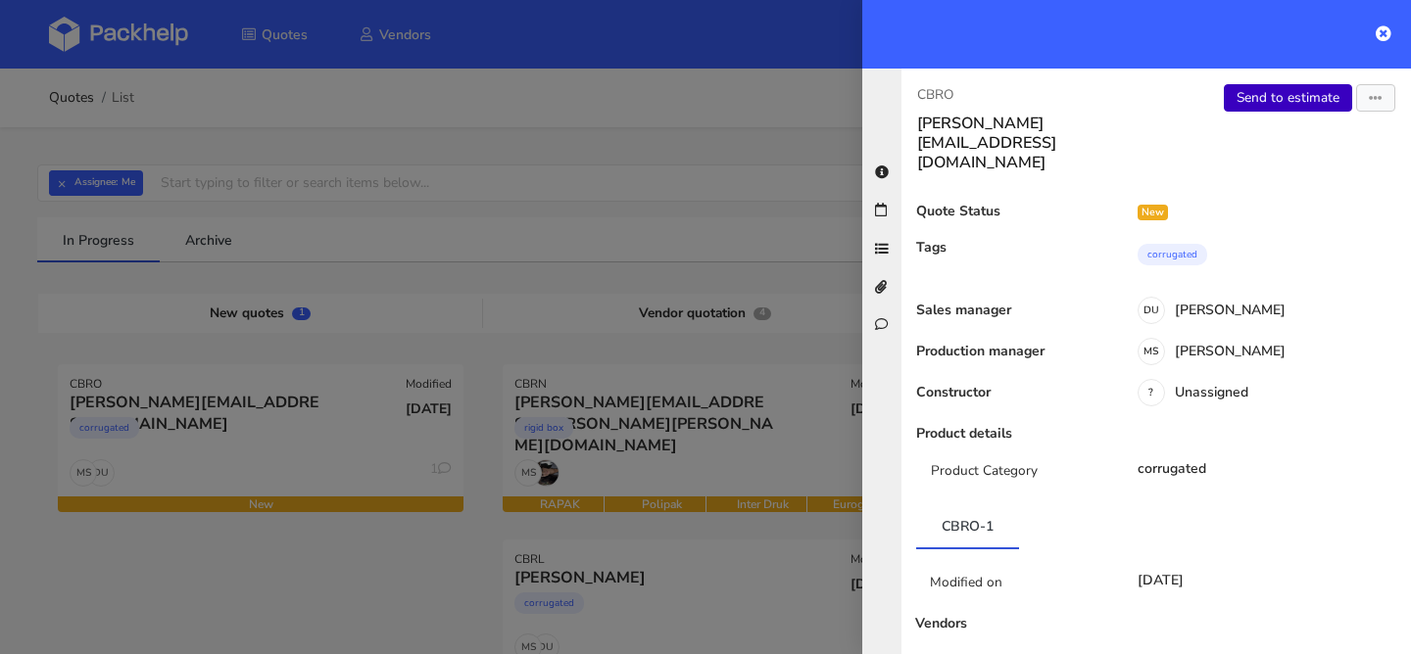
click at [1285, 102] on link "Send to estimate" at bounding box center [1288, 97] width 128 height 27
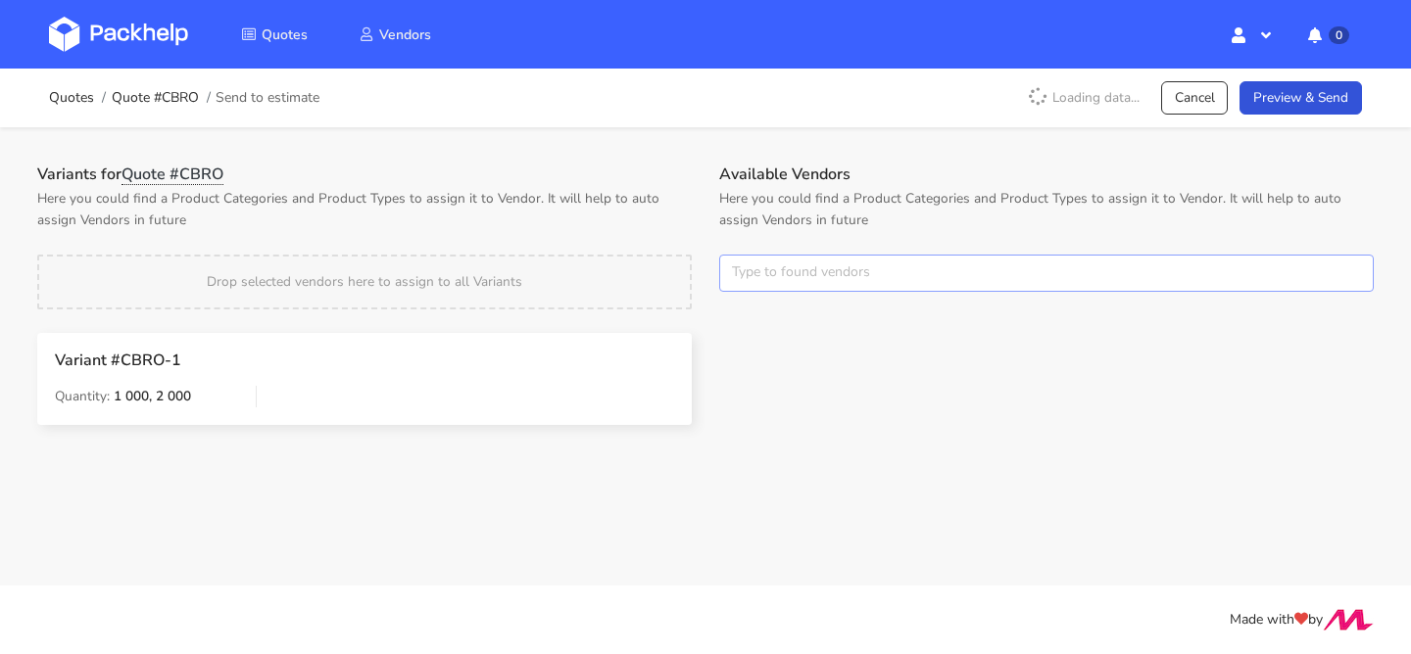
click at [794, 278] on input "text" at bounding box center [1046, 273] width 654 height 37
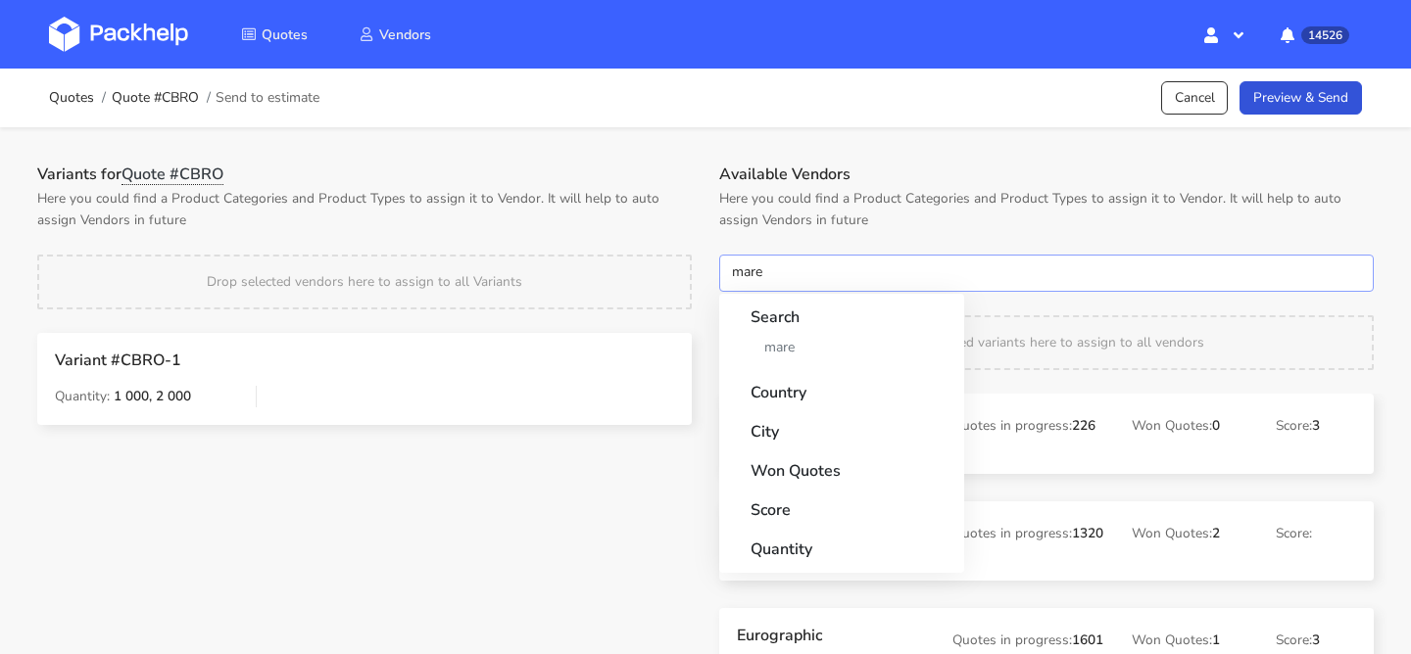
type input "marex"
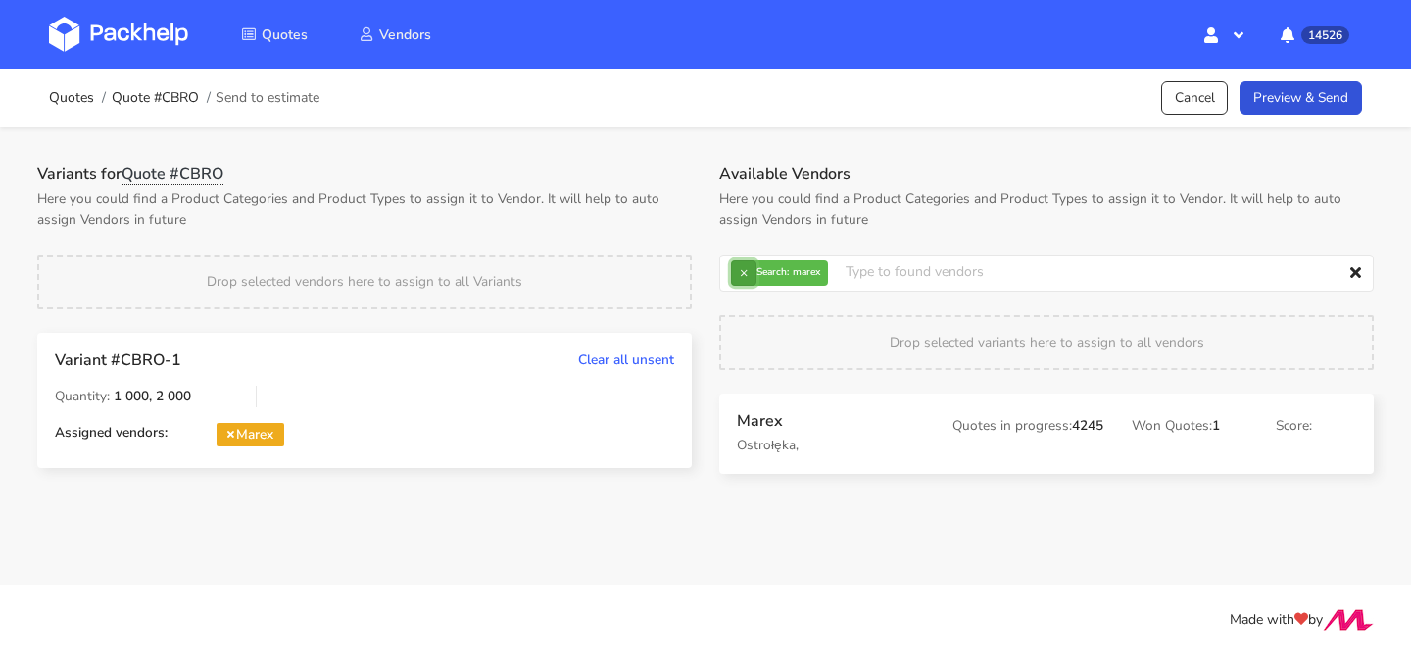
click at [747, 266] on button "×" at bounding box center [743, 273] width 25 height 25
click at [747, 266] on input "text" at bounding box center [1046, 273] width 654 height 37
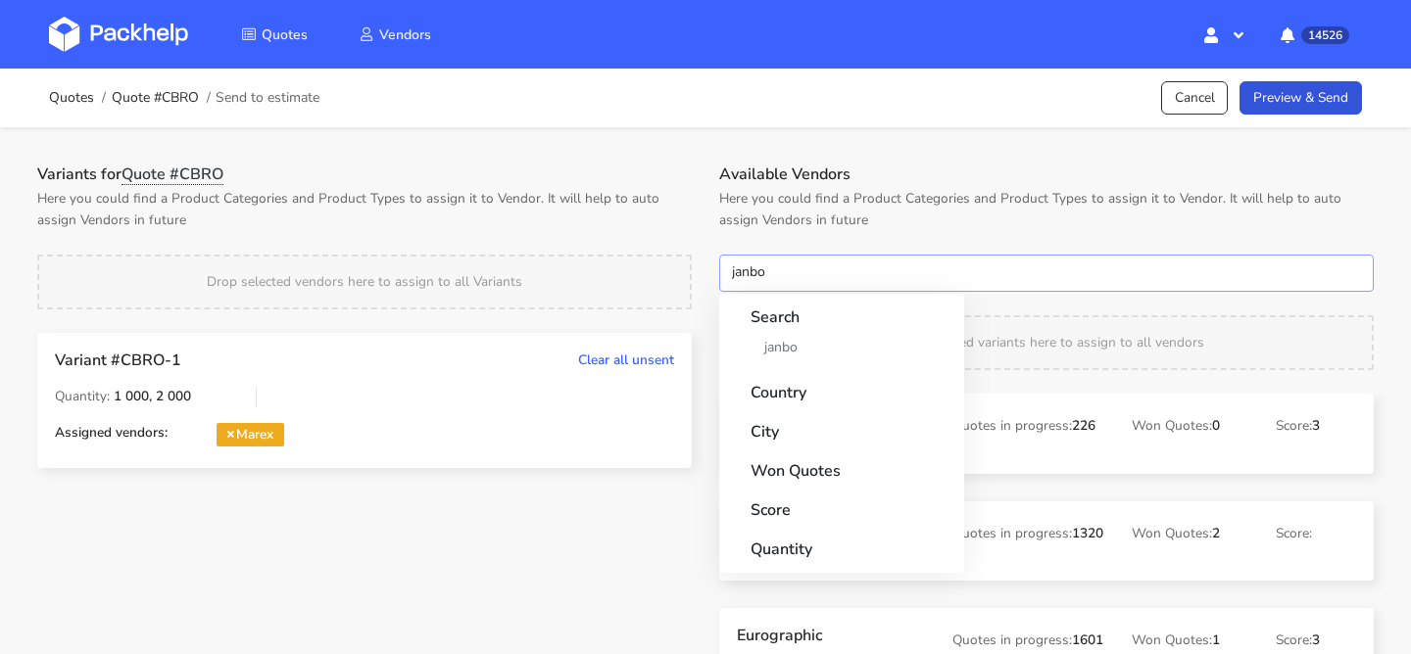
type input "janbox"
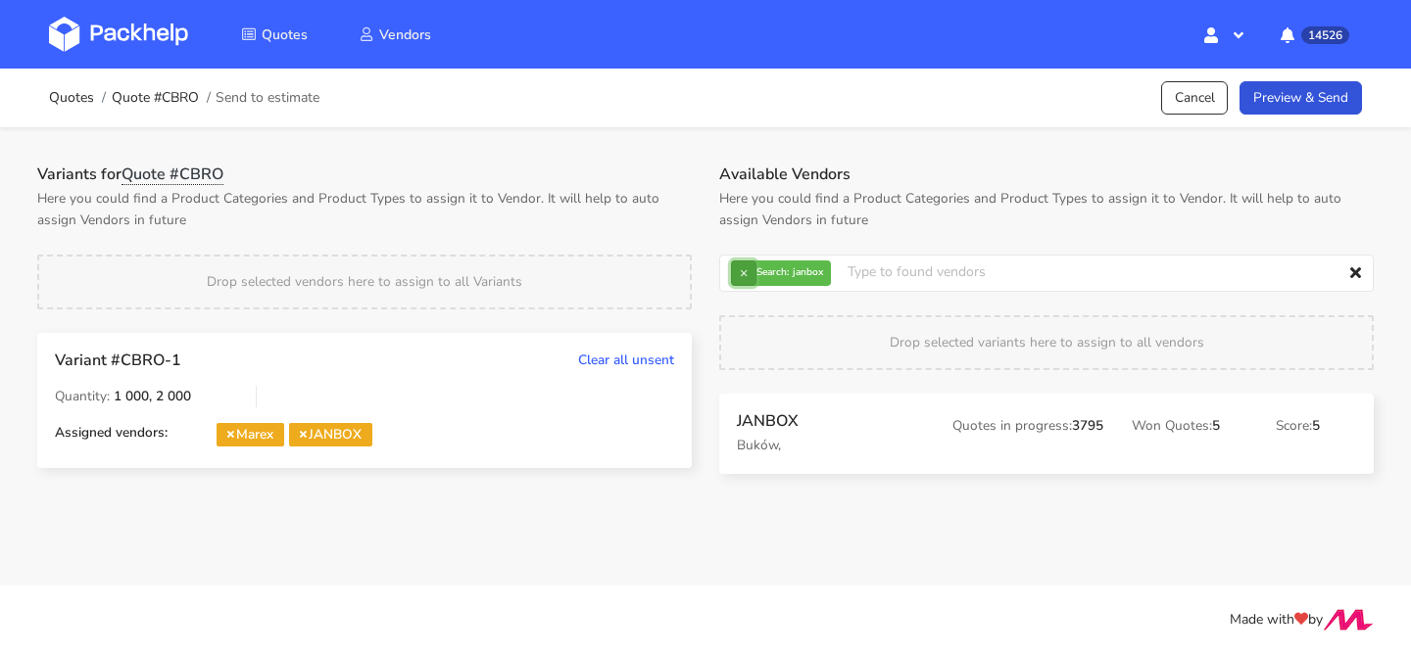
click at [739, 279] on button "×" at bounding box center [743, 273] width 25 height 25
click at [739, 279] on input "text" at bounding box center [1046, 273] width 654 height 37
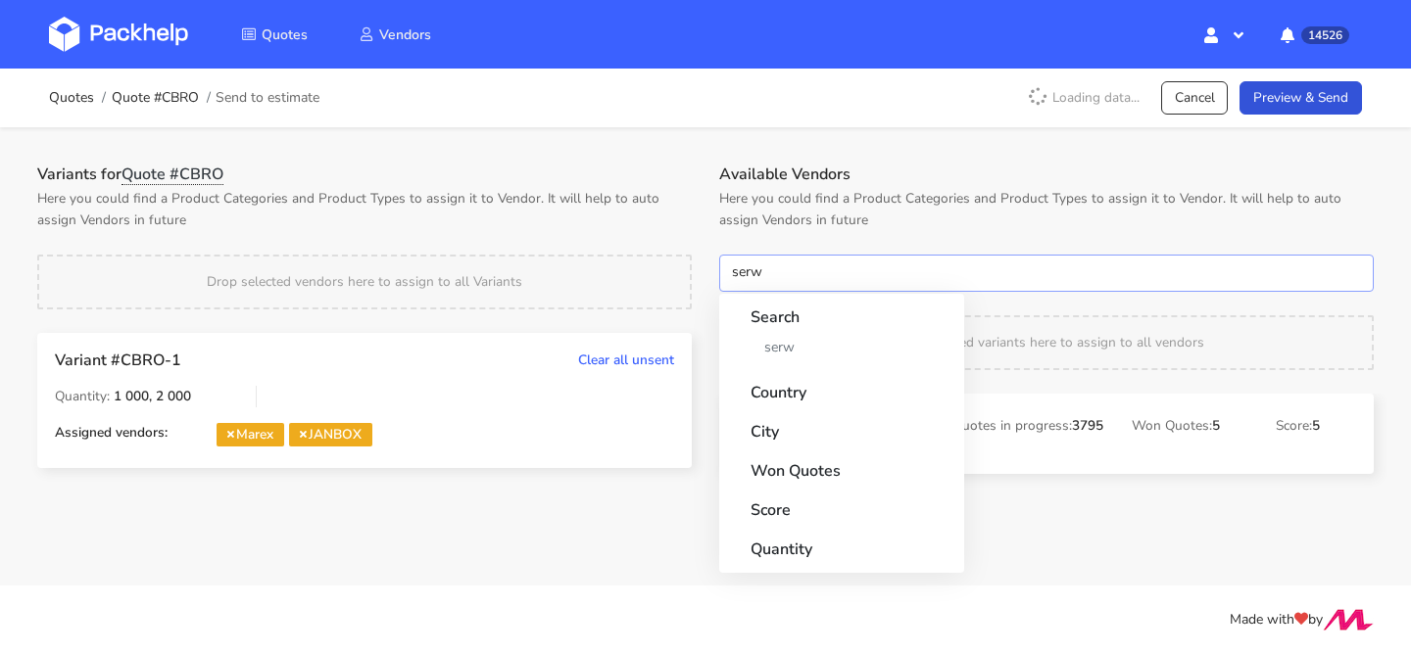
type input "serwa"
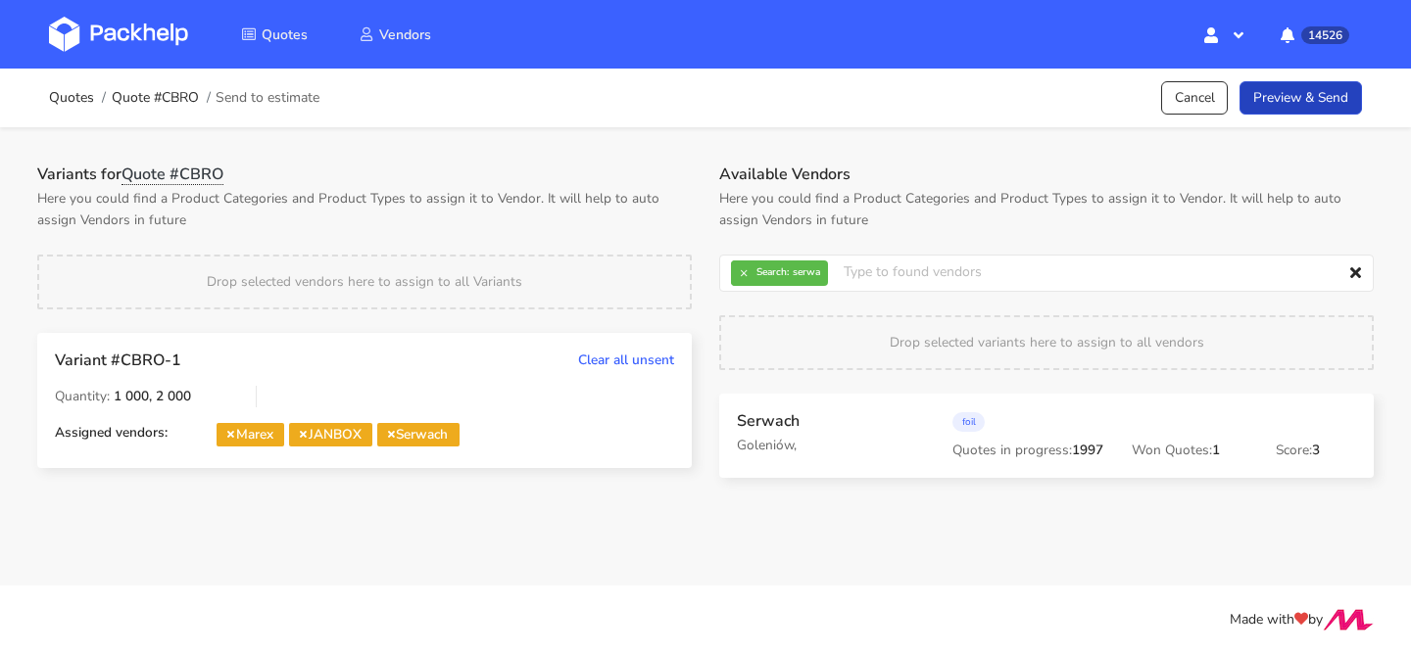
click at [1296, 97] on link "Preview & Send" at bounding box center [1300, 98] width 122 height 34
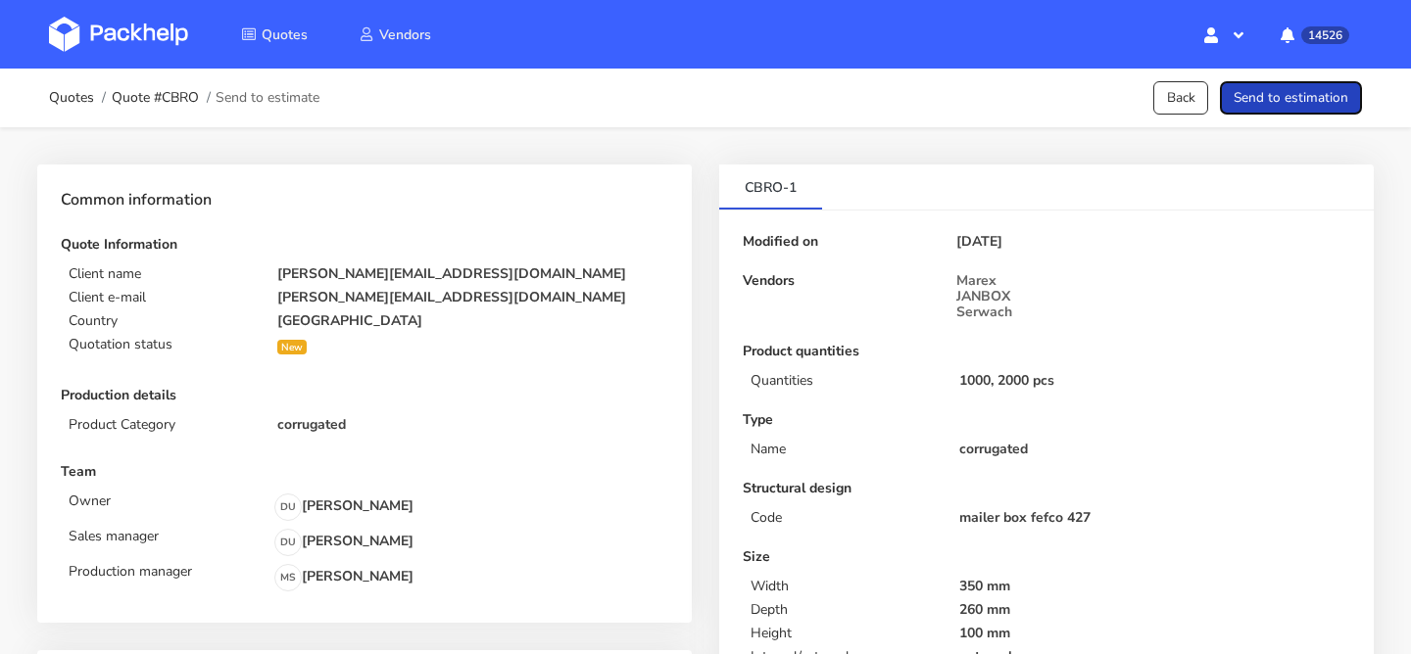
click at [1296, 97] on button "Send to estimation" at bounding box center [1291, 98] width 142 height 34
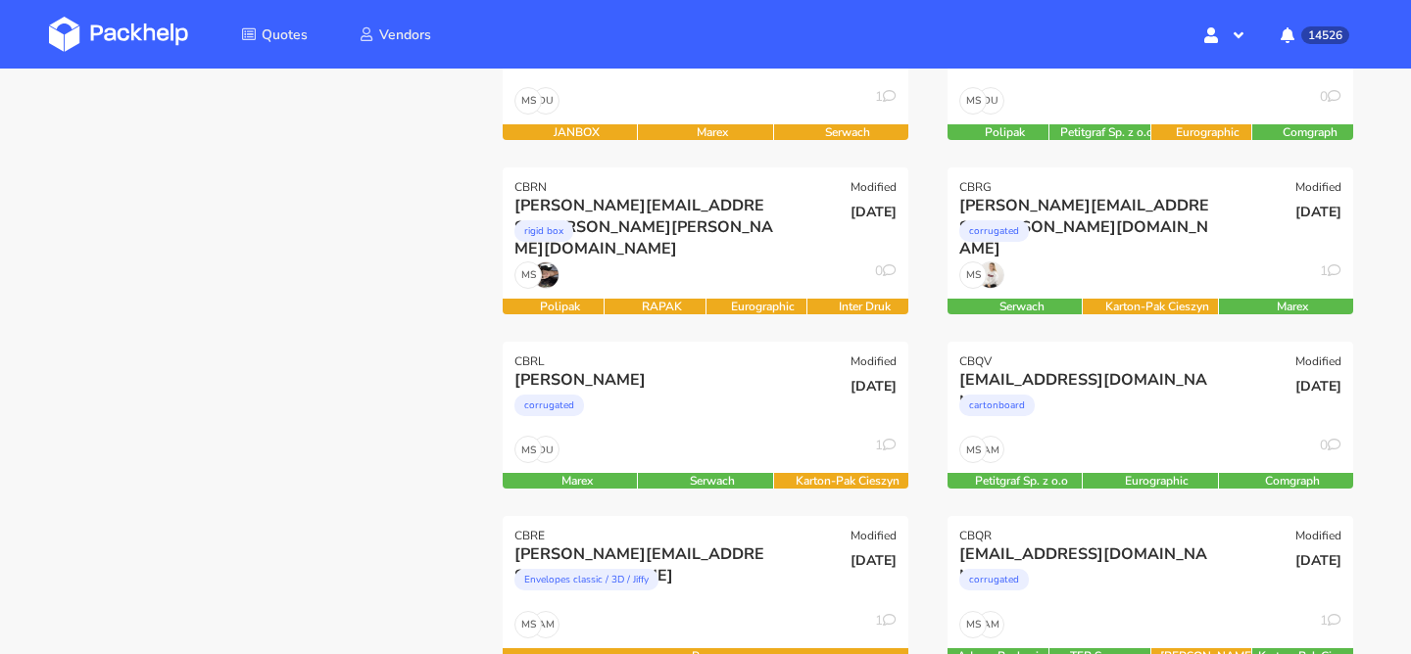
scroll to position [373, 0]
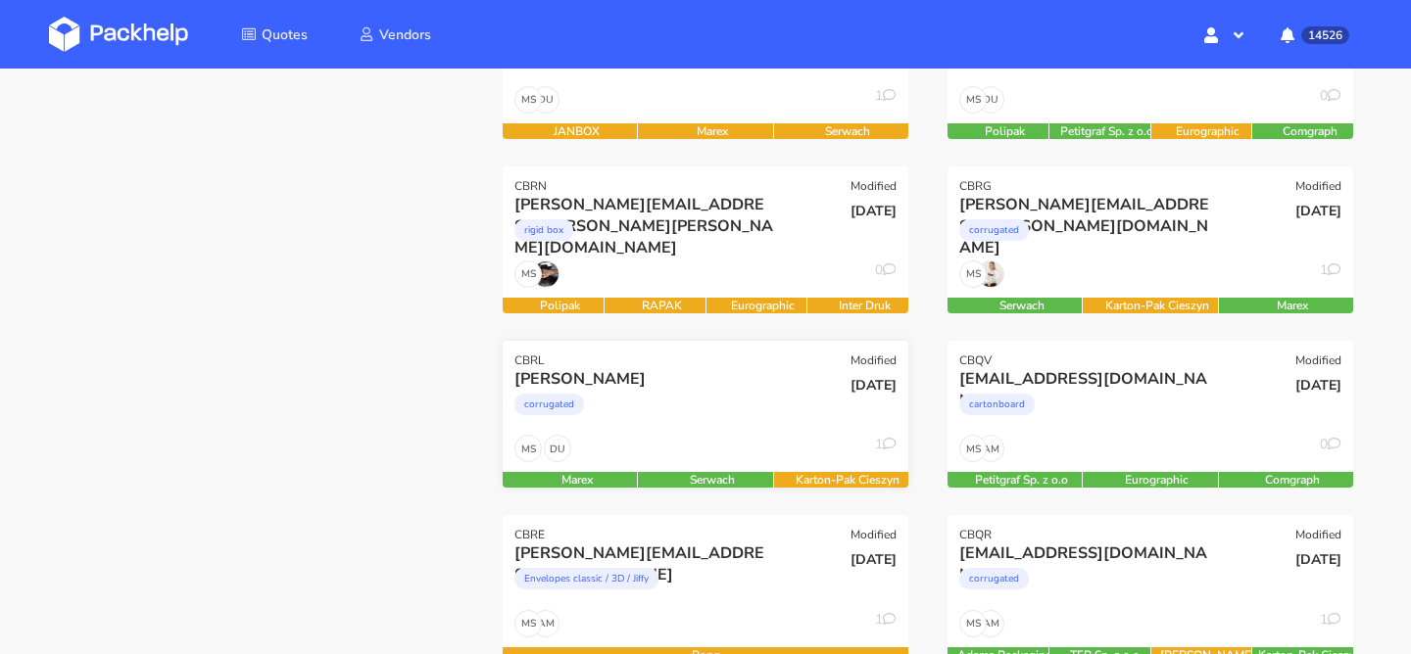
click at [686, 414] on div "corrugated" at bounding box center [644, 409] width 260 height 39
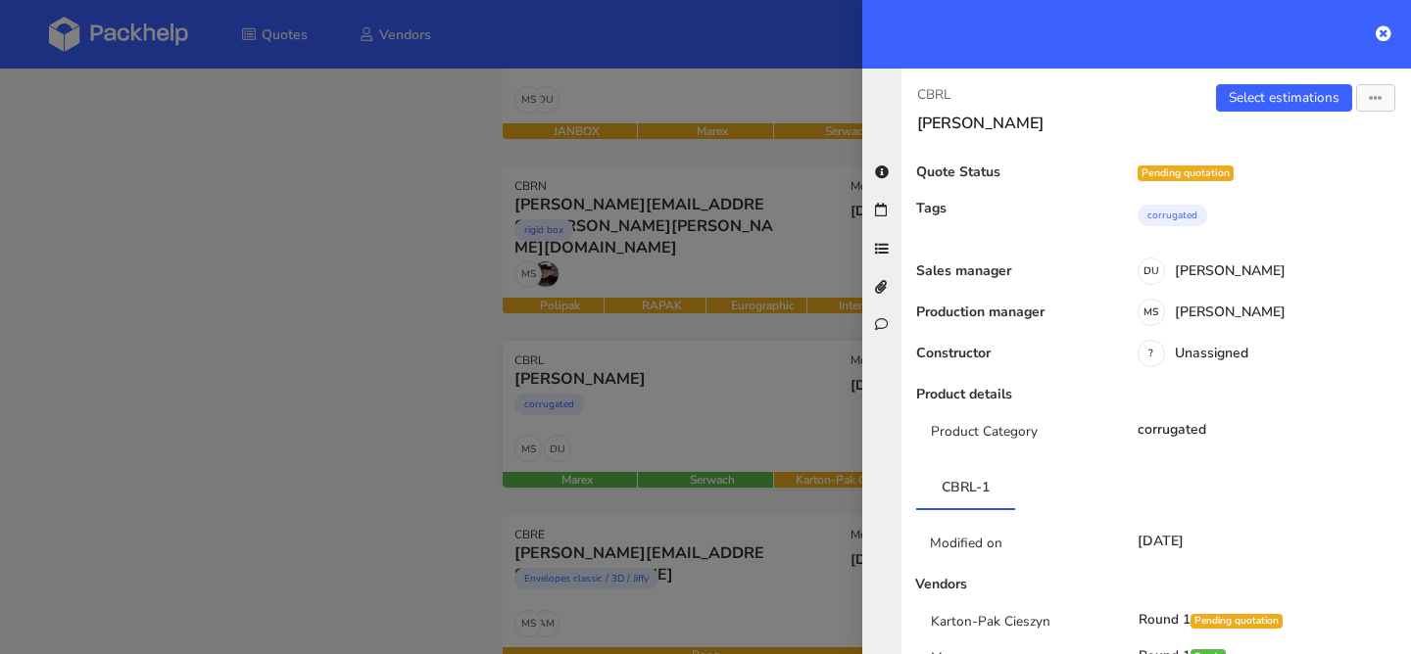
click at [686, 414] on div at bounding box center [705, 327] width 1411 height 654
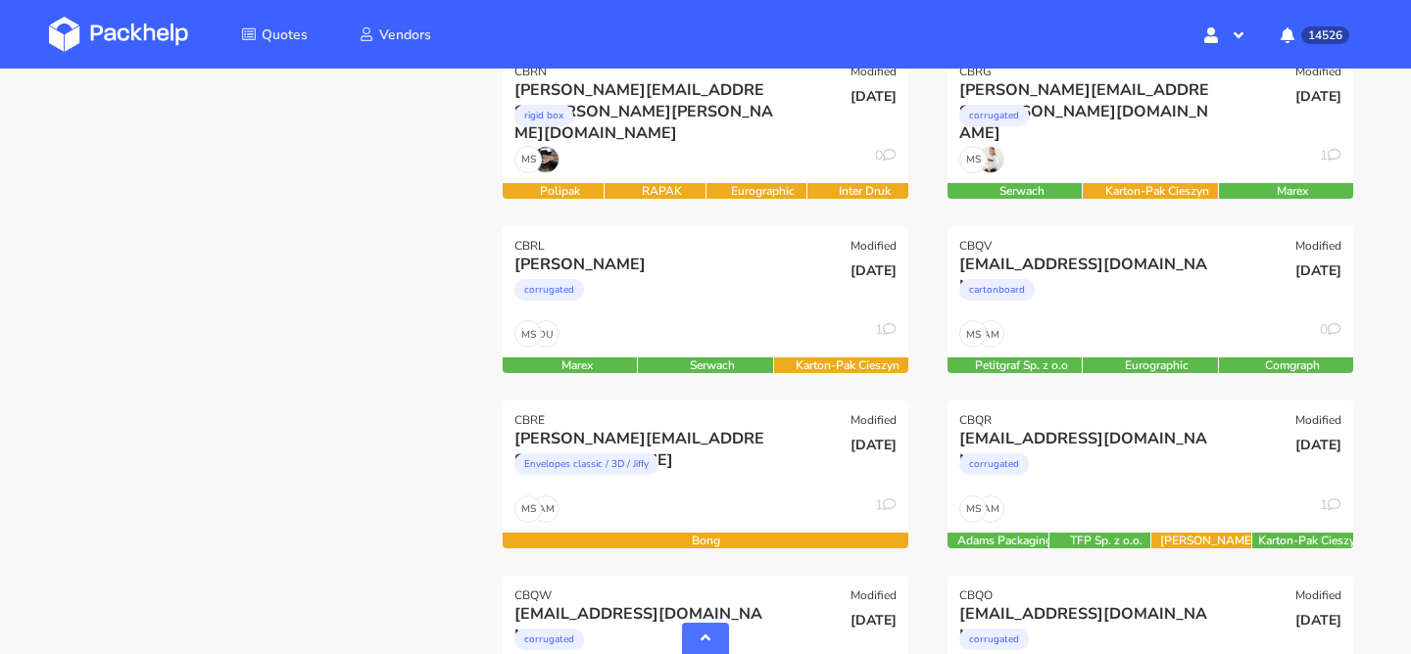
scroll to position [0, 0]
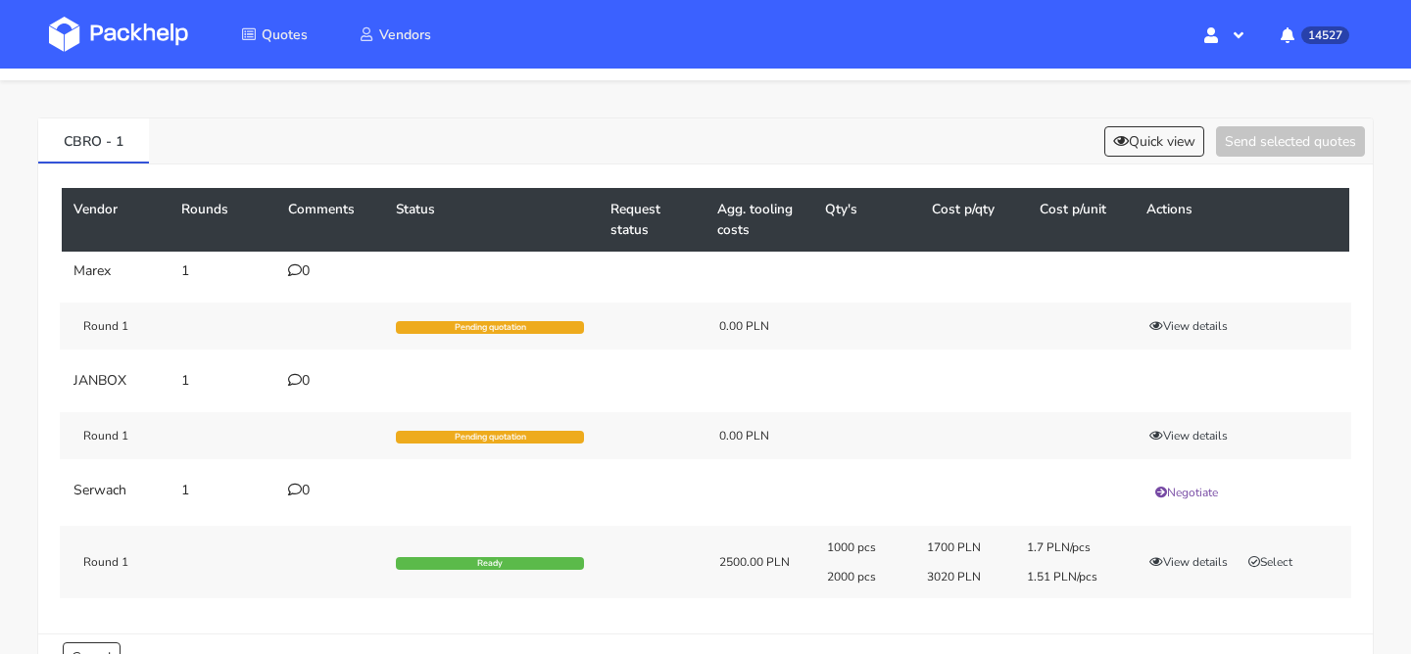
scroll to position [61, 0]
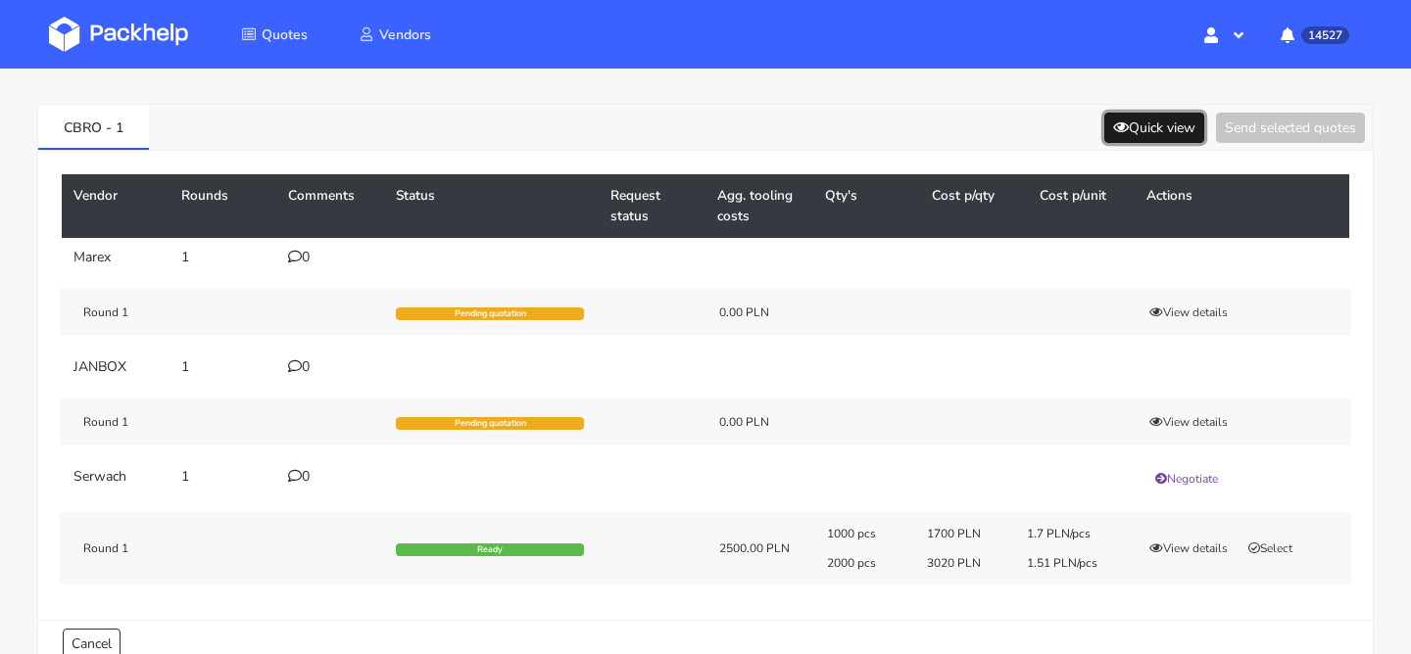
click at [1134, 129] on button "Quick view" at bounding box center [1154, 128] width 100 height 30
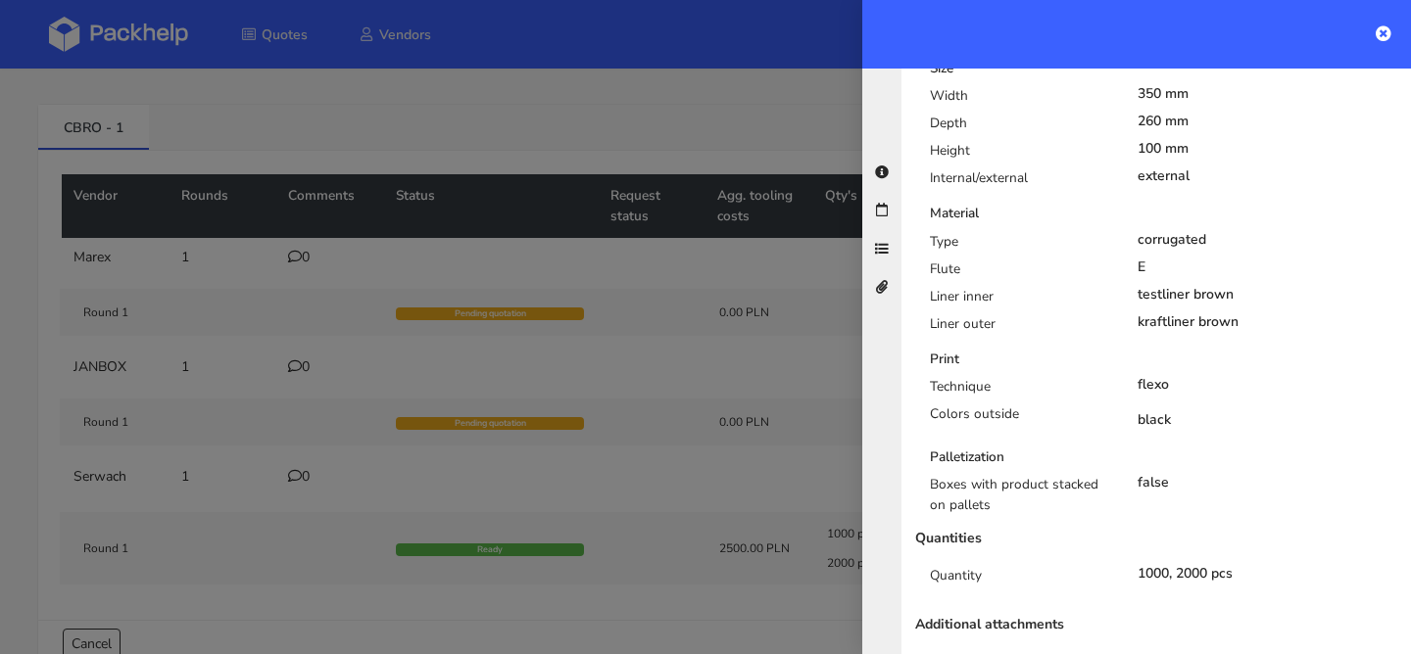
scroll to position [605, 0]
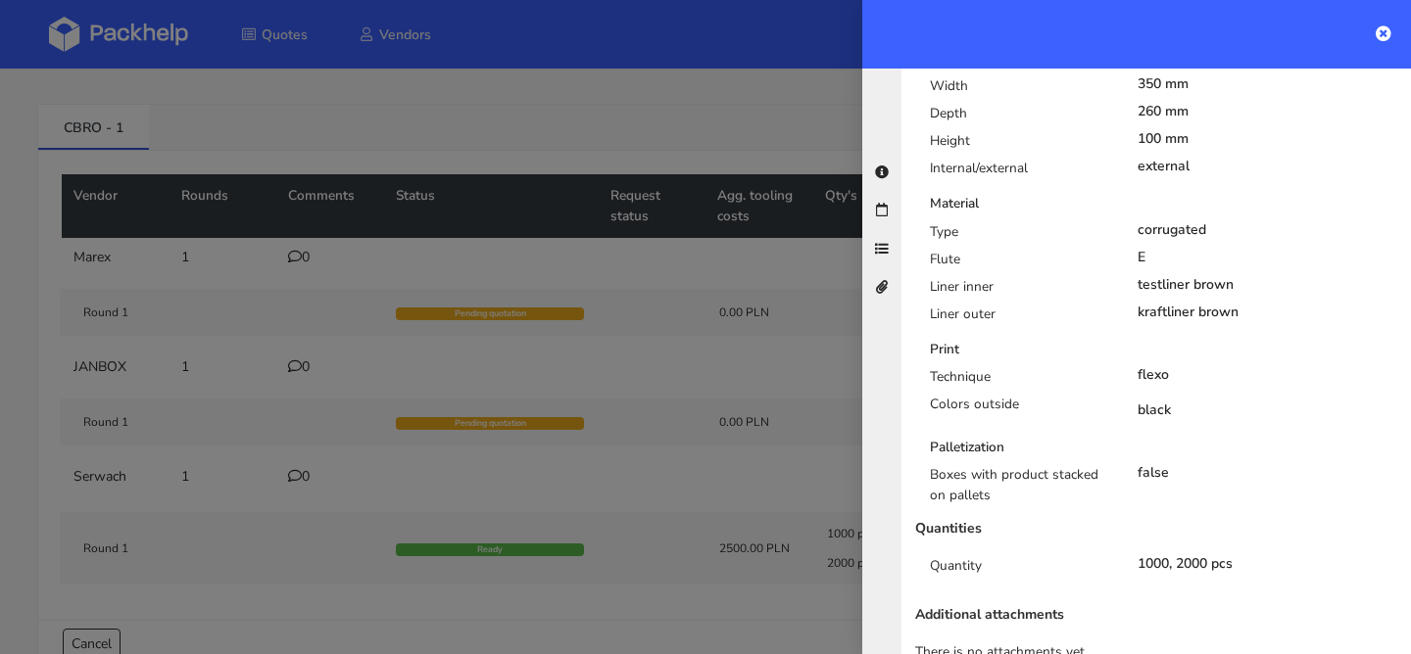
click at [780, 407] on div at bounding box center [705, 327] width 1411 height 654
